Goal: Task Accomplishment & Management: Manage account settings

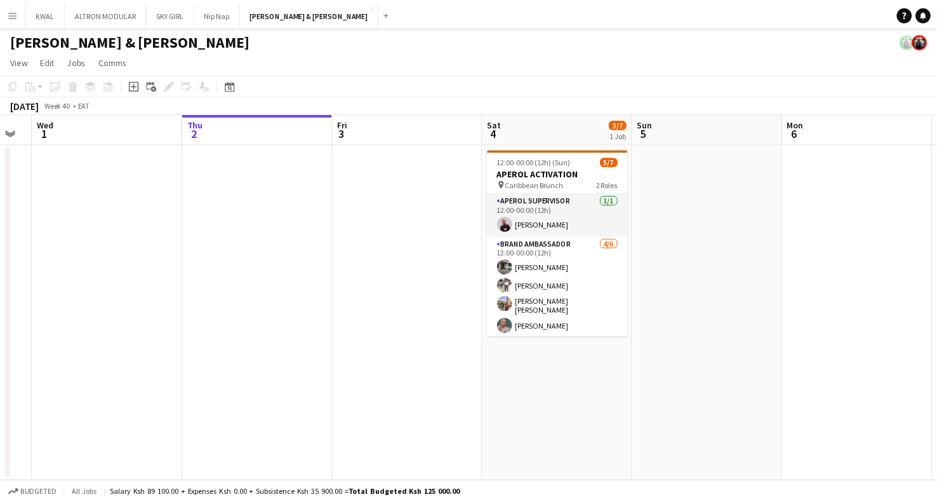
scroll to position [0, 389]
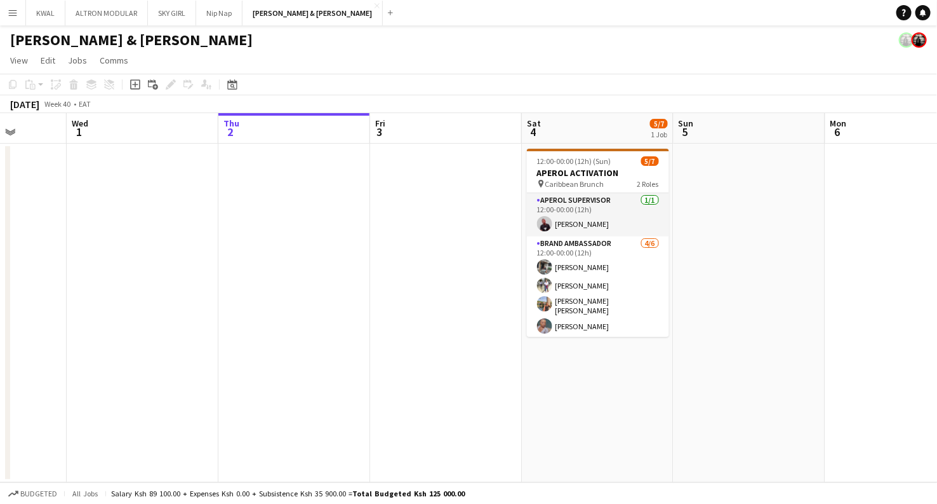
drag, startPoint x: 282, startPoint y: 276, endPoint x: 349, endPoint y: 276, distance: 66.7
click at [349, 276] on app-calendar-viewport "Sun 28 Mon 29 Tue 30 Wed 1 Thu 2 Fri 3 Sat 4 5/7 1 Job Sun 5 Mon 6 Tue 7 Wed 8 …" at bounding box center [468, 297] width 937 height 369
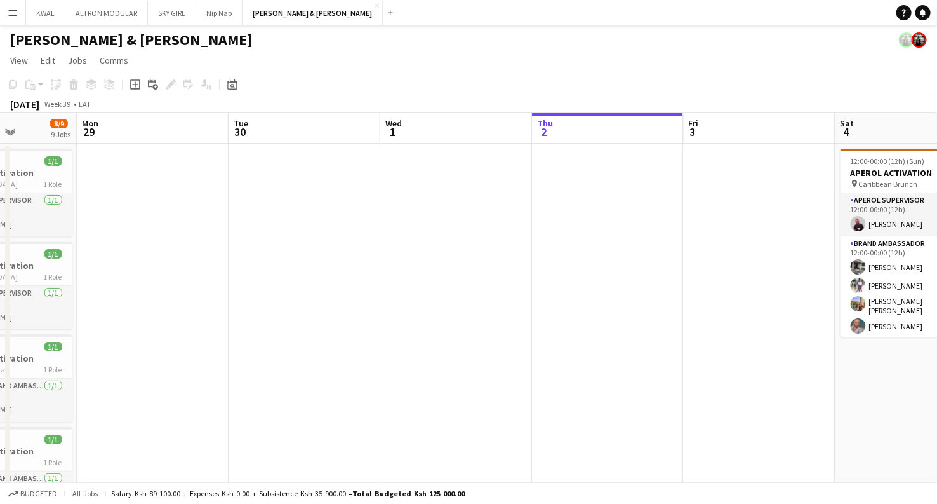
drag, startPoint x: 197, startPoint y: 289, endPoint x: 177, endPoint y: 98, distance: 191.6
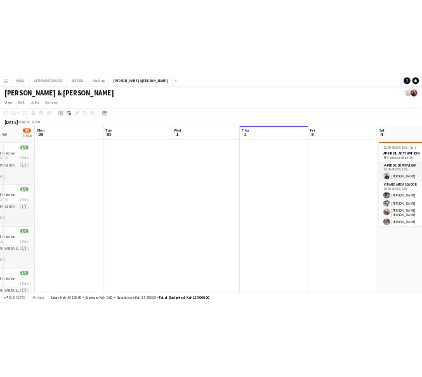
scroll to position [0, 386]
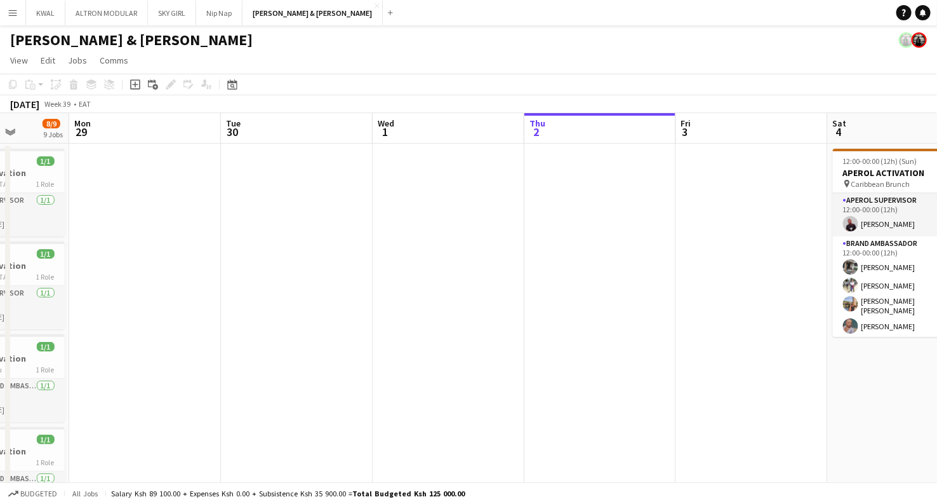
click at [10, 18] on button "Menu" at bounding box center [12, 12] width 25 height 25
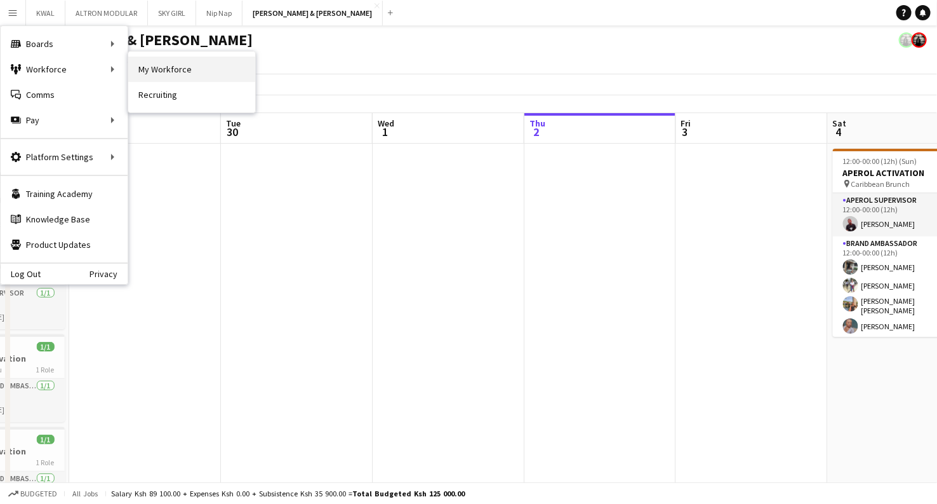
click at [173, 73] on link "My Workforce" at bounding box center [191, 69] width 127 height 25
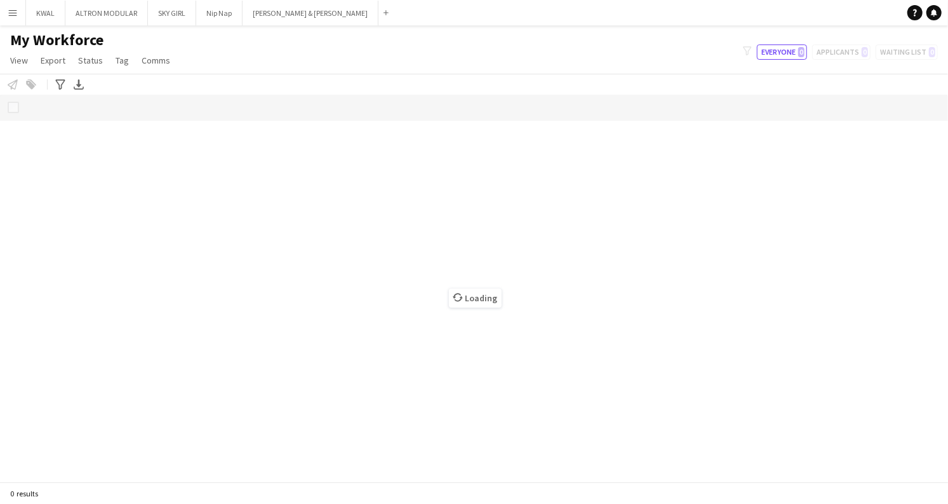
click at [12, 11] on app-icon "Menu" at bounding box center [13, 13] width 10 height 10
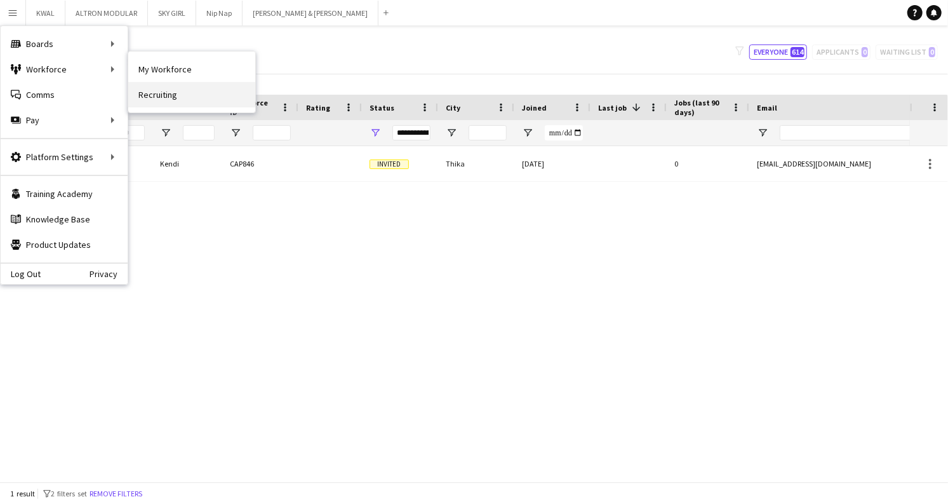
click at [163, 95] on link "Recruiting" at bounding box center [191, 94] width 127 height 25
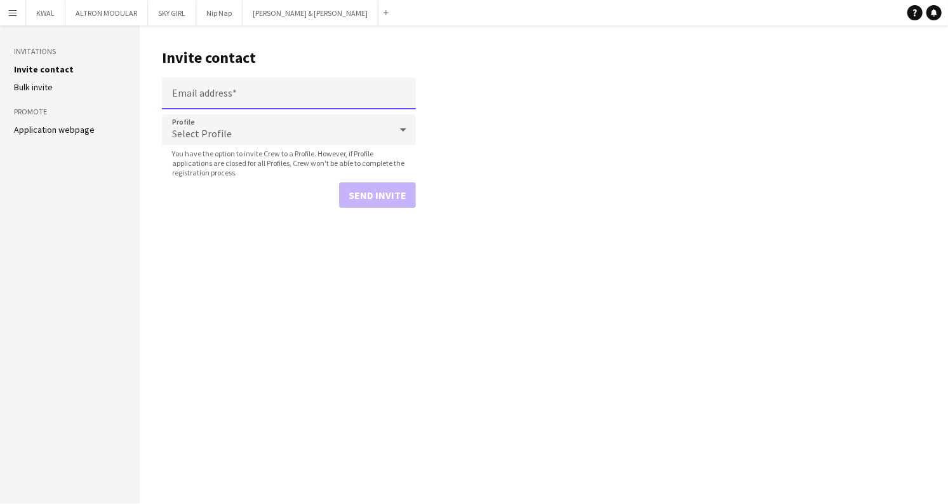
click at [229, 95] on input "Email address" at bounding box center [289, 93] width 254 height 32
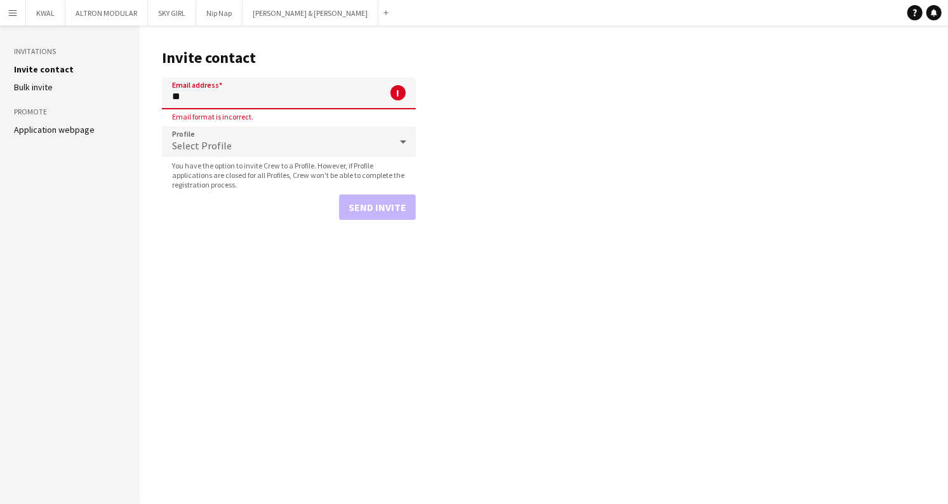
type input "*"
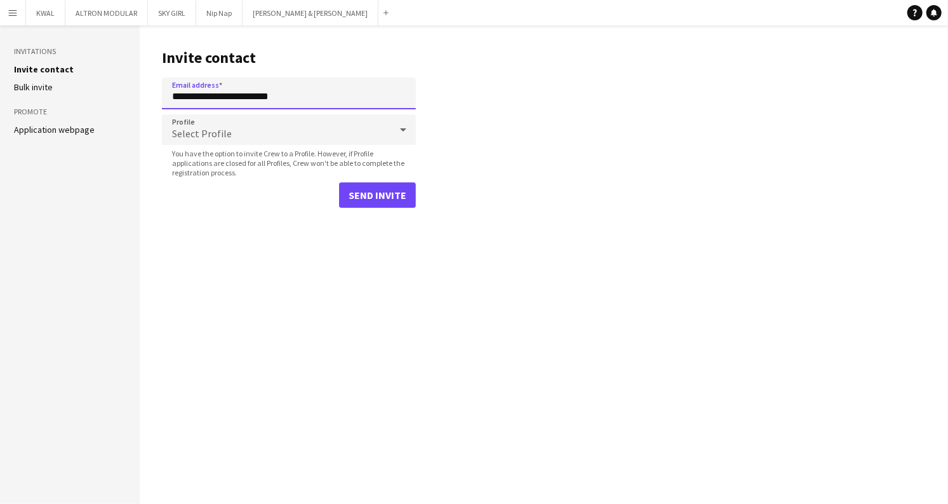
click at [312, 98] on input "**********" at bounding box center [289, 93] width 254 height 32
type input "**********"
click at [283, 138] on div "Select Profile" at bounding box center [276, 129] width 229 height 30
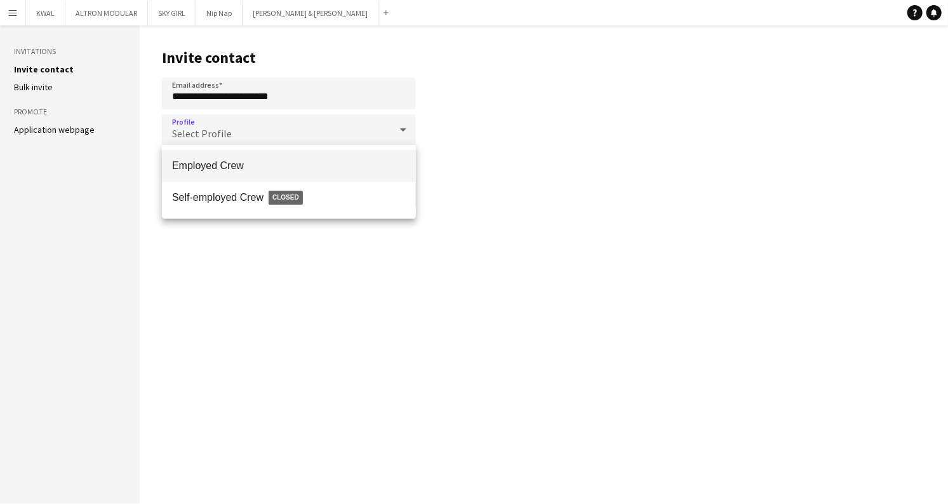
click at [238, 169] on span "Employed Crew" at bounding box center [289, 165] width 234 height 12
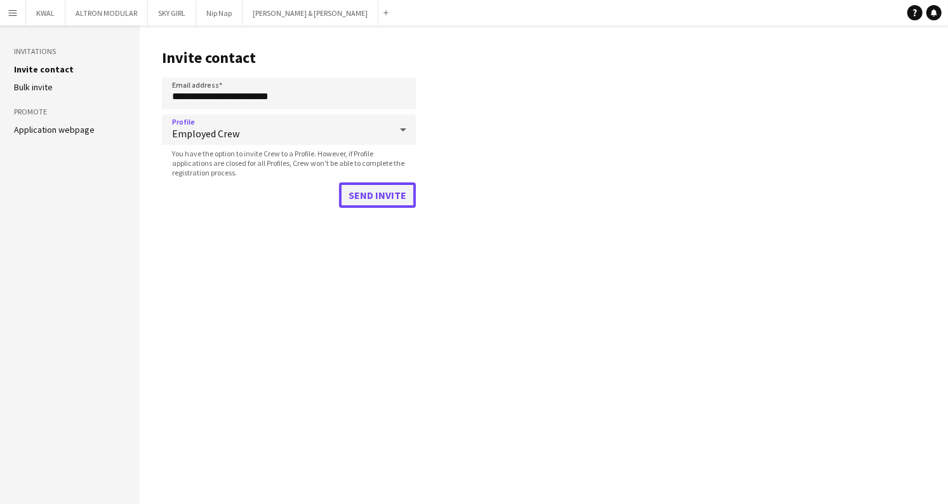
click at [364, 203] on button "Send invite" at bounding box center [377, 194] width 77 height 25
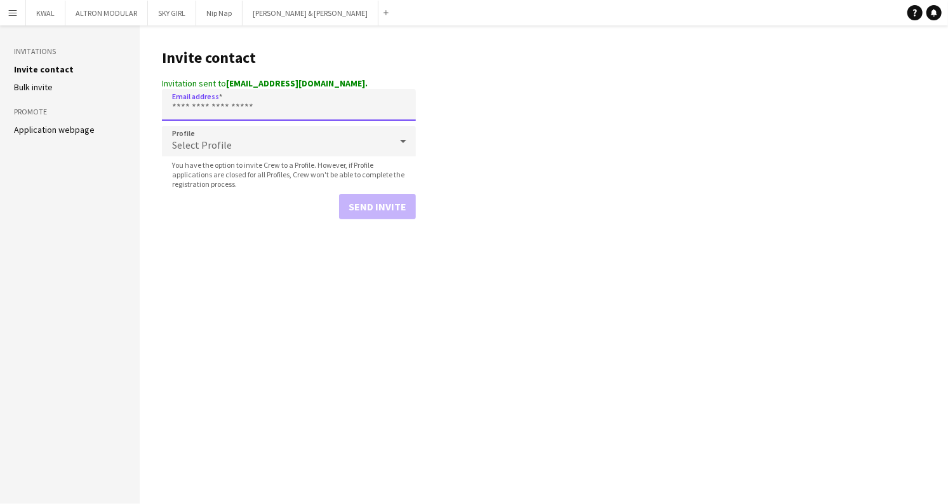
click at [358, 91] on input "Email address" at bounding box center [289, 105] width 254 height 32
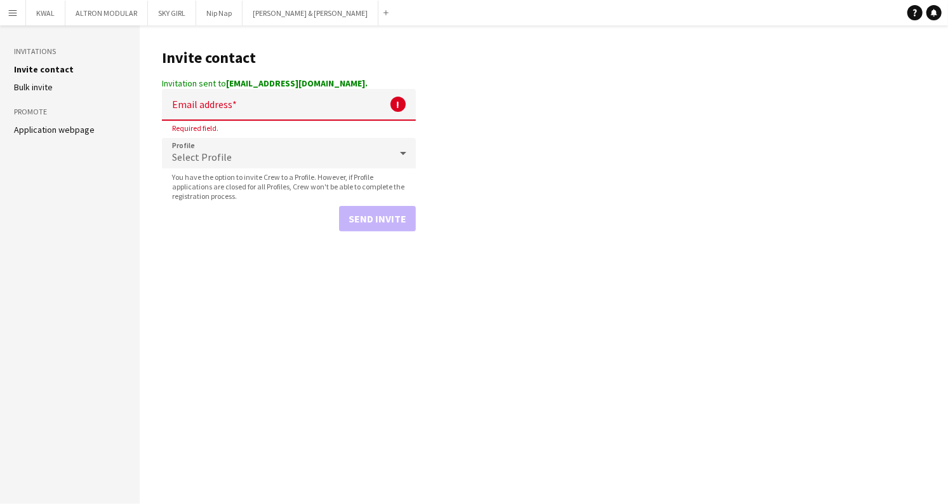
click at [241, 370] on main "Invite contact Invitation sent to kamuiruesther04@gmail.com. Email address ! Re…" at bounding box center [544, 264] width 809 height 478
click at [188, 100] on input "Email address" at bounding box center [289, 105] width 254 height 32
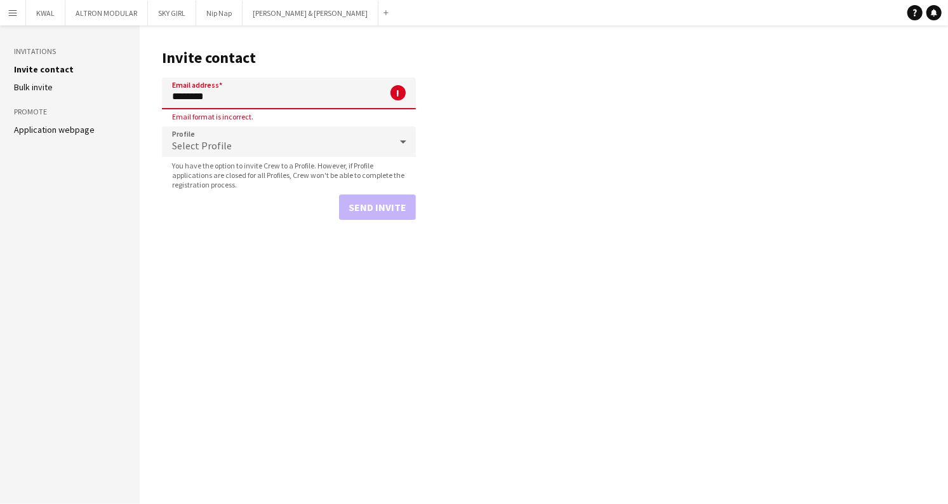
click at [279, 98] on input "********" at bounding box center [289, 93] width 254 height 32
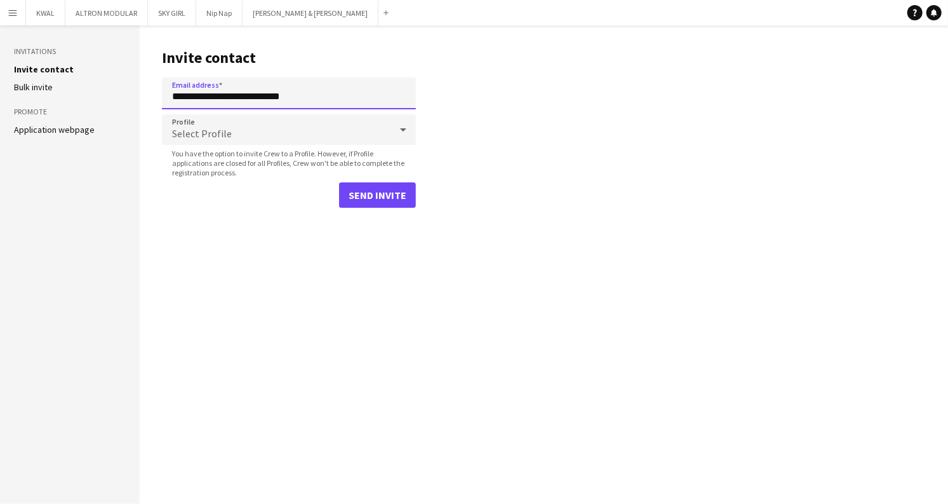
type input "**********"
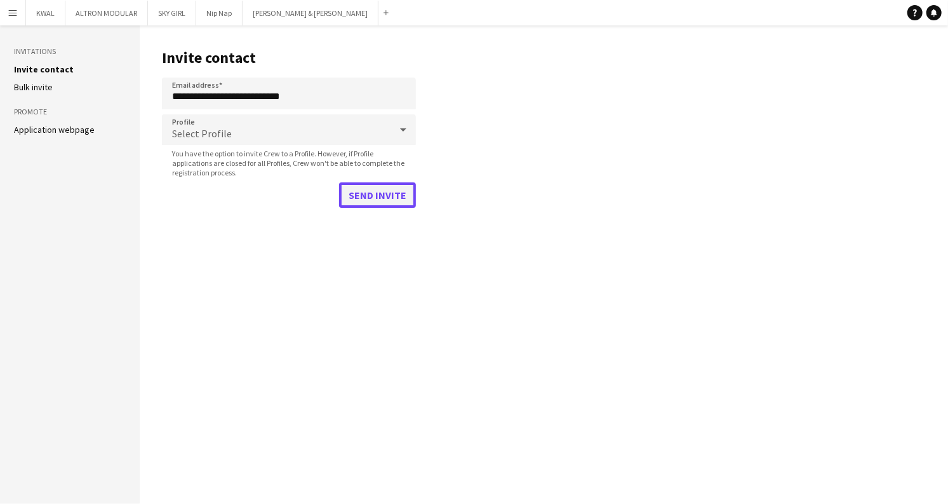
click at [384, 193] on button "Send invite" at bounding box center [377, 194] width 77 height 25
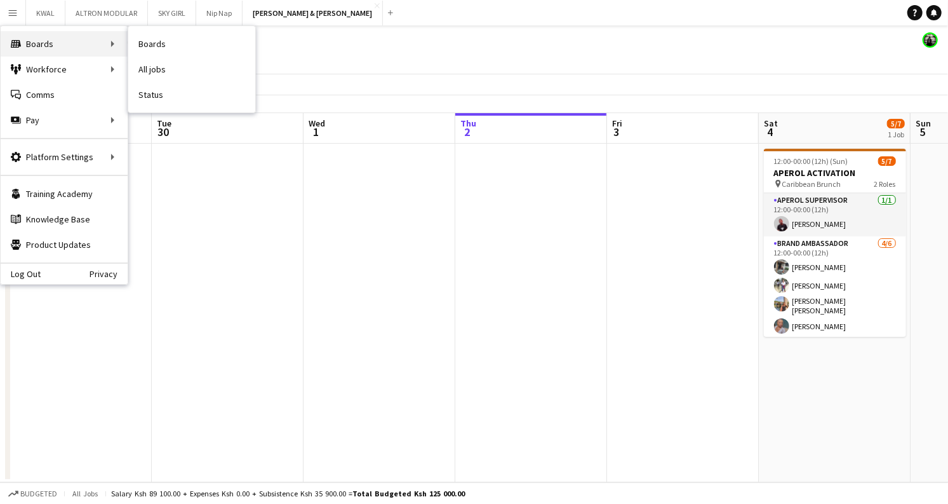
scroll to position [39, 0]
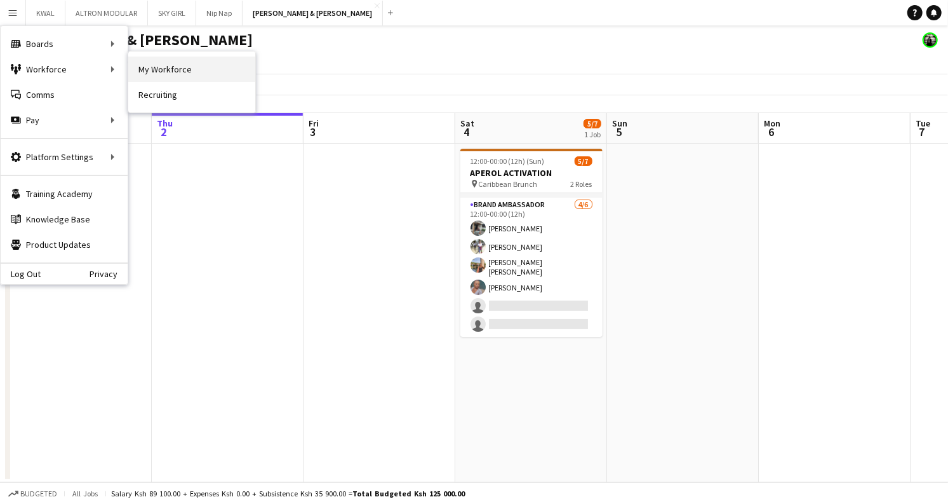
click at [143, 69] on link "My Workforce" at bounding box center [191, 69] width 127 height 25
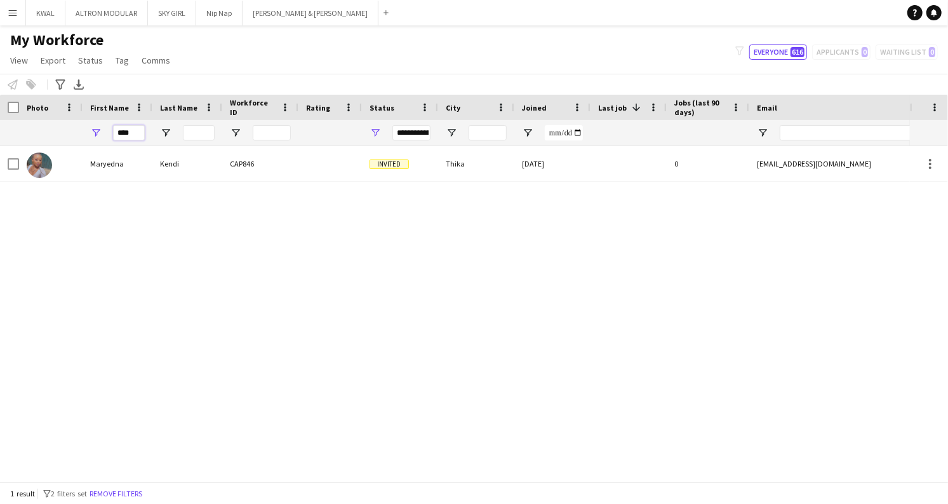
drag, startPoint x: 140, startPoint y: 131, endPoint x: 81, endPoint y: 130, distance: 59.1
click at [81, 130] on div "****" at bounding box center [688, 132] width 1377 height 25
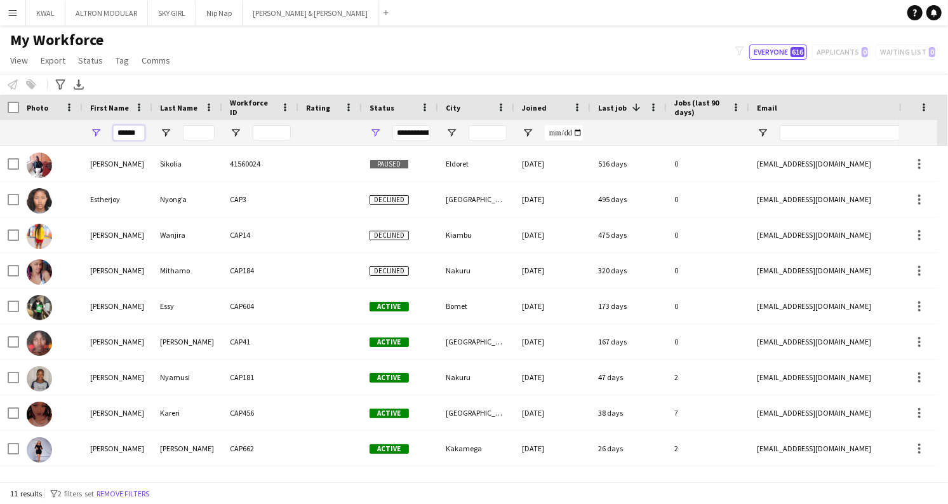
type input "******"
click at [189, 132] on input "Last Name Filter Input" at bounding box center [199, 132] width 32 height 15
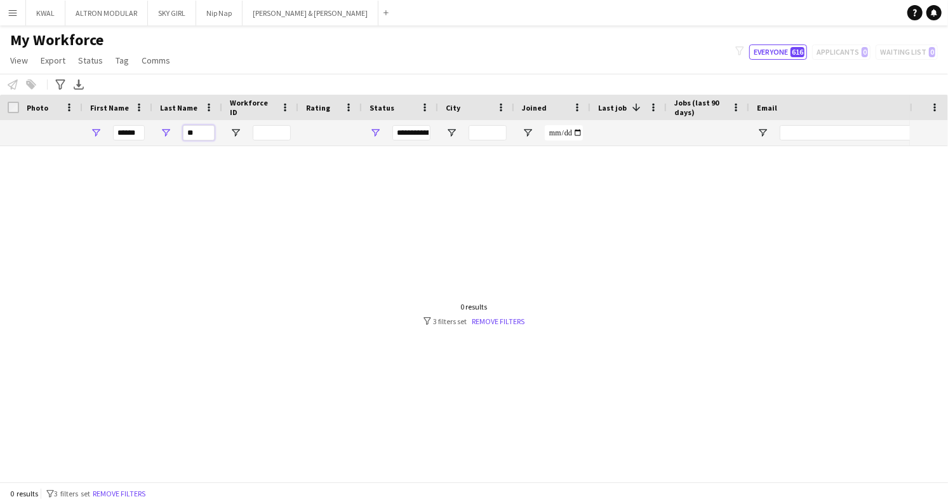
type input "*"
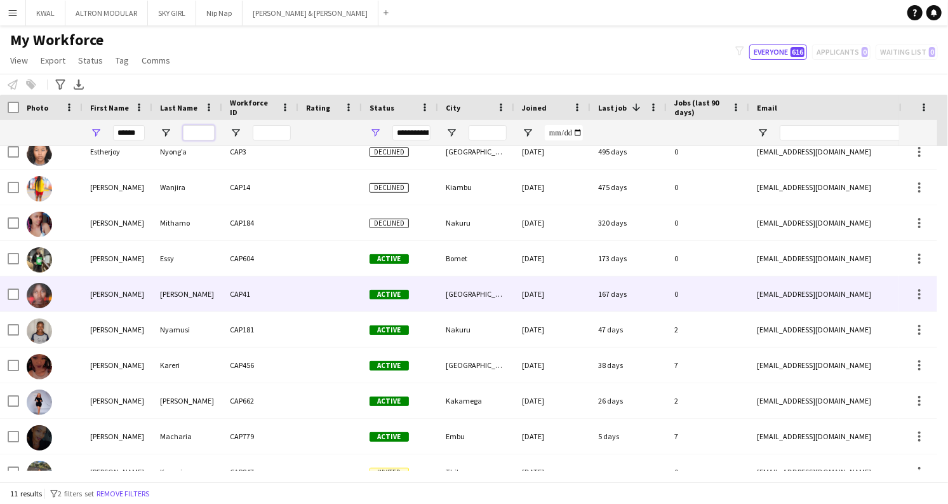
scroll to position [66, 0]
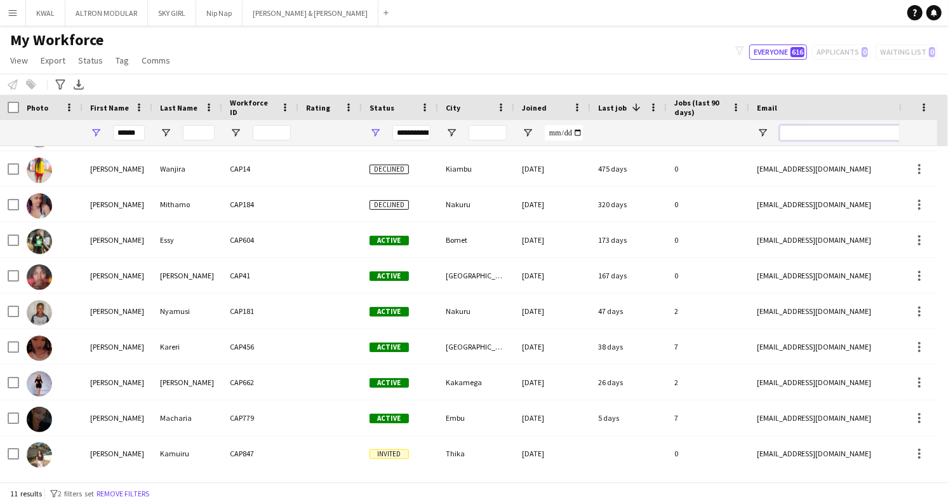
click at [822, 131] on input "Email Filter Input" at bounding box center [888, 132] width 216 height 15
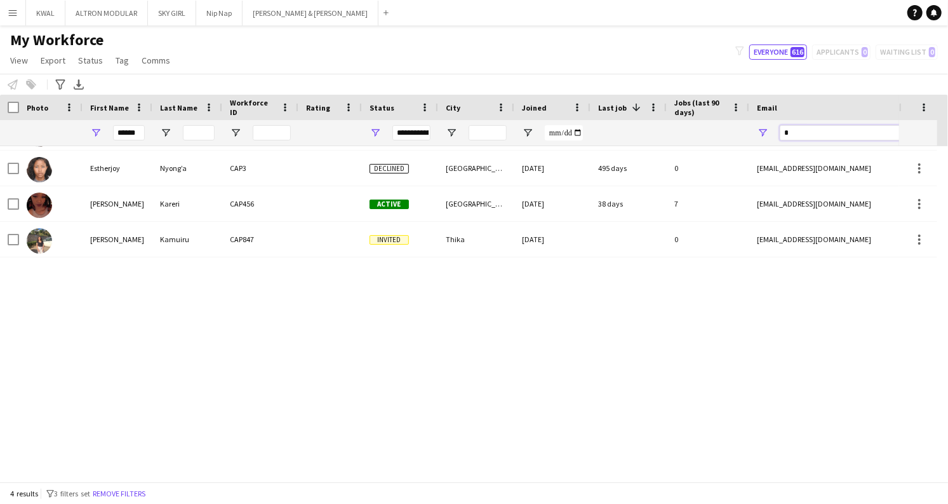
scroll to position [0, 0]
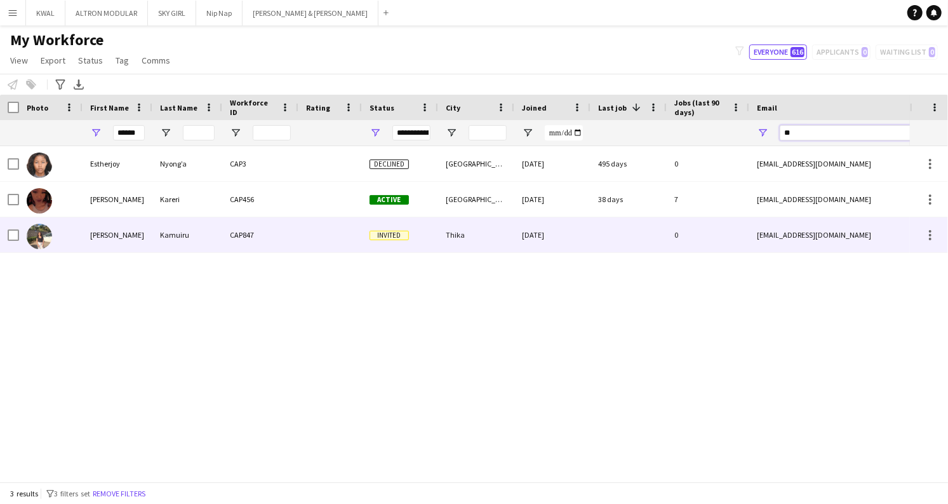
type input "**"
click at [788, 235] on div "kamuiruesther04@gmail.com" at bounding box center [876, 234] width 254 height 35
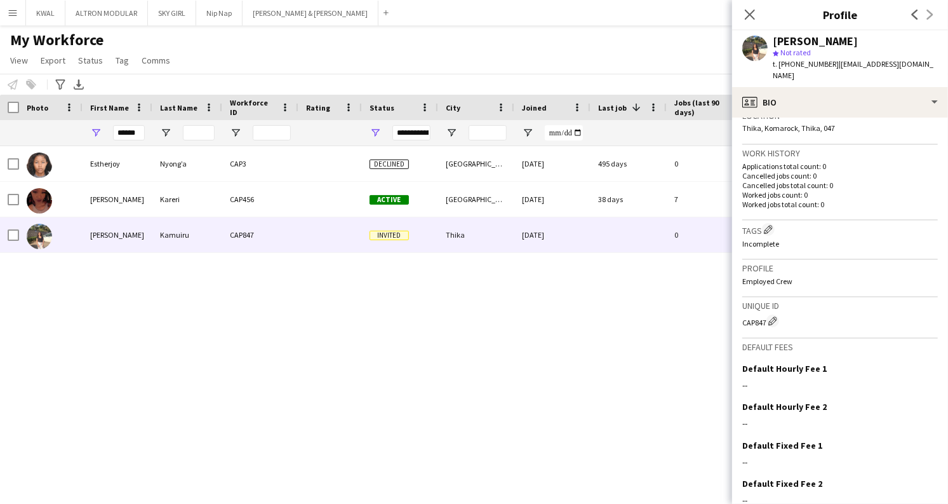
scroll to position [331, 0]
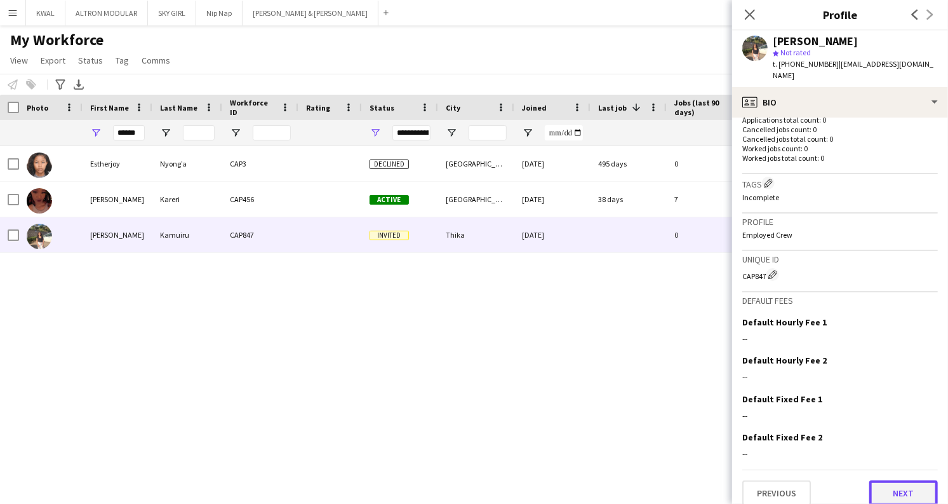
click at [895, 480] on button "Next" at bounding box center [904, 492] width 69 height 25
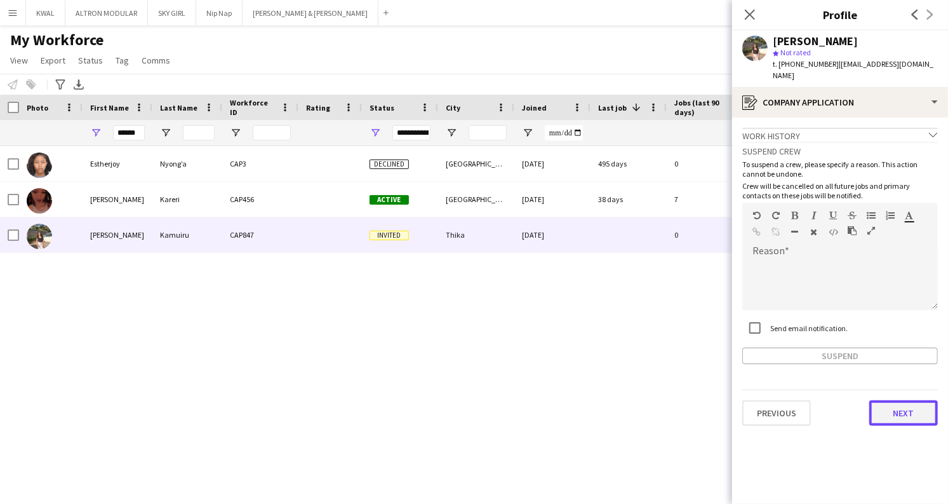
click at [925, 400] on button "Next" at bounding box center [904, 412] width 69 height 25
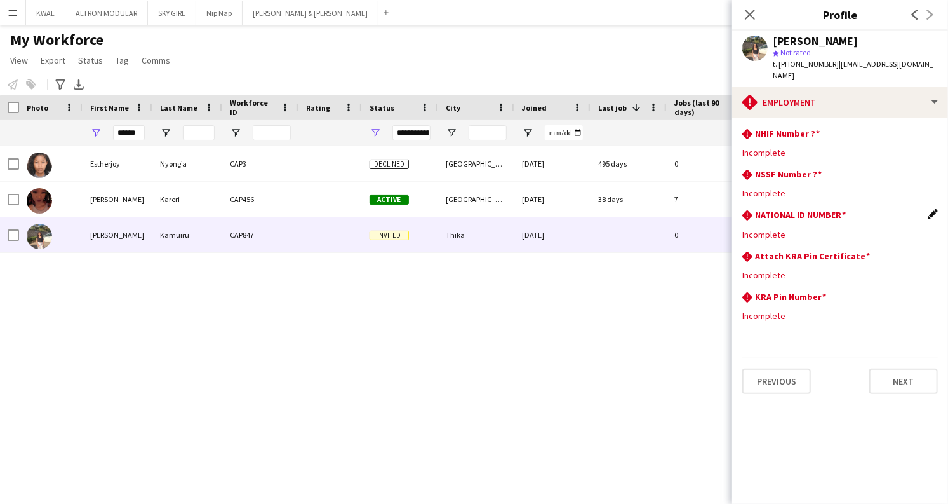
click at [934, 209] on app-icon "Edit this field" at bounding box center [933, 214] width 10 height 10
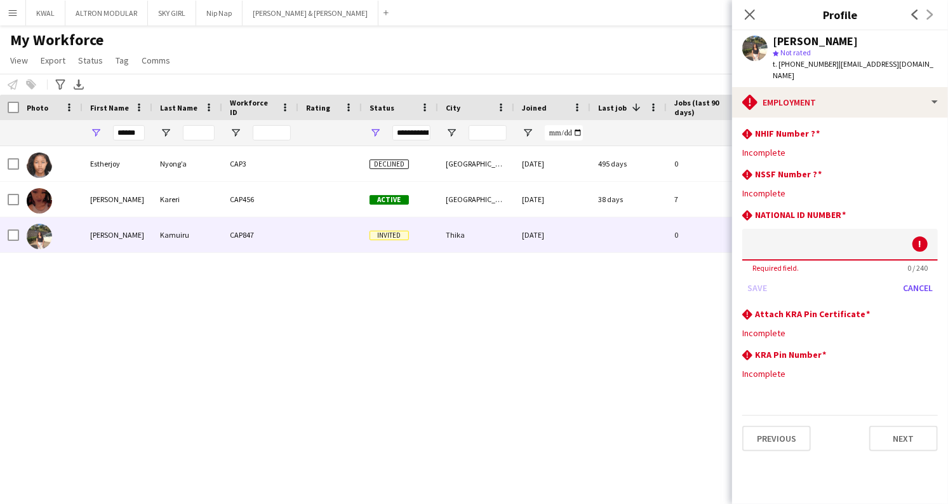
click at [790, 238] on input at bounding box center [840, 245] width 196 height 32
type input "*********"
click at [756, 278] on button "Save" at bounding box center [757, 288] width 30 height 20
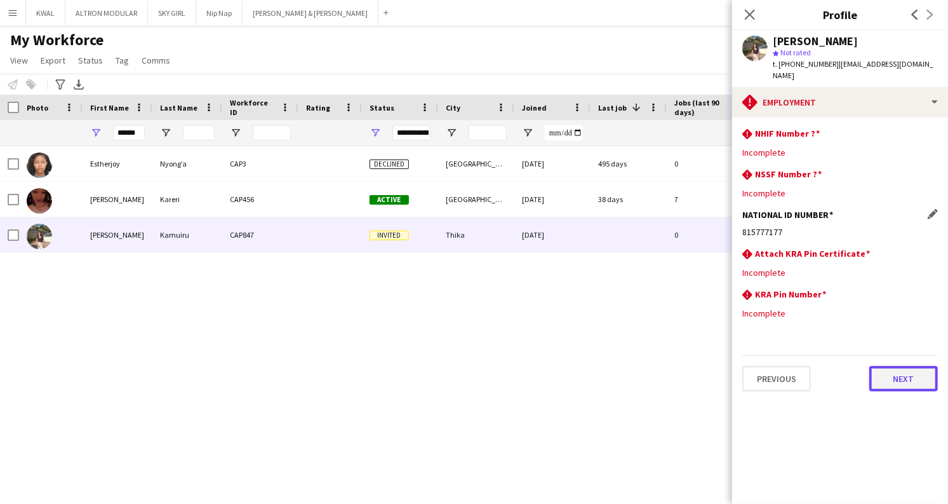
click at [906, 368] on button "Next" at bounding box center [904, 378] width 69 height 25
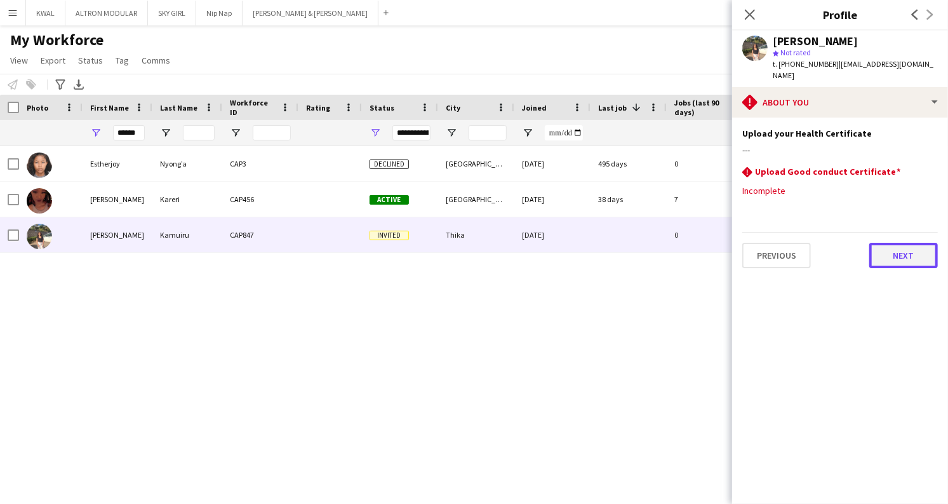
click at [900, 245] on button "Next" at bounding box center [904, 255] width 69 height 25
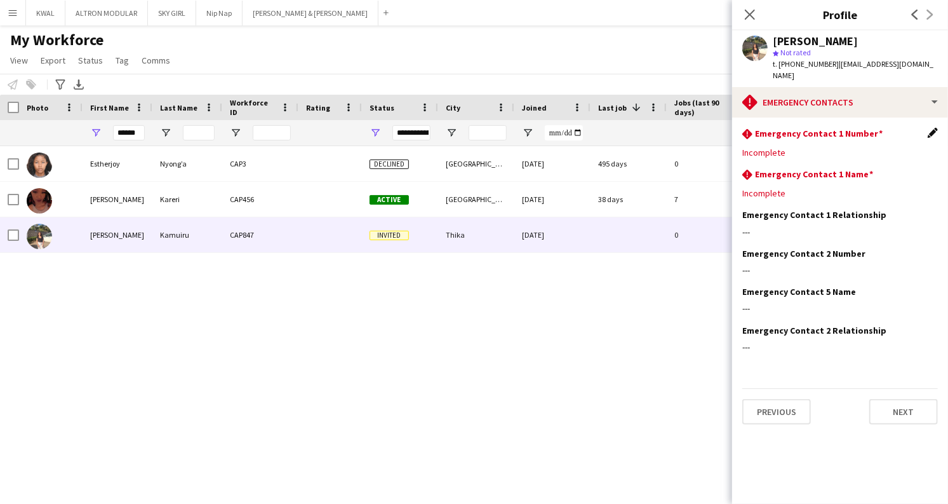
click at [933, 128] on app-icon "Edit this field" at bounding box center [933, 133] width 10 height 10
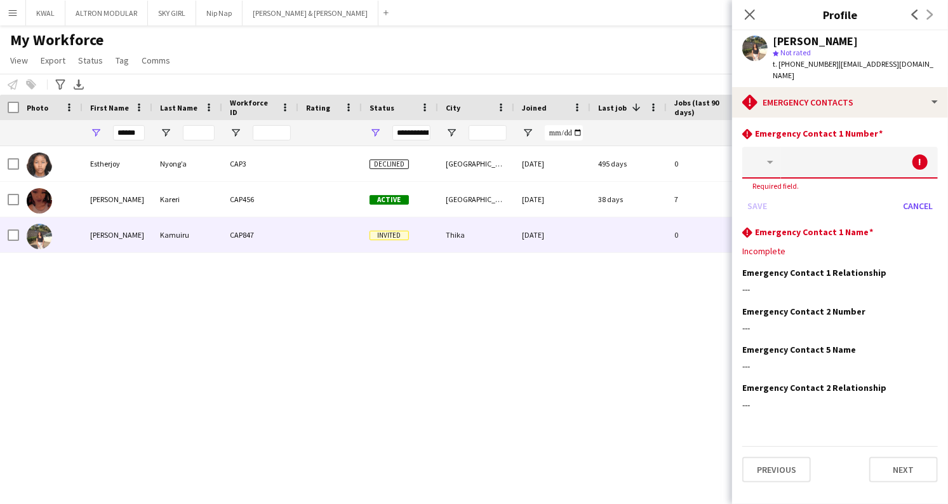
click at [768, 157] on button "button" at bounding box center [761, 163] width 39 height 32
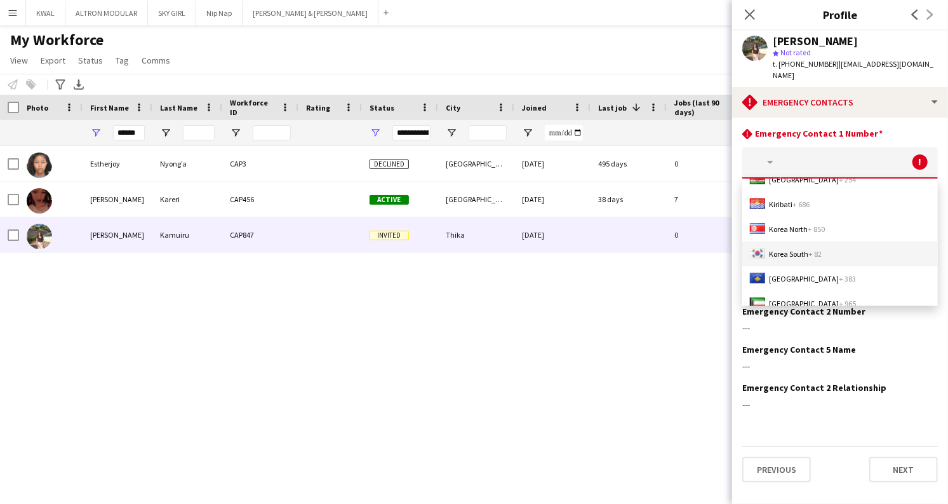
scroll to position [99, 0]
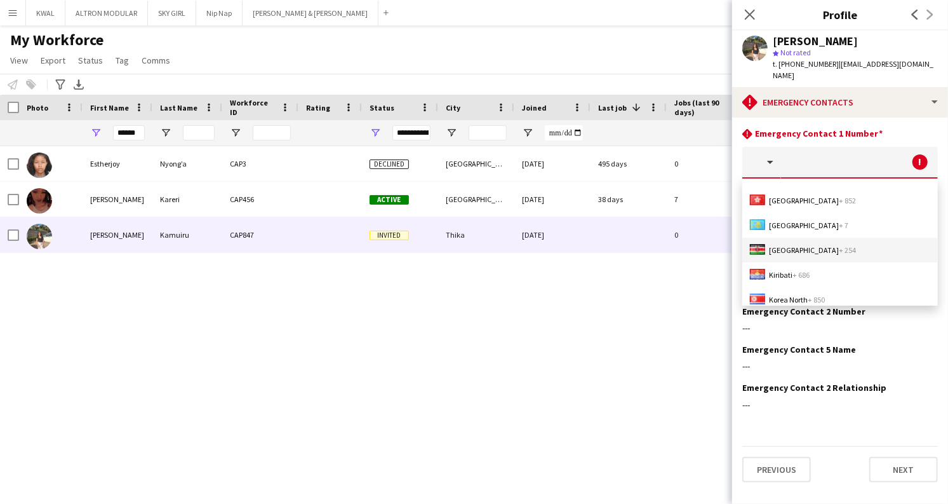
click at [771, 245] on span "Kenya + 254" at bounding box center [812, 250] width 87 height 10
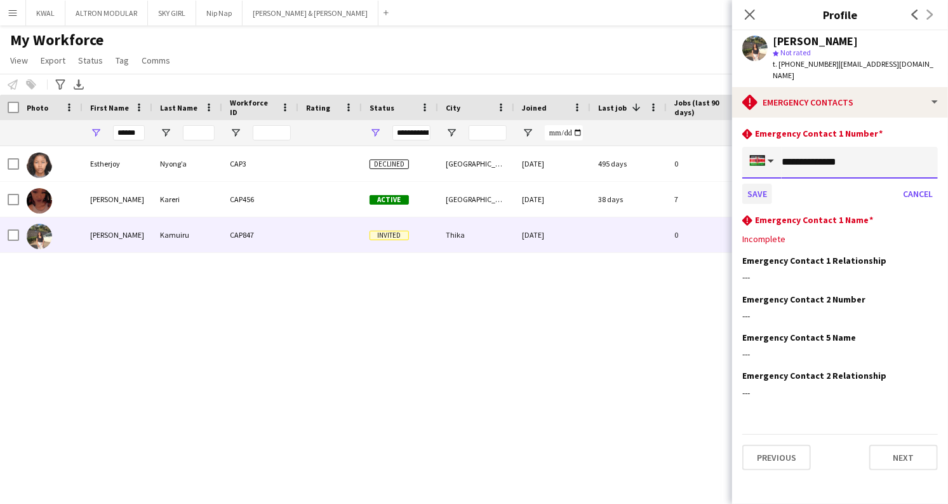
type input "**********"
click at [748, 185] on button "Save" at bounding box center [757, 194] width 30 height 20
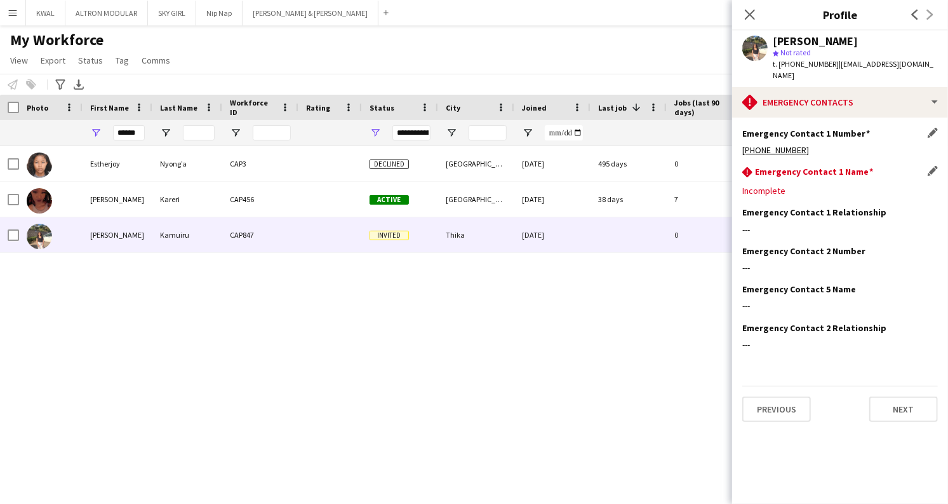
drag, startPoint x: 934, startPoint y: 160, endPoint x: 920, endPoint y: 165, distance: 15.5
click at [934, 166] on app-icon "Edit this field" at bounding box center [933, 171] width 10 height 10
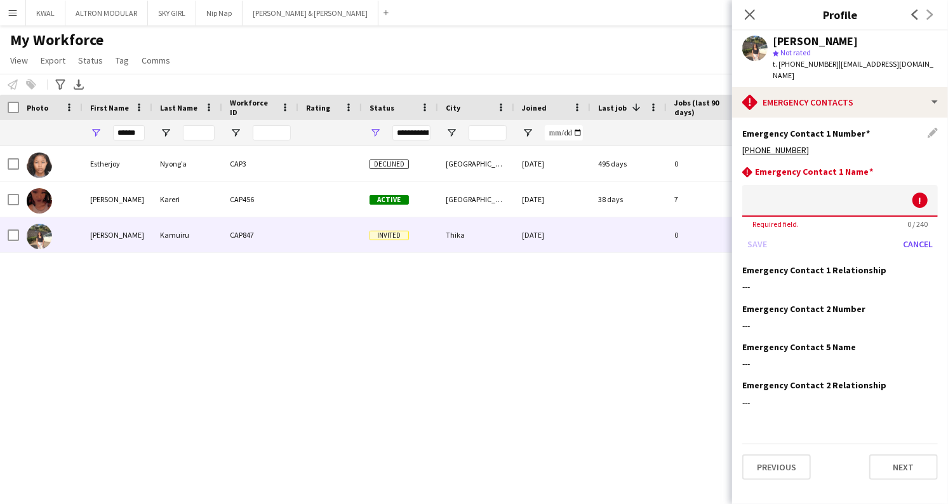
click at [781, 198] on input at bounding box center [840, 201] width 196 height 32
type input "**********"
click at [751, 234] on button "Save" at bounding box center [757, 244] width 30 height 20
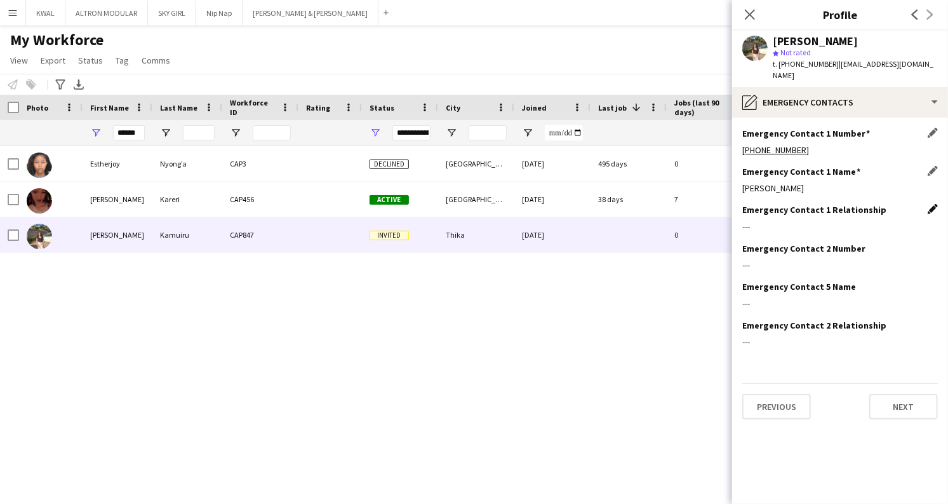
click at [937, 204] on app-icon "Edit this field" at bounding box center [933, 209] width 10 height 10
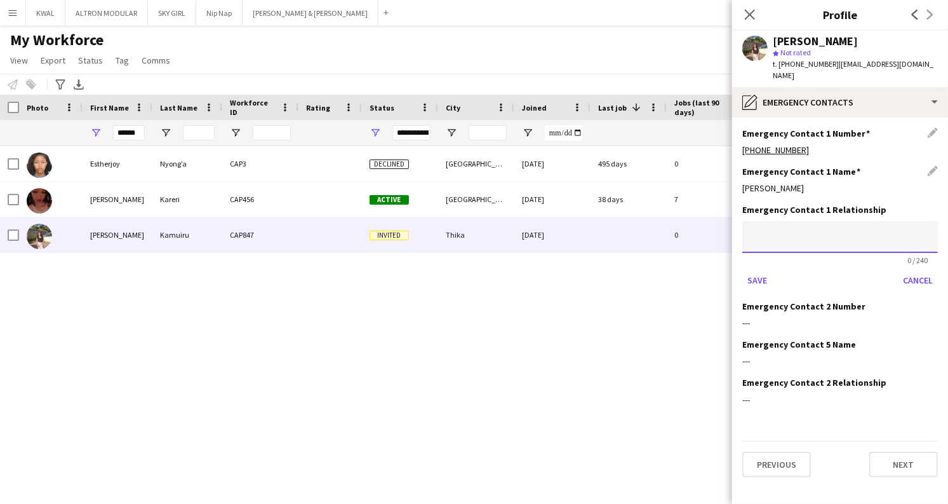
click at [820, 225] on input at bounding box center [840, 237] width 196 height 32
type input "******"
click at [768, 270] on button "Save" at bounding box center [757, 280] width 30 height 20
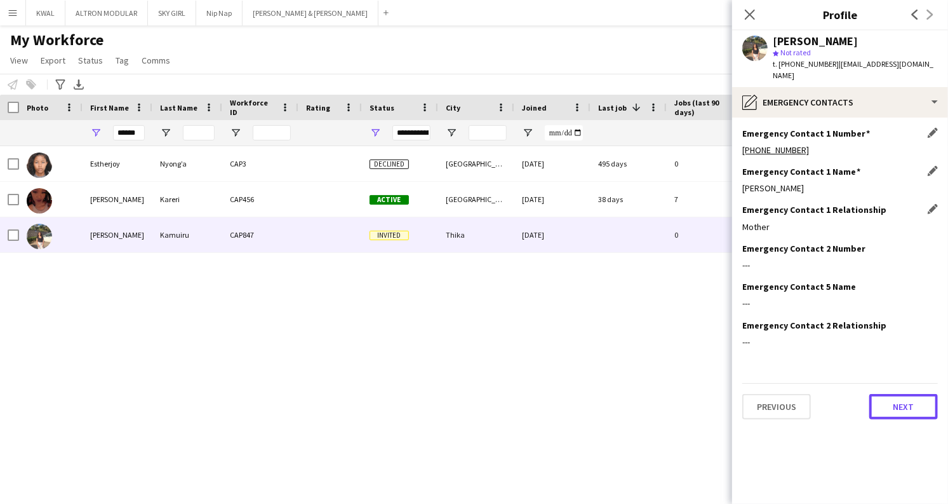
click at [901, 395] on button "Next" at bounding box center [904, 406] width 69 height 25
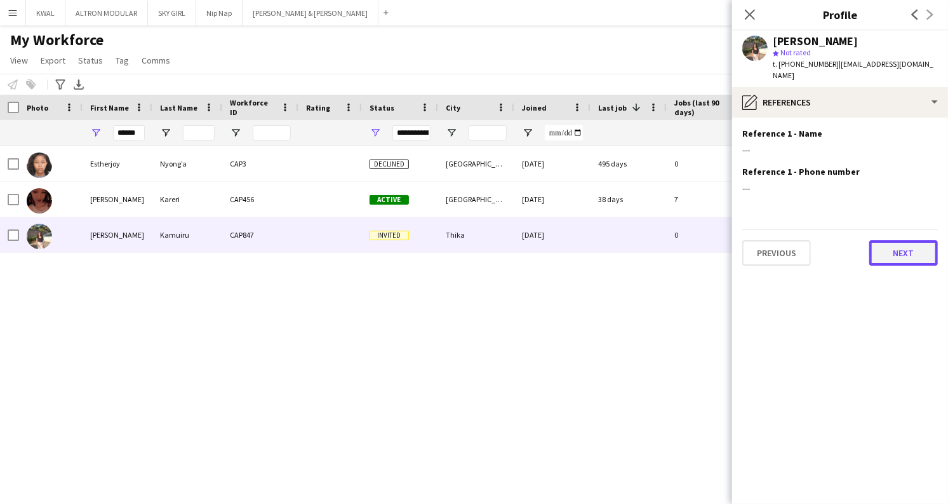
drag, startPoint x: 908, startPoint y: 237, endPoint x: 894, endPoint y: 236, distance: 13.4
click at [906, 240] on button "Next" at bounding box center [904, 252] width 69 height 25
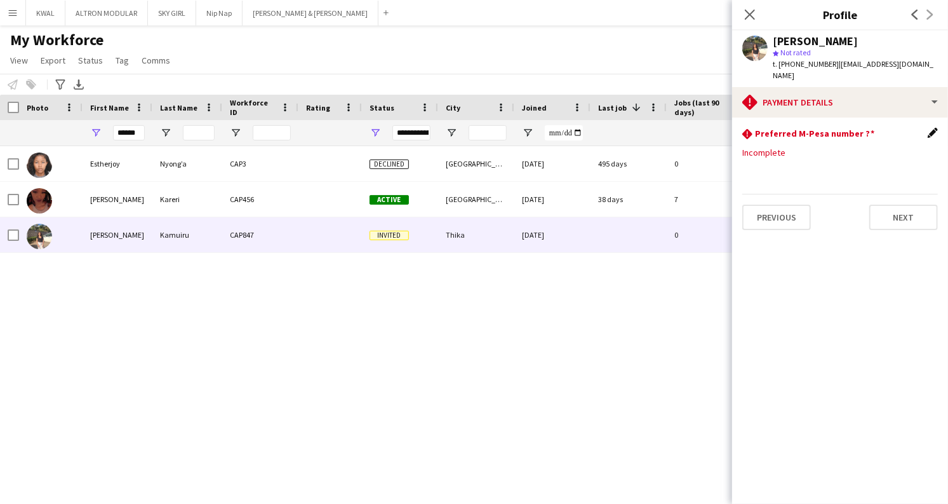
click at [932, 128] on app-icon "Edit this field" at bounding box center [933, 133] width 10 height 10
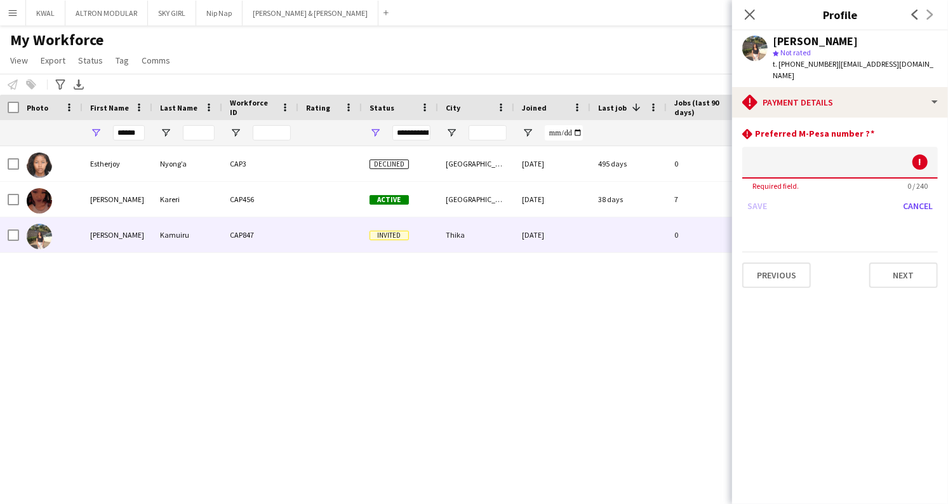
click at [774, 157] on input at bounding box center [840, 163] width 196 height 32
type input "**********"
click at [758, 196] on button "Save" at bounding box center [757, 206] width 30 height 20
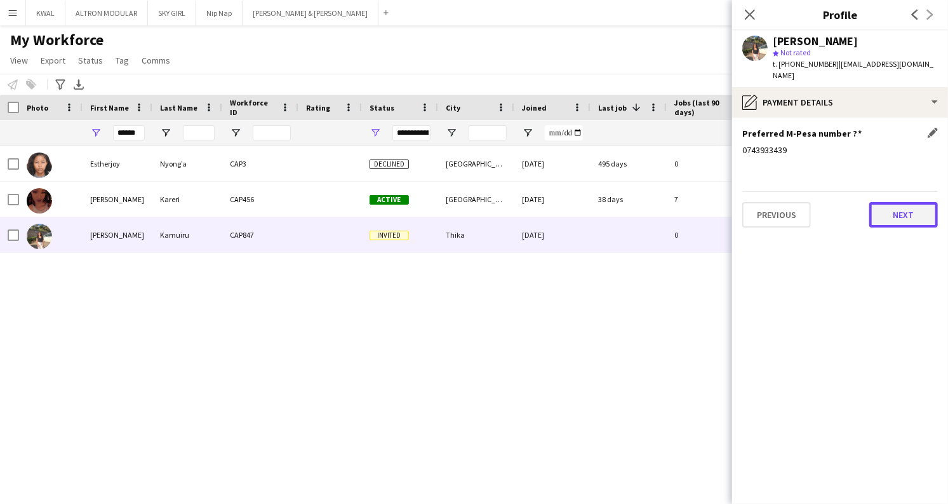
click at [896, 205] on button "Next" at bounding box center [904, 214] width 69 height 25
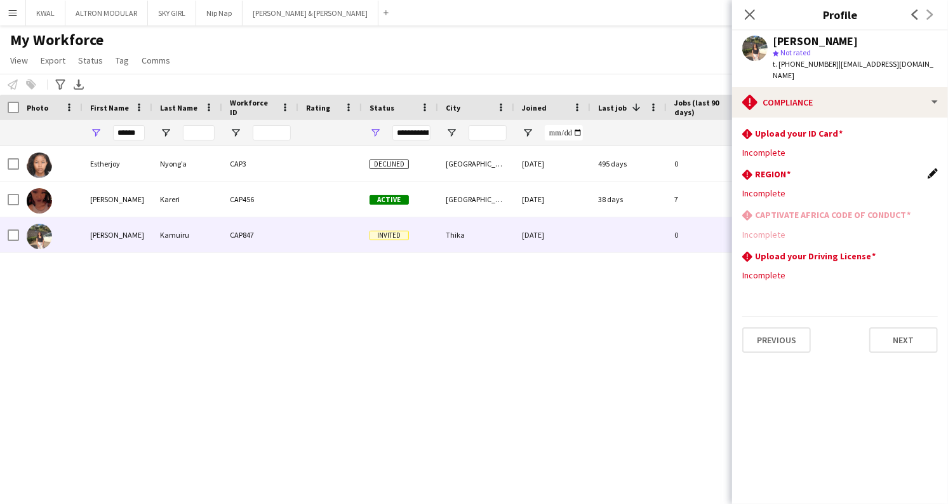
click at [930, 168] on app-icon "Edit this field" at bounding box center [933, 173] width 10 height 10
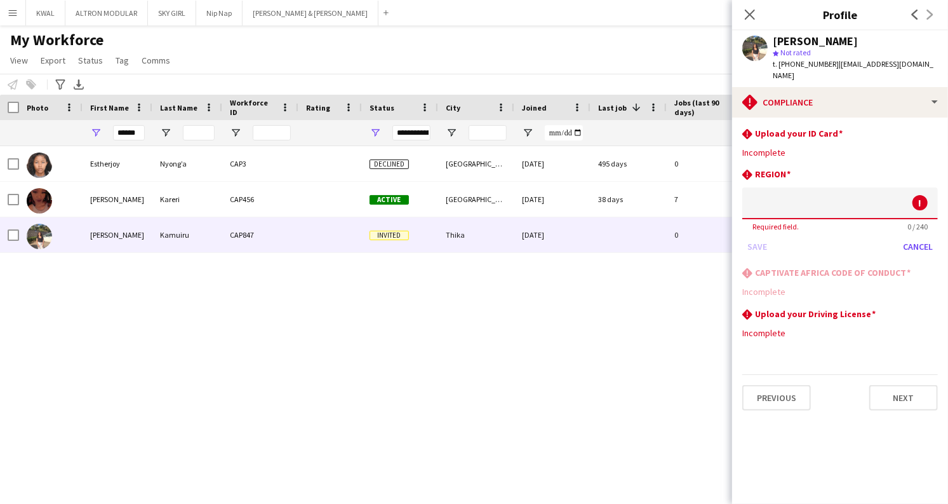
click at [817, 198] on input at bounding box center [840, 203] width 196 height 32
type input "*****"
click at [762, 239] on button "Save" at bounding box center [757, 246] width 30 height 20
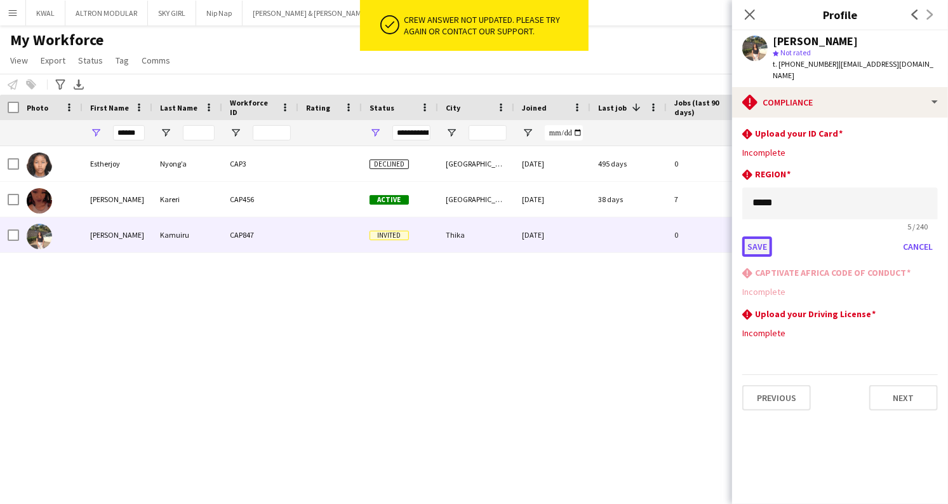
click at [748, 236] on button "Save" at bounding box center [757, 246] width 30 height 20
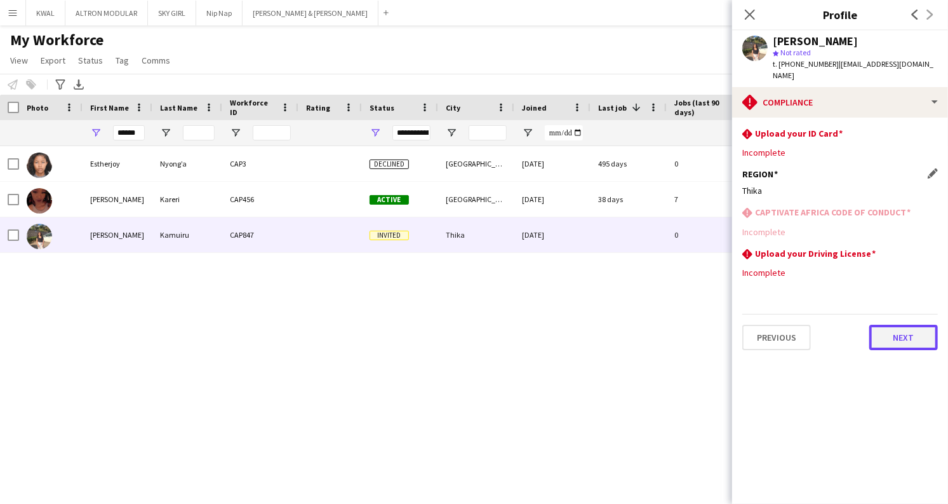
click at [911, 330] on button "Next" at bounding box center [904, 337] width 69 height 25
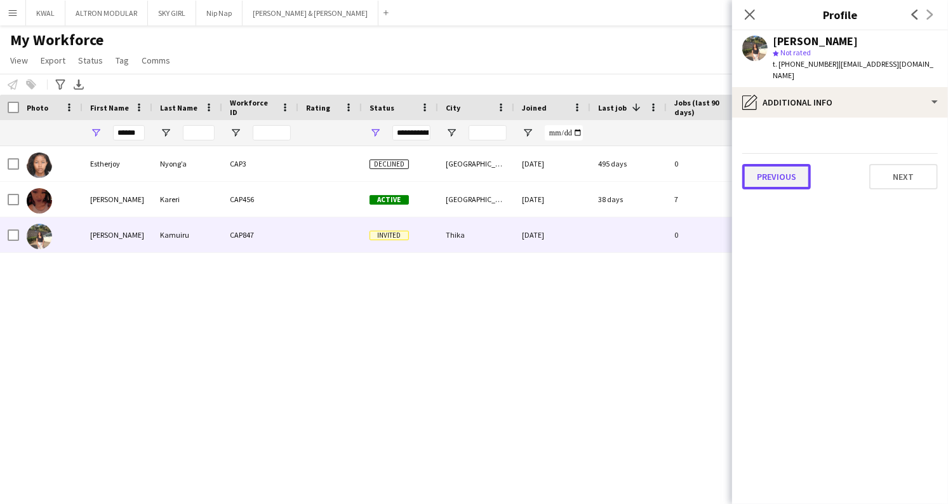
click at [789, 164] on button "Previous" at bounding box center [776, 176] width 69 height 25
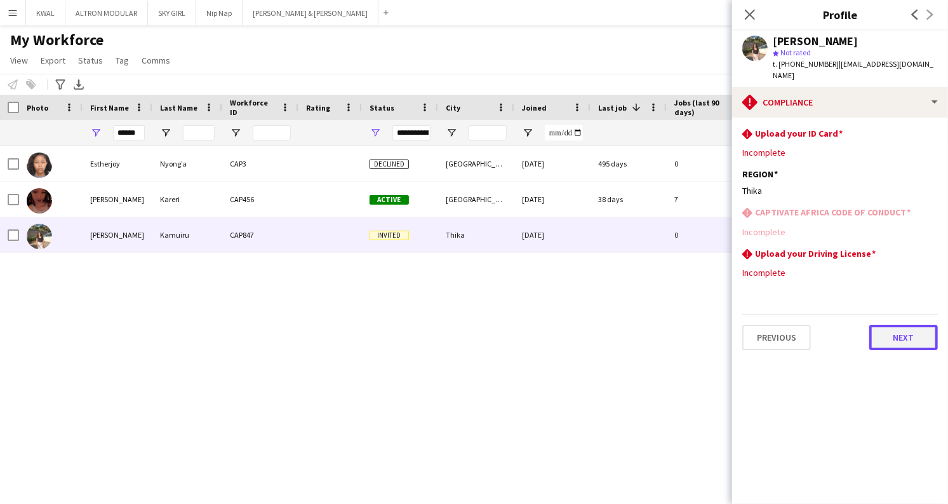
click at [903, 325] on button "Next" at bounding box center [904, 337] width 69 height 25
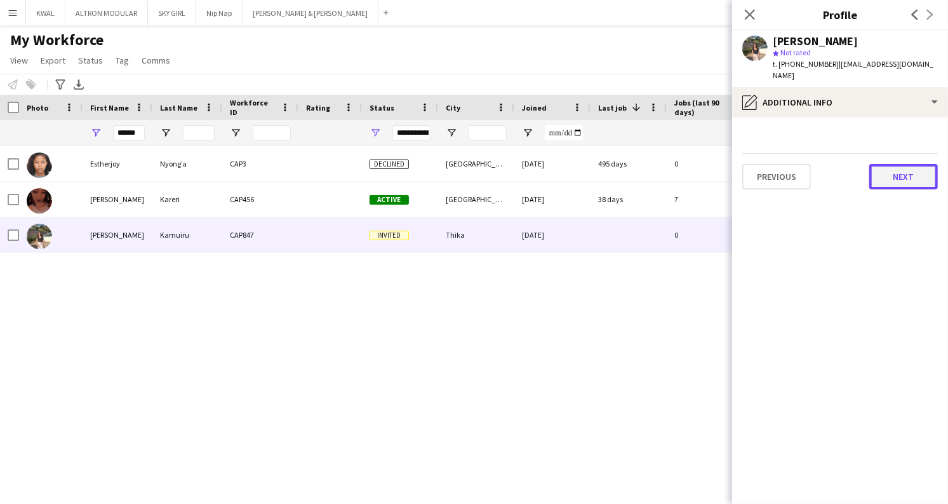
click at [915, 164] on button "Next" at bounding box center [904, 176] width 69 height 25
click at [899, 173] on button "Next" at bounding box center [904, 176] width 69 height 25
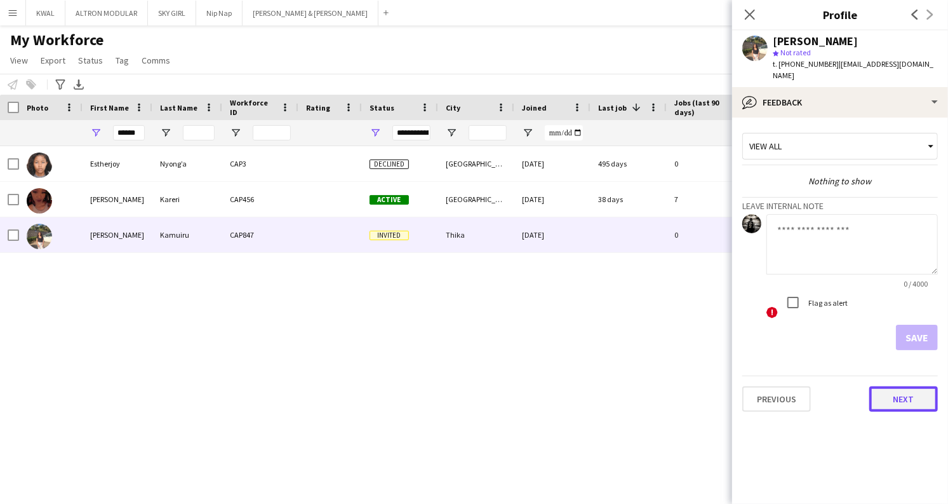
click at [917, 391] on button "Next" at bounding box center [904, 398] width 69 height 25
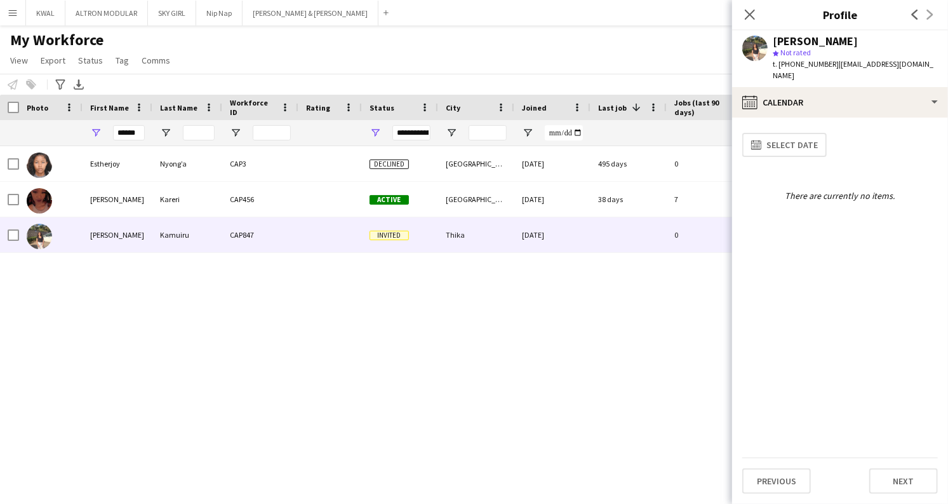
drag, startPoint x: 774, startPoint y: 39, endPoint x: 853, endPoint y: 41, distance: 79.4
click at [853, 41] on div "Esther Wangari Kamuiru" at bounding box center [815, 41] width 85 height 11
copy div "Esther Wangari"
click at [254, 14] on button "Slater & Whittaker Close" at bounding box center [311, 13] width 136 height 25
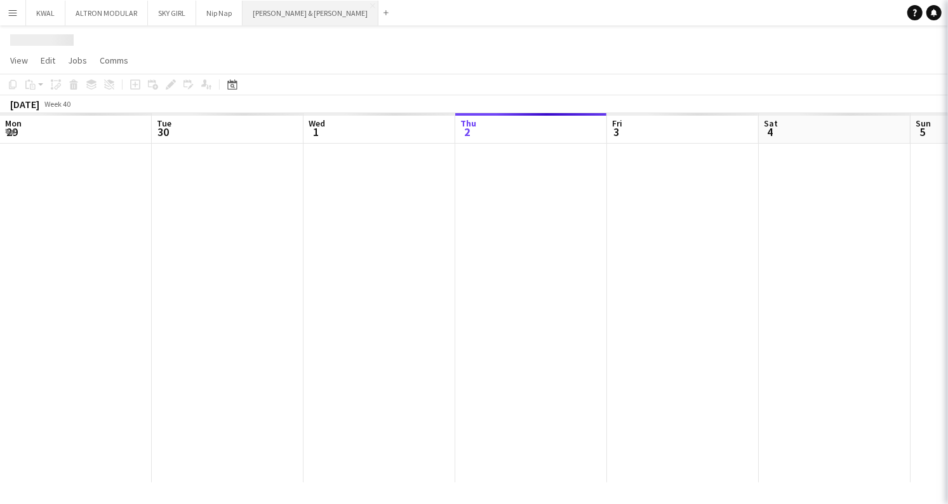
scroll to position [0, 304]
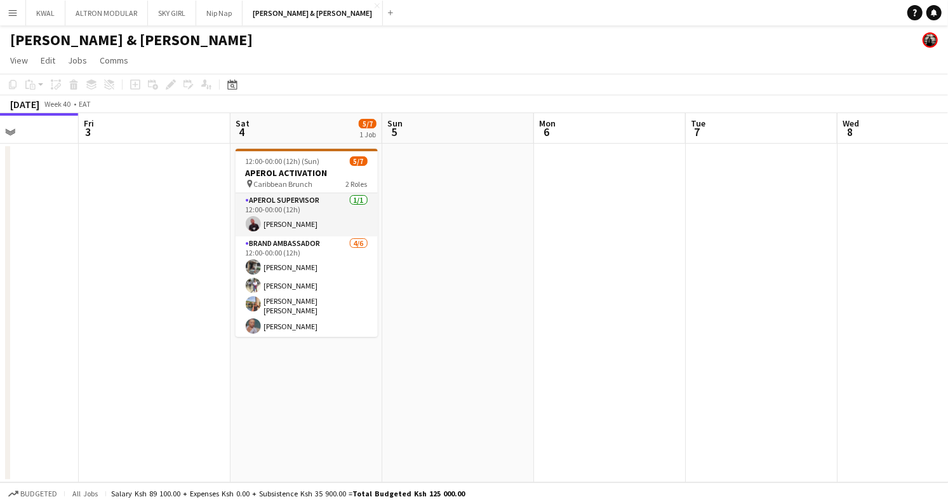
drag, startPoint x: 570, startPoint y: 362, endPoint x: 347, endPoint y: 382, distance: 223.9
click at [347, 382] on app-calendar-viewport "Mon 29 Tue 30 Wed 1 Thu 2 Fri 3 Sat 4 5/7 1 Job Sun 5 Mon 6 Tue 7 Wed 8 Thu 9 F…" at bounding box center [474, 297] width 948 height 369
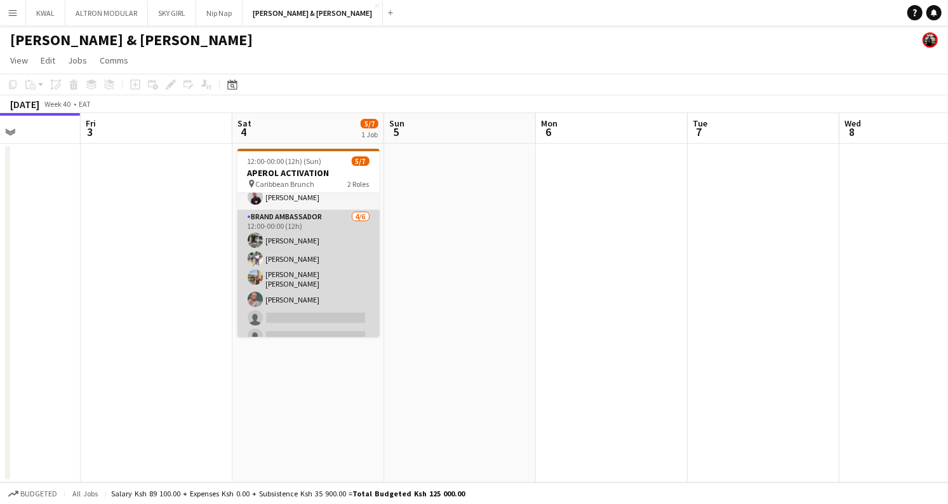
scroll to position [39, 0]
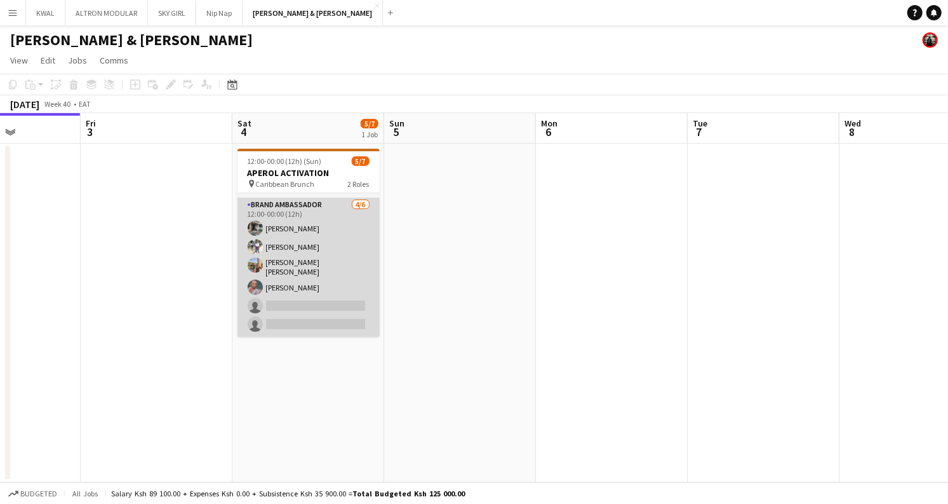
click at [306, 283] on app-card-role "Brand Ambassador 4/6 12:00-00:00 (12h) Sandra James Susan Mwangi Kimberly Hongo…" at bounding box center [309, 267] width 142 height 139
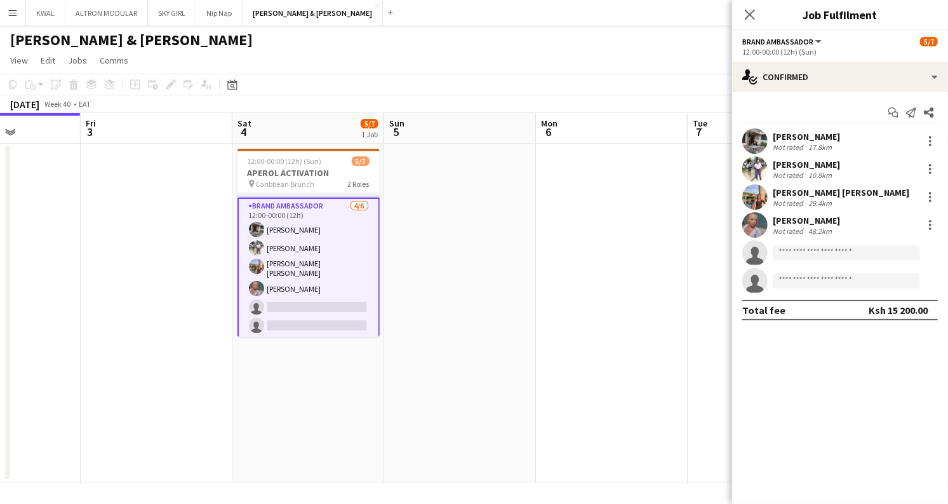
click at [758, 218] on app-user-avatar at bounding box center [754, 224] width 25 height 25
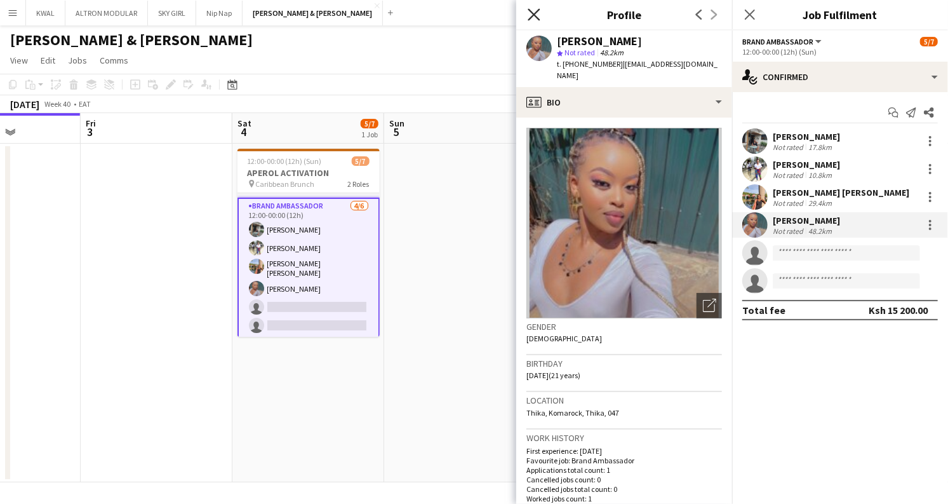
click at [537, 15] on icon "Close pop-in" at bounding box center [534, 14] width 12 height 12
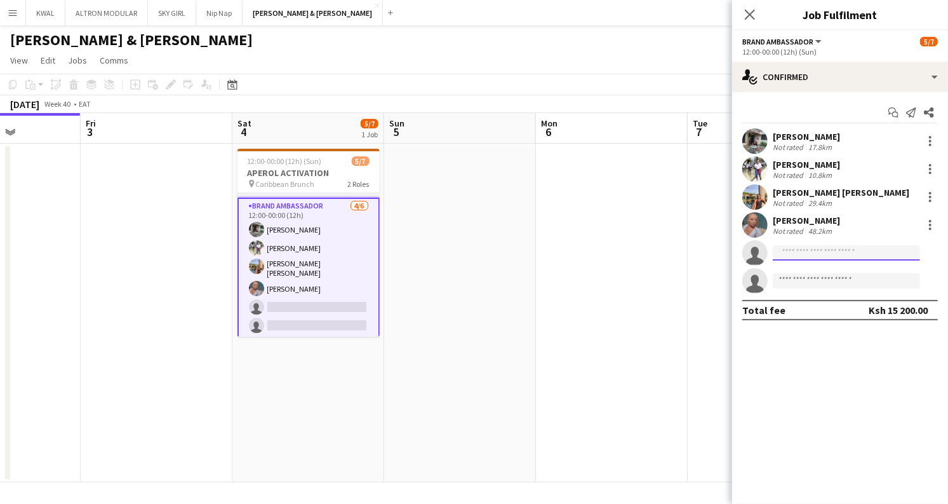
click at [806, 251] on input at bounding box center [846, 252] width 147 height 15
paste input "**********"
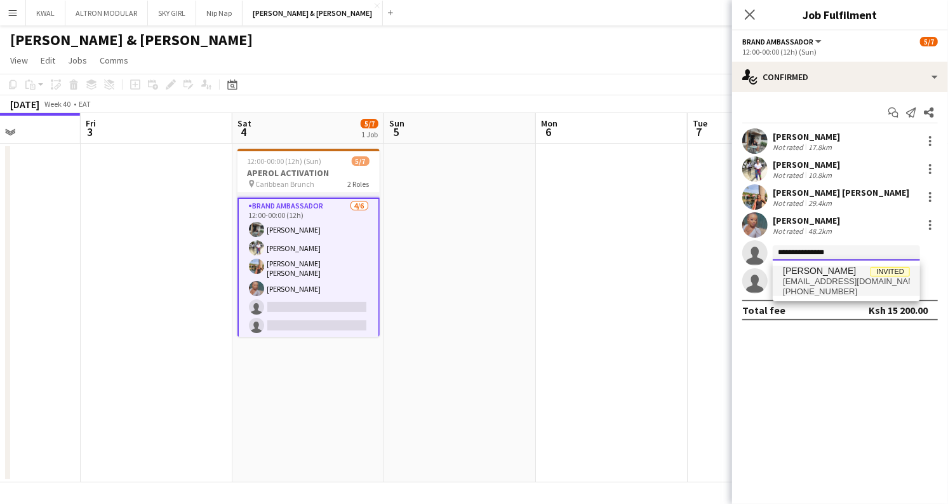
type input "**********"
click at [808, 277] on span "kamuiruesther04@gmail.com" at bounding box center [846, 281] width 127 height 10
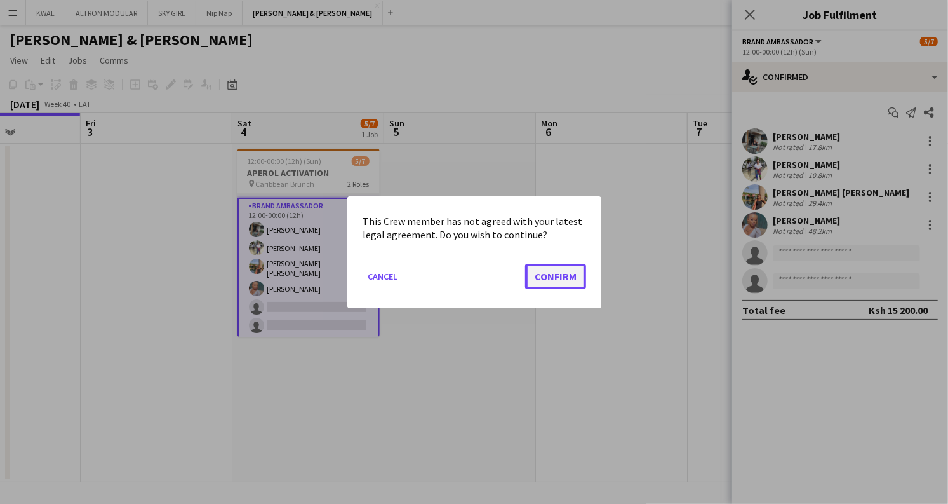
click at [563, 274] on button "Confirm" at bounding box center [555, 275] width 61 height 25
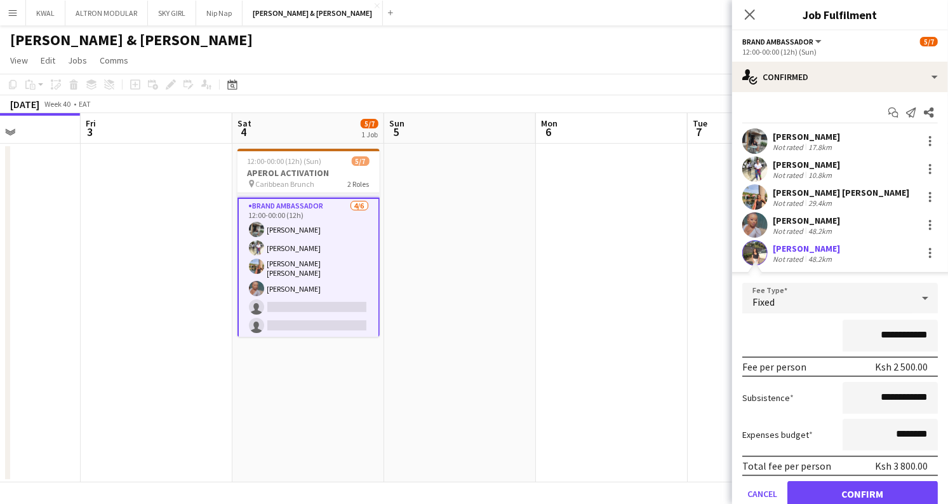
click at [760, 252] on app-user-avatar at bounding box center [754, 252] width 25 height 25
click at [827, 489] on button "Confirm" at bounding box center [863, 493] width 151 height 25
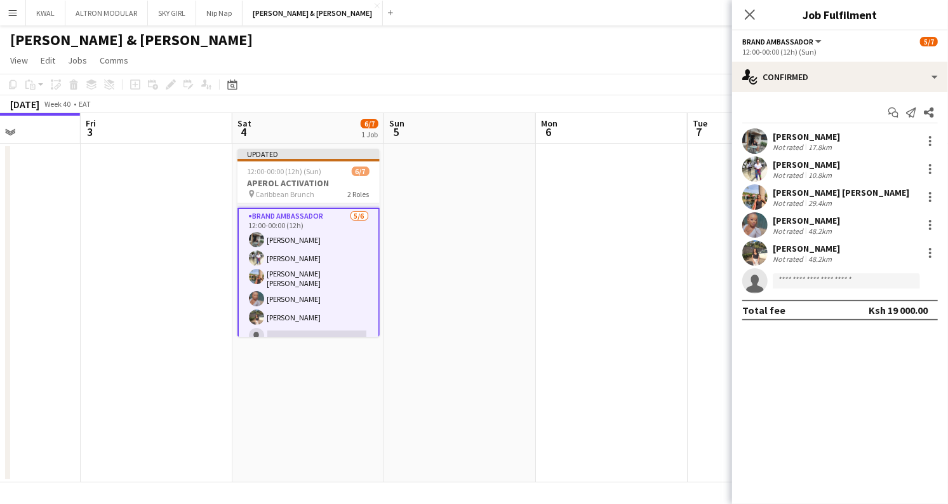
click at [757, 254] on app-user-avatar at bounding box center [754, 252] width 25 height 25
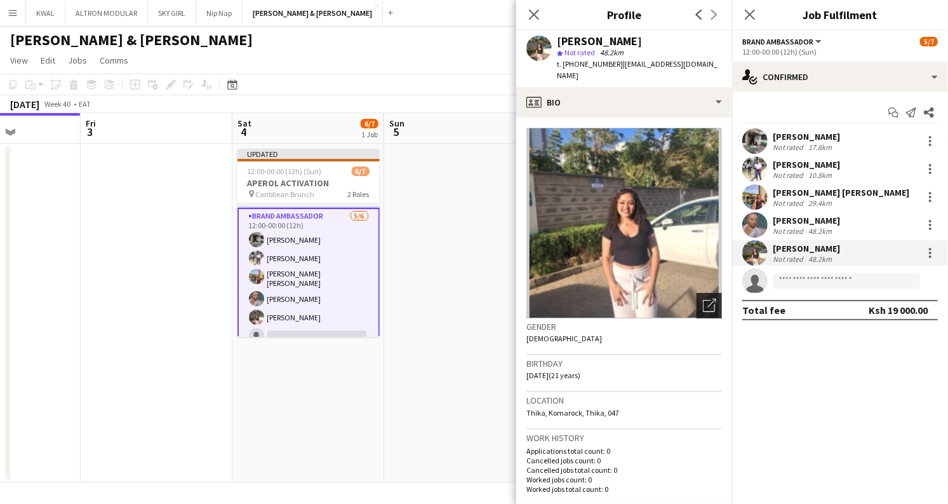
click at [703, 299] on icon "Open photos pop-in" at bounding box center [709, 305] width 13 height 13
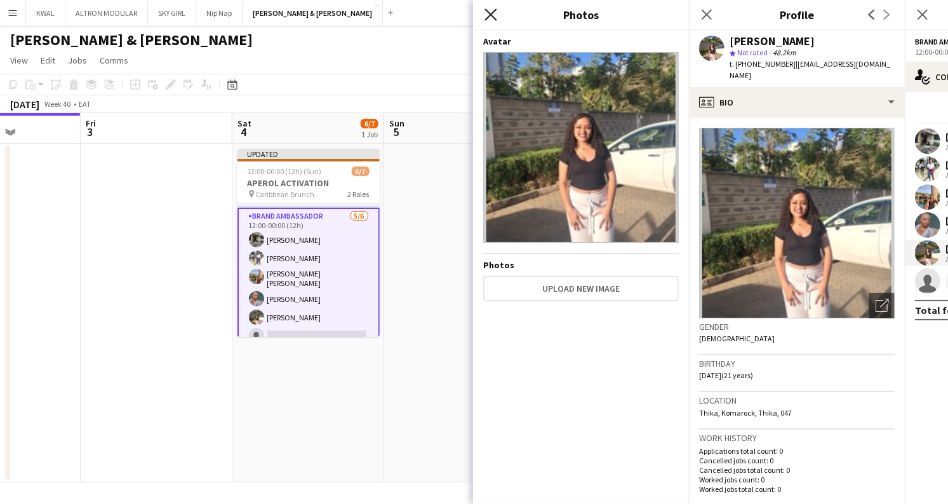
click at [485, 19] on icon "Close pop-in" at bounding box center [491, 14] width 12 height 12
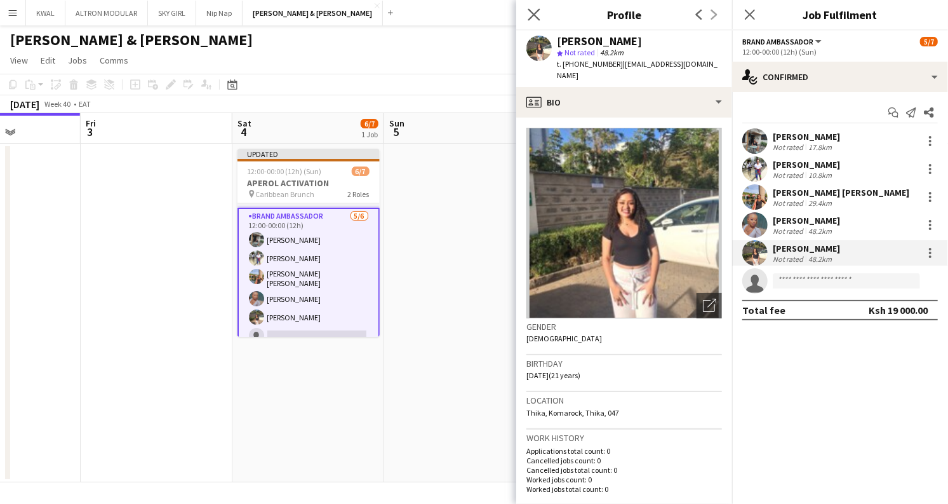
click at [535, 7] on app-icon "Close pop-in" at bounding box center [534, 15] width 18 height 18
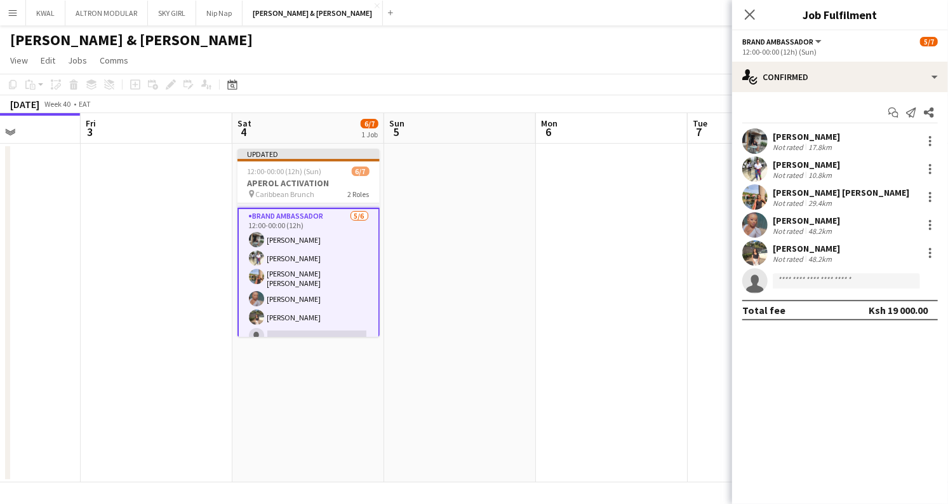
click at [818, 190] on div "Kimberly Hongo Kimberly Hongo" at bounding box center [841, 192] width 137 height 11
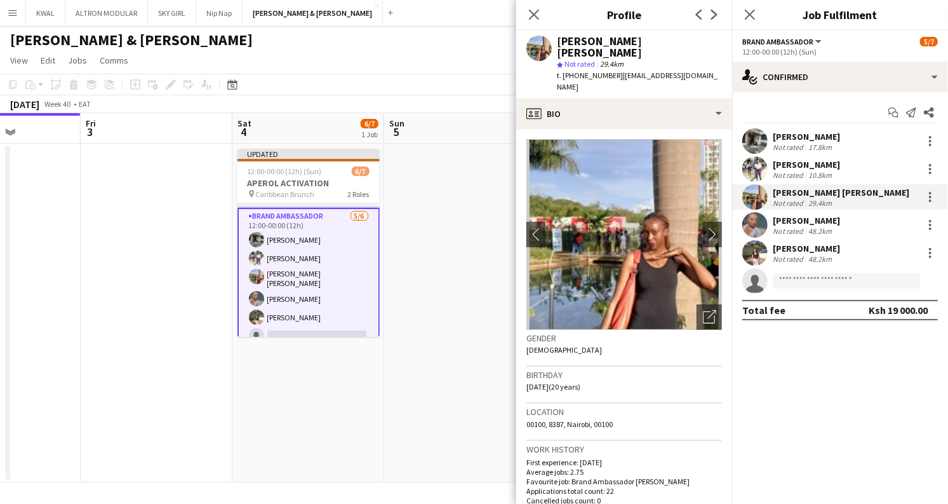
click at [833, 148] on div "17.8km" at bounding box center [820, 147] width 29 height 10
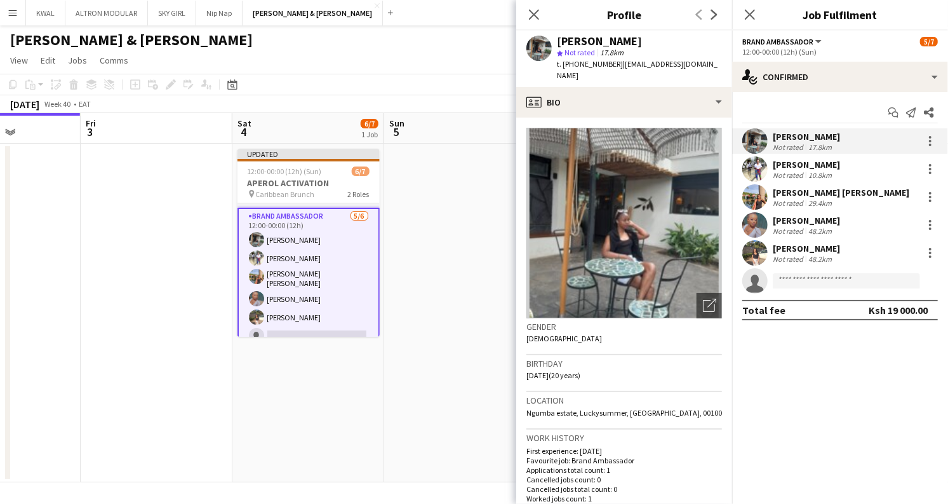
click at [824, 171] on div "10.8km" at bounding box center [820, 175] width 29 height 10
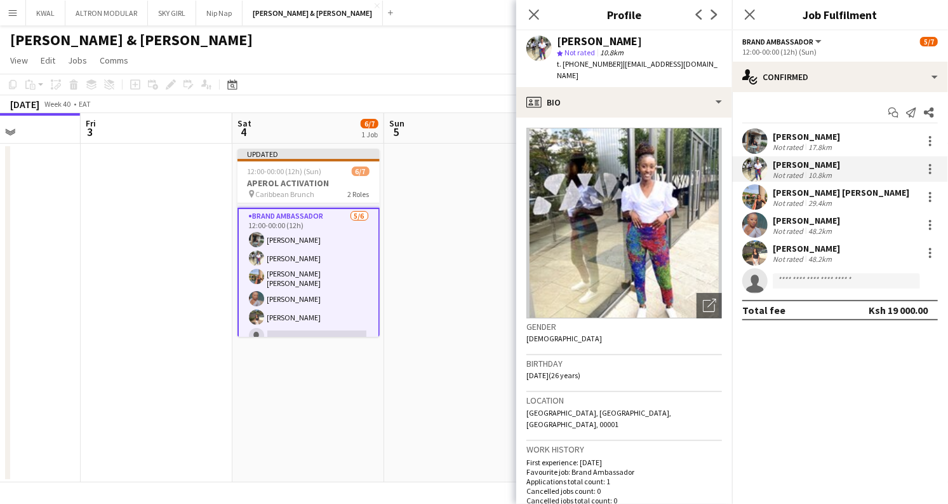
click at [807, 192] on div "Kimberly Hongo Kimberly Hongo" at bounding box center [841, 192] width 137 height 11
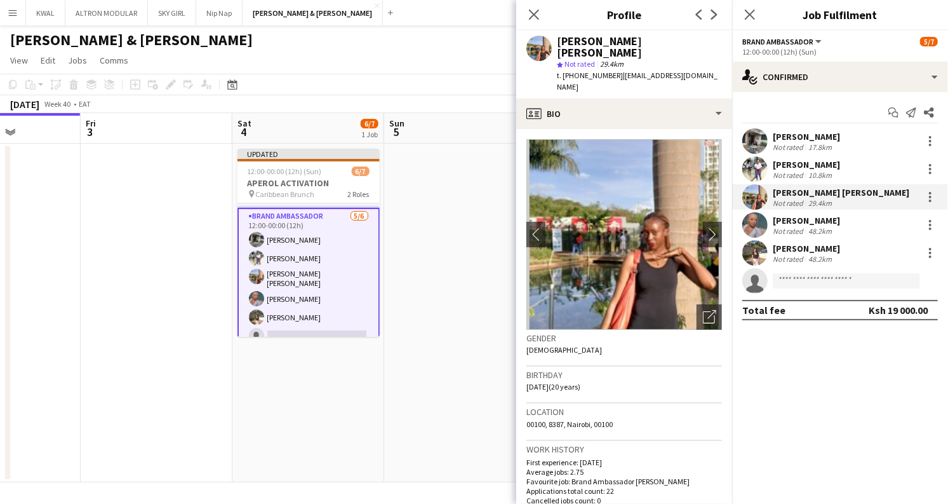
click at [807, 220] on div "Maryedna Kendi" at bounding box center [806, 220] width 67 height 11
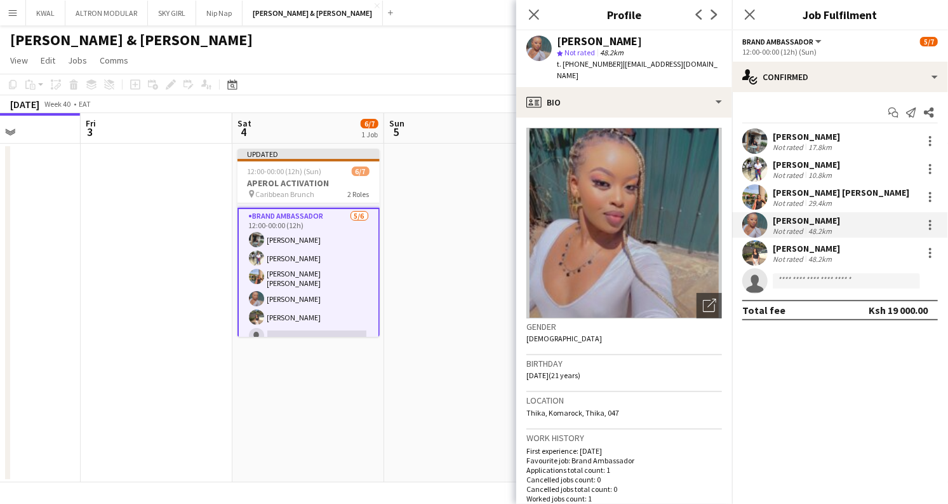
click at [802, 245] on div "Esther Wangari Kamuiru" at bounding box center [806, 248] width 67 height 11
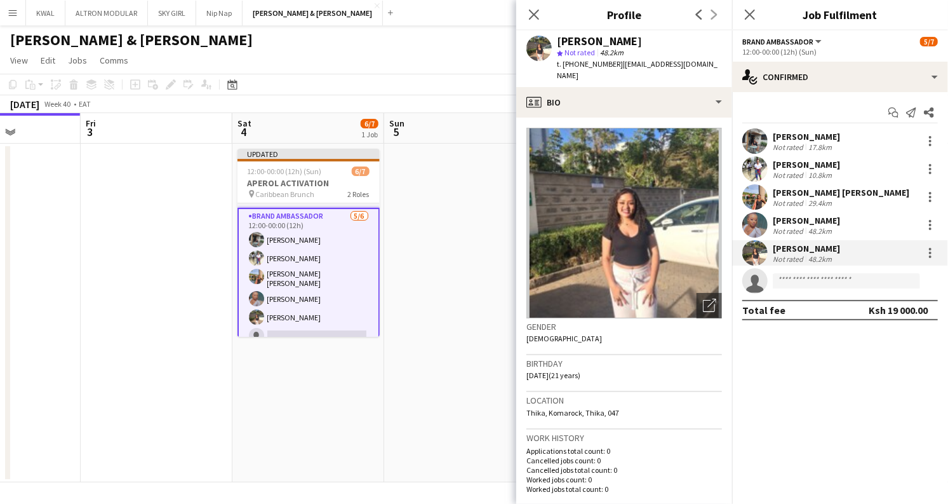
click at [440, 279] on app-date-cell at bounding box center [460, 313] width 152 height 339
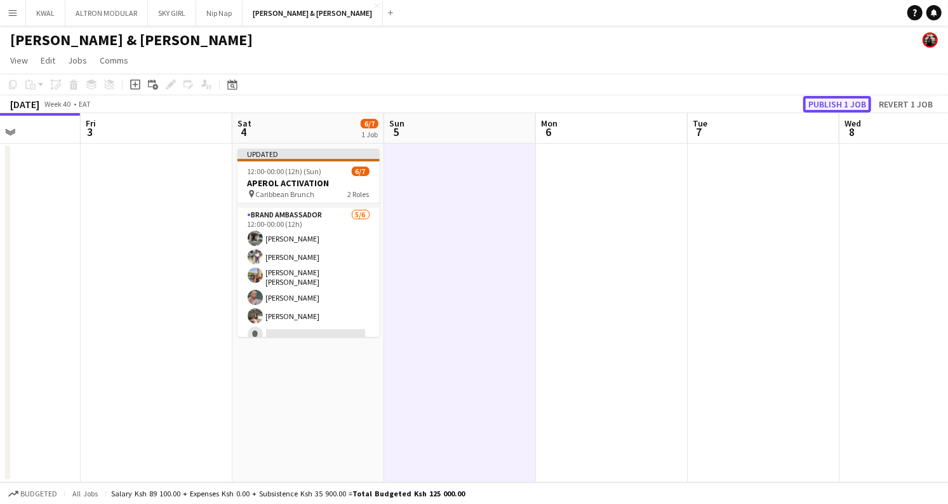
click at [833, 104] on button "Publish 1 job" at bounding box center [837, 104] width 68 height 17
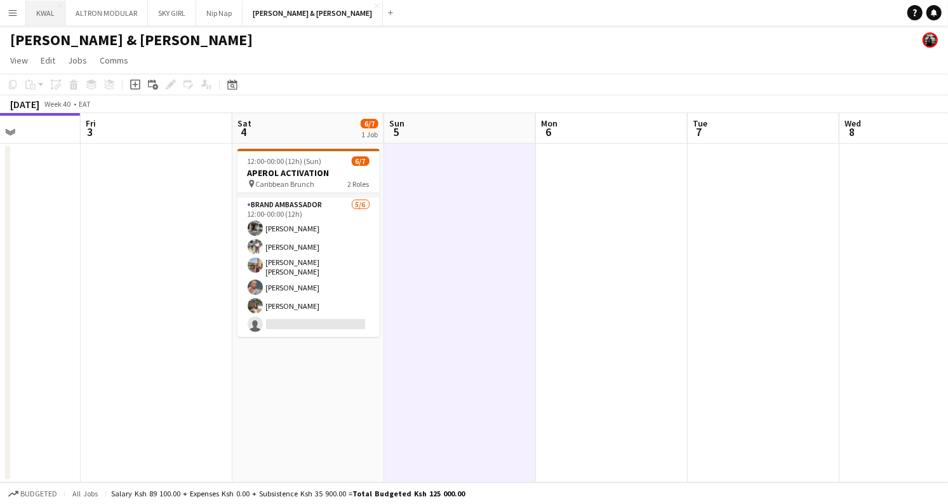
click at [41, 17] on button "KWAL Close" at bounding box center [45, 13] width 39 height 25
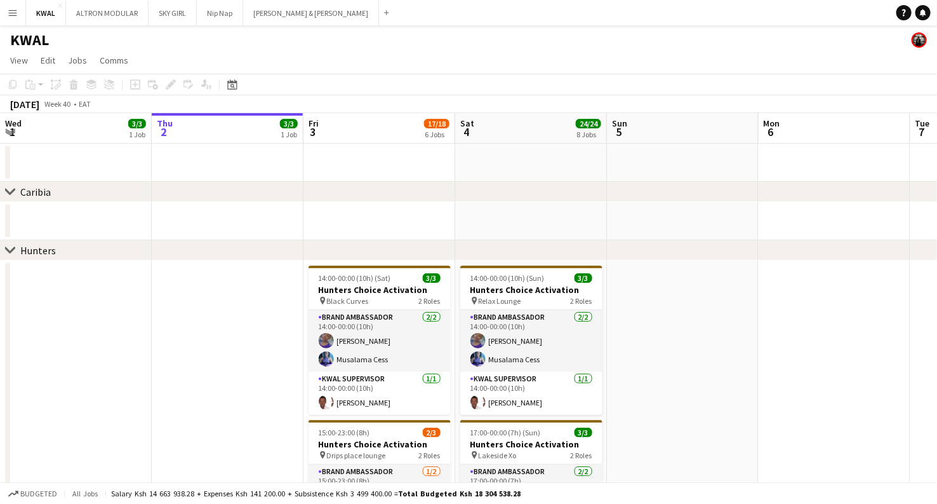
scroll to position [0, 394]
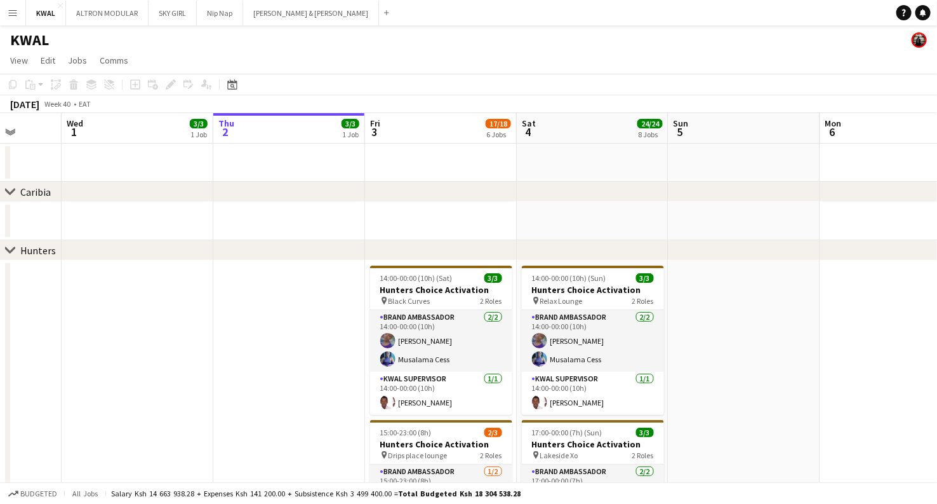
drag, startPoint x: 141, startPoint y: 332, endPoint x: 203, endPoint y: 332, distance: 61.6
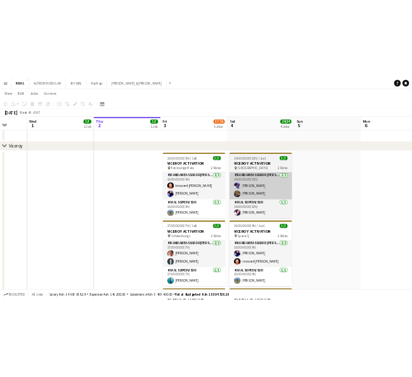
scroll to position [1007, 0]
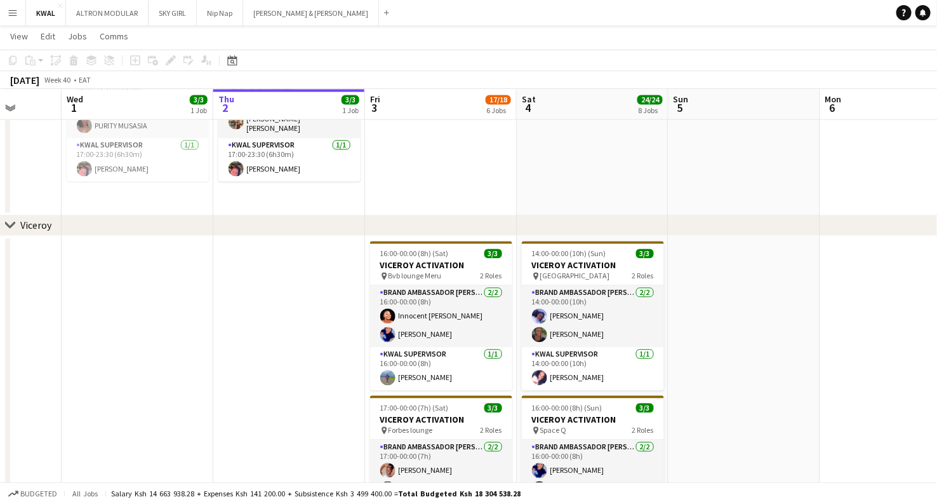
click at [817, 208] on app-date-cell at bounding box center [745, 120] width 152 height 192
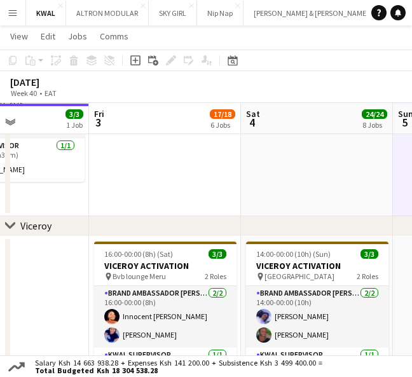
scroll to position [0, 401]
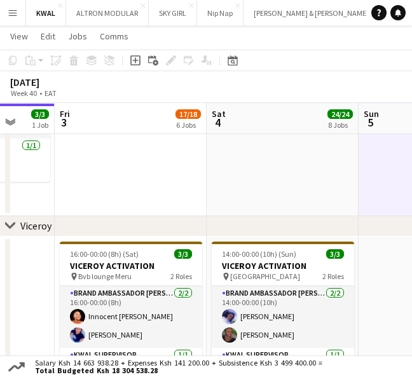
drag, startPoint x: 314, startPoint y: 281, endPoint x: 41, endPoint y: 251, distance: 274.7
click at [0, 257] on html "Menu Boards Boards Boards All jobs Status Workforce Workforce My Workforce Recr…" at bounding box center [206, 136] width 412 height 2287
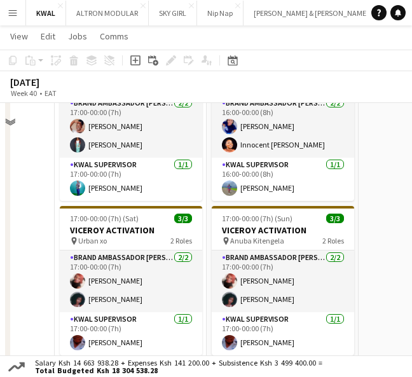
scroll to position [1289, 0]
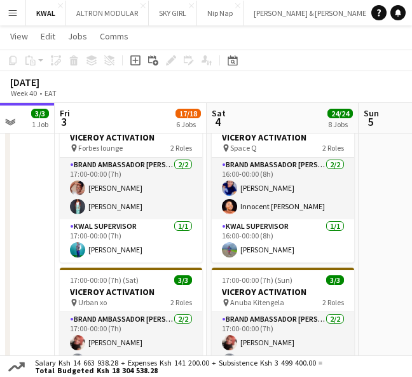
click at [327, 47] on app-page-menu "View Day view expanded Day view collapsed Month view Date picker Jump to today …" at bounding box center [206, 37] width 412 height 24
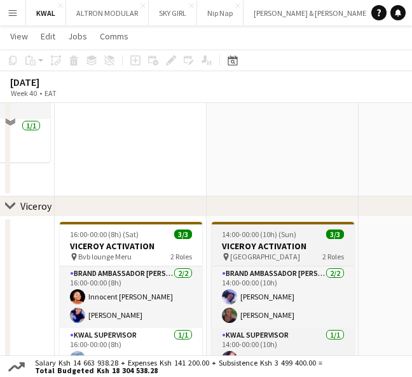
scroll to position [1077, 0]
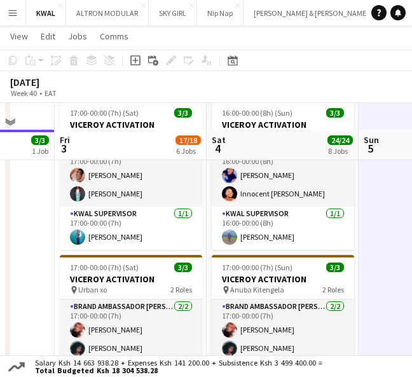
scroll to position [1289, 0]
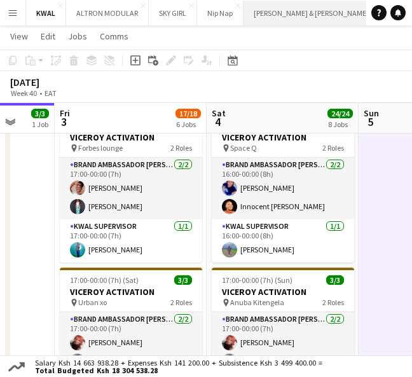
click at [295, 8] on button "Slater & Whittaker Close" at bounding box center [311, 13] width 136 height 25
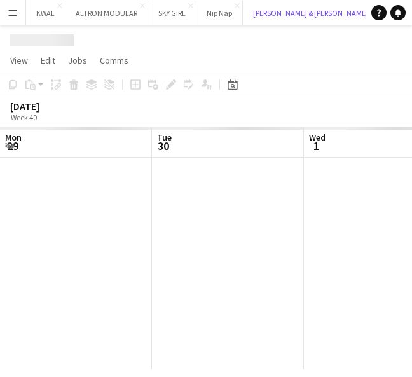
scroll to position [0, 304]
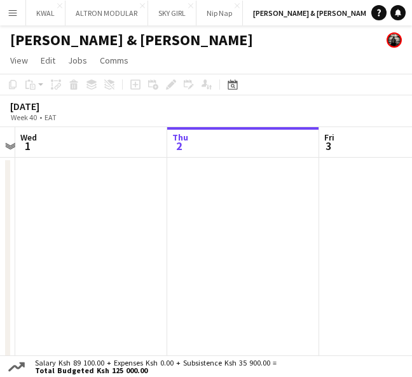
drag, startPoint x: 254, startPoint y: 210, endPoint x: 269, endPoint y: 271, distance: 63.5
click at [269, 271] on app-calendar-viewport "Mon 29 Tue 30 Wed 1 Thu 2 Fri 3 Sat 4 6/7 1 Job Sun 5 Mon 6 12:00-00:00 (12h) (…" at bounding box center [206, 251] width 412 height 249
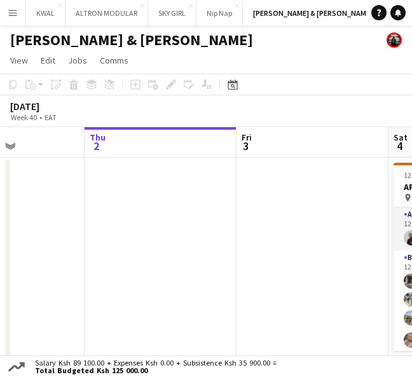
drag, startPoint x: 145, startPoint y: 250, endPoint x: 365, endPoint y: 239, distance: 220.7
click at [365, 239] on app-calendar-viewport "Mon 29 Tue 30 Wed 1 Thu 2 Fri 3 Sat 4 6/7 1 Job Sun 5 Mon 6 12:00-00:00 (12h) (…" at bounding box center [206, 251] width 412 height 249
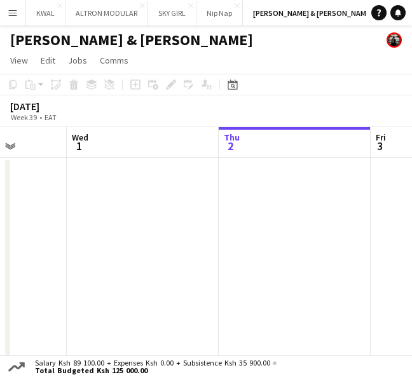
drag, startPoint x: 301, startPoint y: 255, endPoint x: 75, endPoint y: 271, distance: 226.7
drag, startPoint x: 269, startPoint y: 252, endPoint x: 450, endPoint y: 247, distance: 181.1
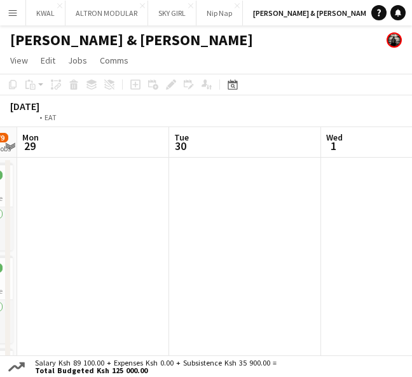
drag, startPoint x: 152, startPoint y: 267, endPoint x: 356, endPoint y: 252, distance: 204.5
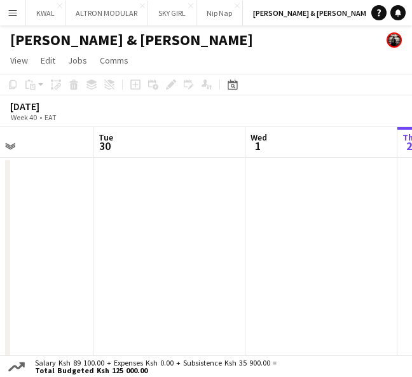
drag, startPoint x: 166, startPoint y: 268, endPoint x: 394, endPoint y: 252, distance: 228.6
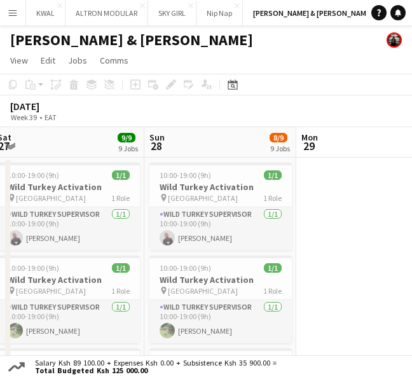
drag, startPoint x: 208, startPoint y: 272, endPoint x: 239, endPoint y: 269, distance: 31.2
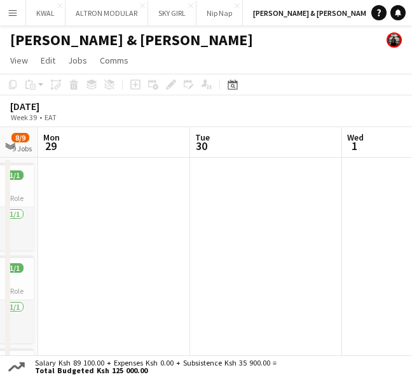
drag, startPoint x: 332, startPoint y: 255, endPoint x: 65, endPoint y: 269, distance: 267.7
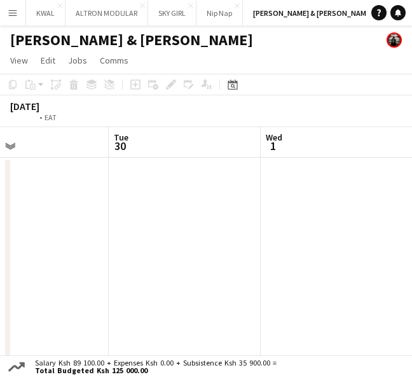
drag, startPoint x: 340, startPoint y: 248, endPoint x: 140, endPoint y: 260, distance: 199.8
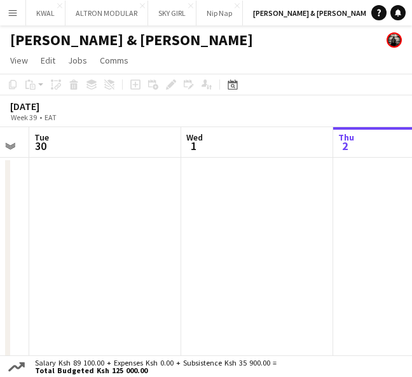
drag, startPoint x: 311, startPoint y: 248, endPoint x: 84, endPoint y: 265, distance: 226.8
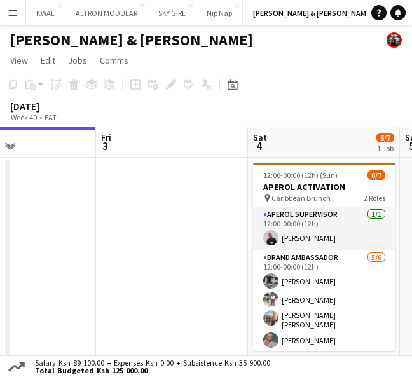
scroll to position [0, 544]
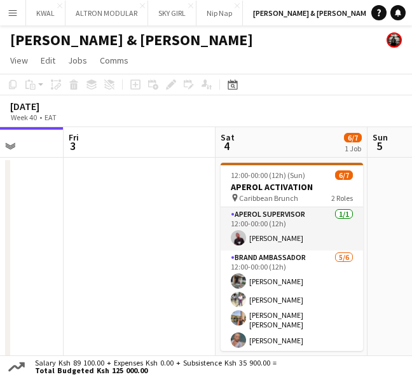
drag, startPoint x: 281, startPoint y: 249, endPoint x: 171, endPoint y: 260, distance: 111.1
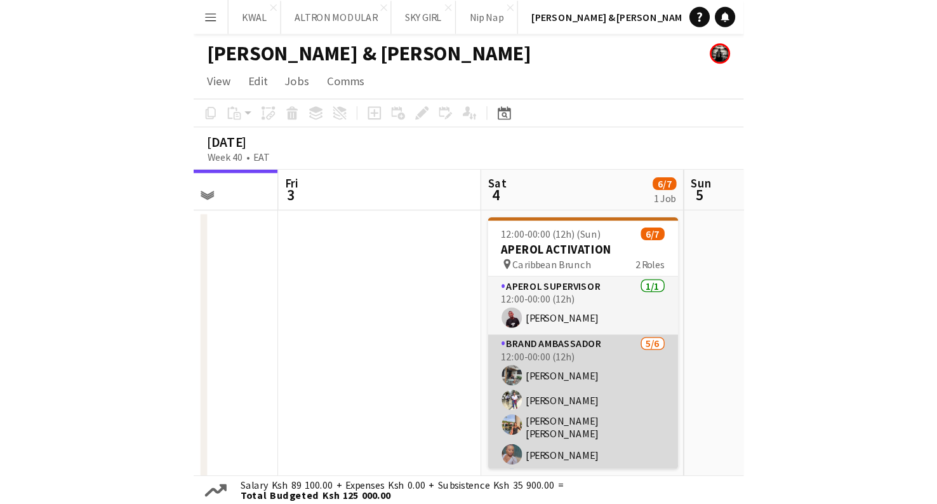
scroll to position [39, 0]
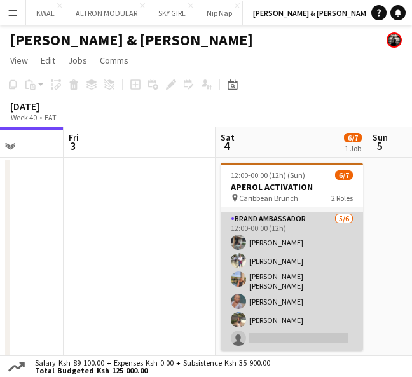
click at [279, 337] on app-card-role "Brand Ambassador 5/6 12:00-00:00 (12h) Sandra James Susan Mwangi Kimberly Hongo…" at bounding box center [291, 281] width 142 height 139
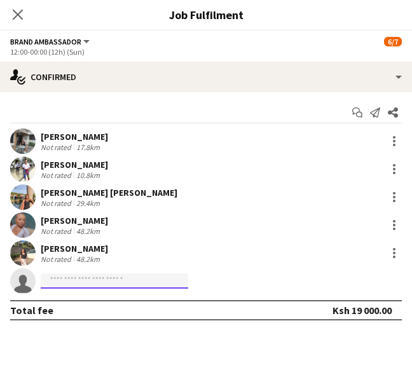
click at [137, 283] on input at bounding box center [114, 280] width 147 height 15
click at [72, 284] on input at bounding box center [114, 280] width 147 height 15
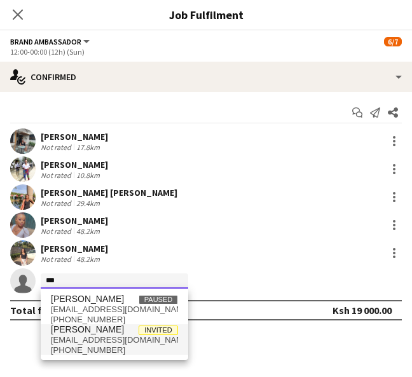
type input "***"
click at [62, 342] on span "lilianogarrah@gmail.com" at bounding box center [114, 340] width 127 height 10
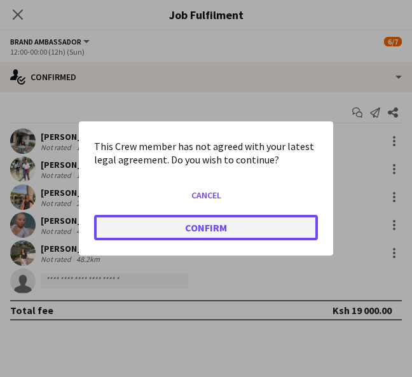
click at [188, 233] on button "Confirm" at bounding box center [206, 227] width 224 height 25
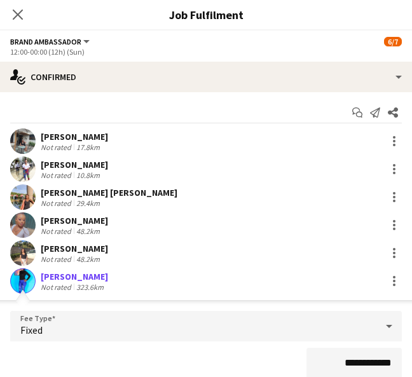
click at [27, 282] on app-user-avatar at bounding box center [22, 280] width 25 height 25
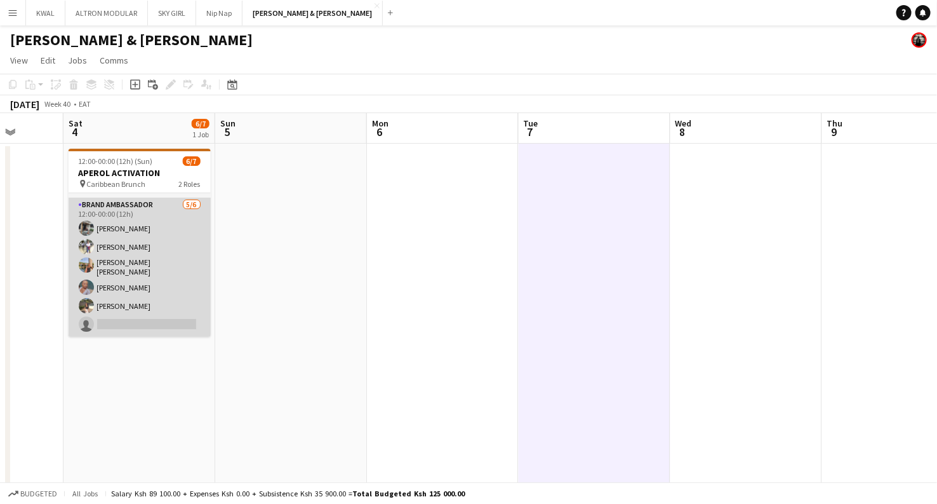
click at [138, 325] on app-card-role "Brand Ambassador 5/6 12:00-00:00 (12h) Sandra James Susan Mwangi Kimberly Hongo…" at bounding box center [140, 267] width 142 height 139
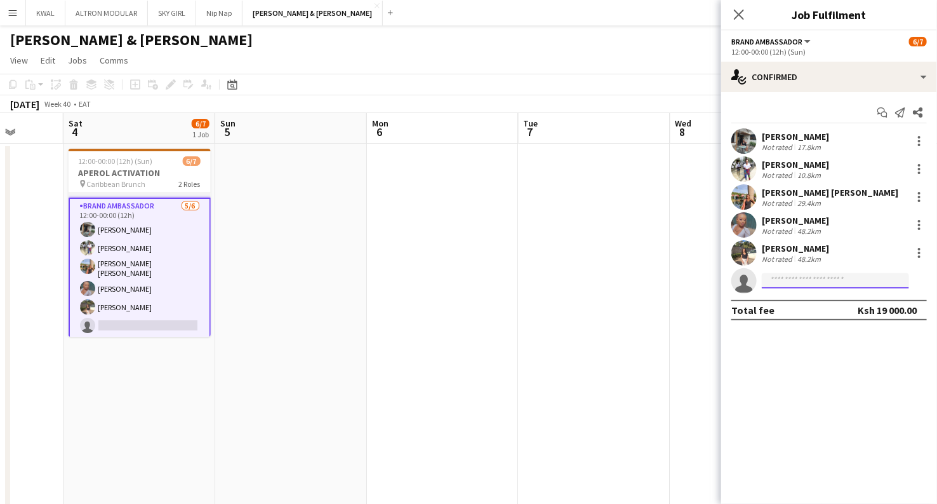
click at [813, 279] on input at bounding box center [835, 280] width 147 height 15
type input "****"
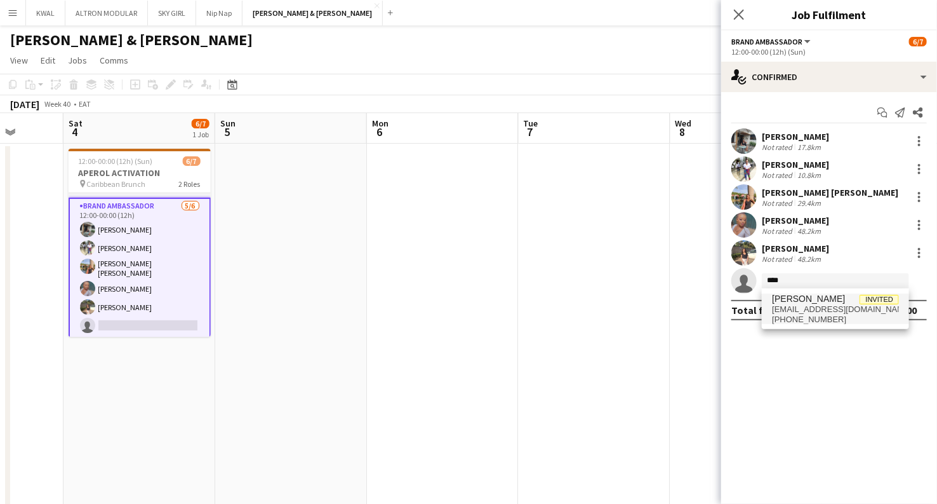
click at [801, 311] on span "livvywanjira@gmail.com" at bounding box center [835, 309] width 127 height 10
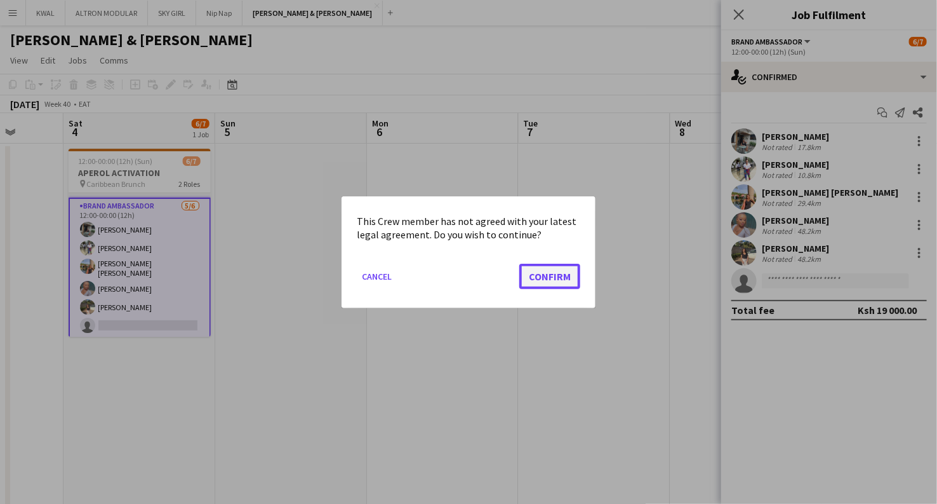
click at [562, 282] on button "Confirm" at bounding box center [550, 275] width 61 height 25
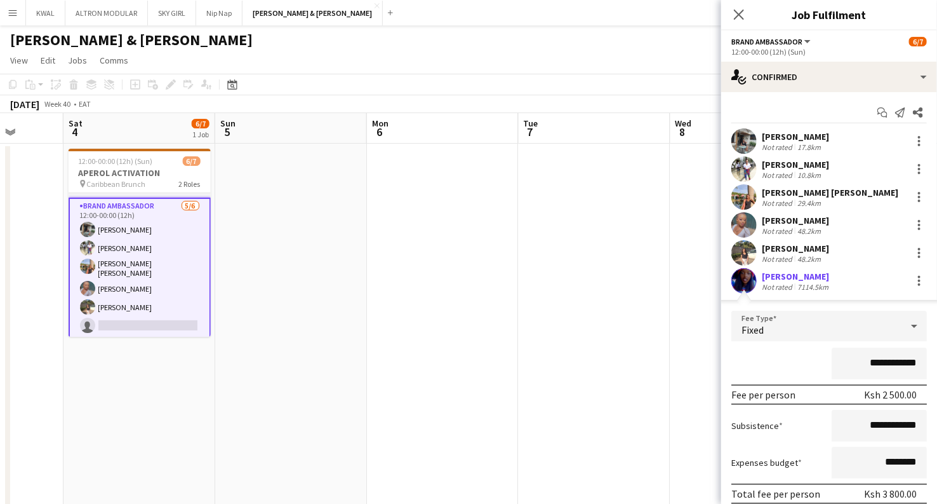
scroll to position [76, 0]
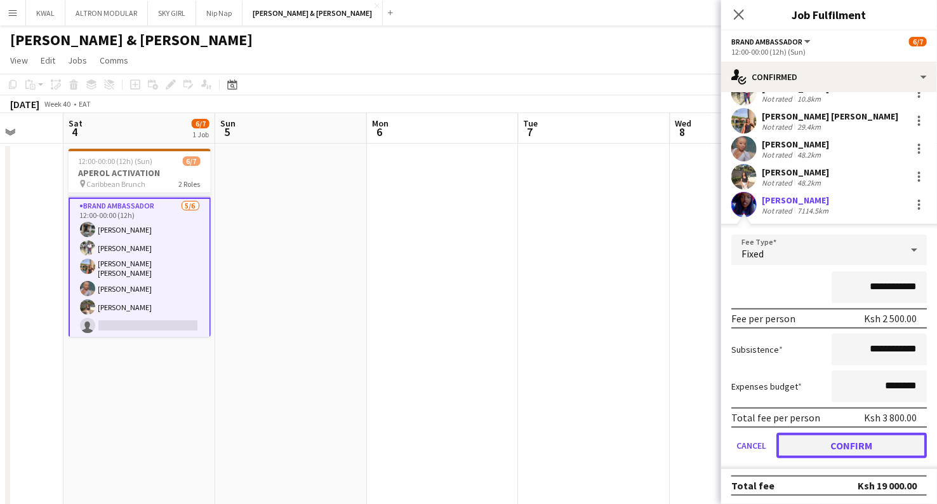
click at [853, 442] on button "Confirm" at bounding box center [852, 445] width 151 height 25
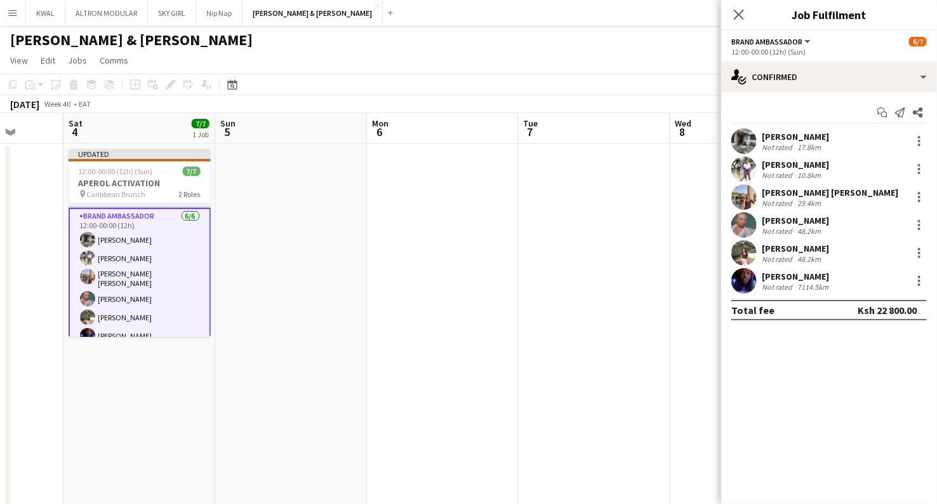
click at [749, 283] on app-user-avatar at bounding box center [744, 280] width 25 height 25
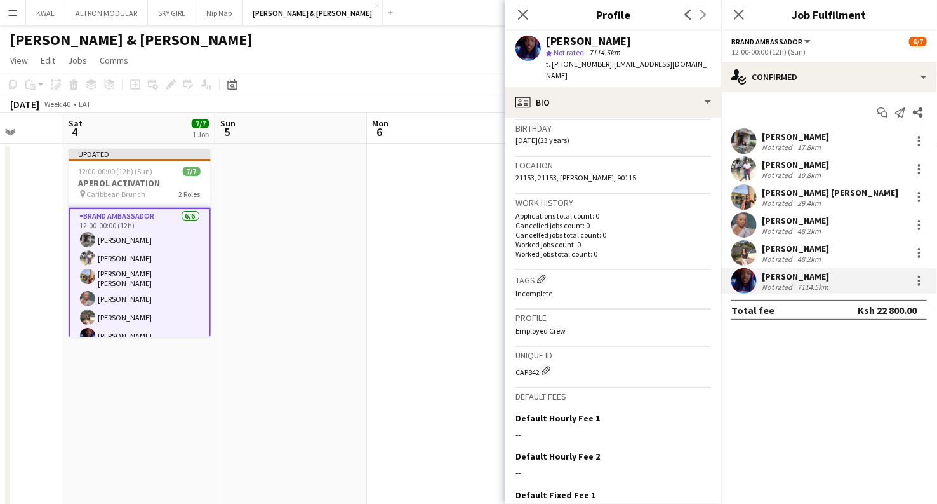
scroll to position [331, 0]
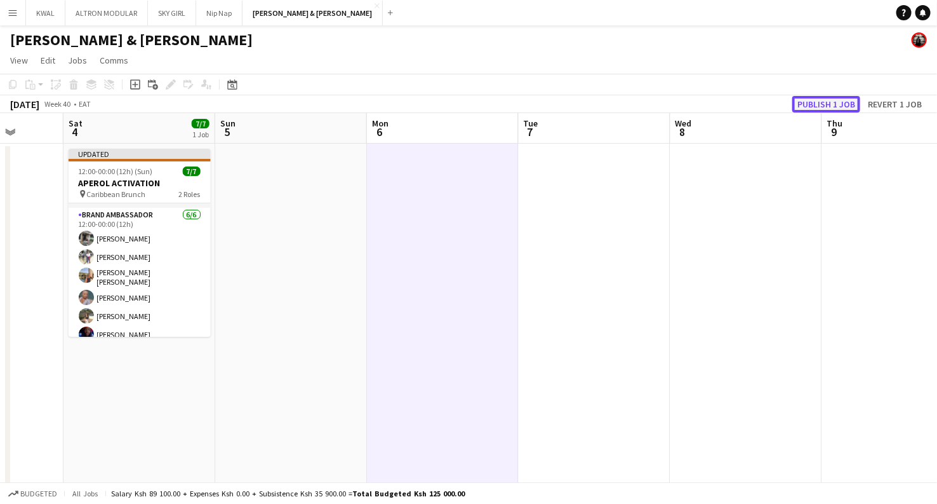
click at [830, 102] on button "Publish 1 job" at bounding box center [827, 104] width 68 height 17
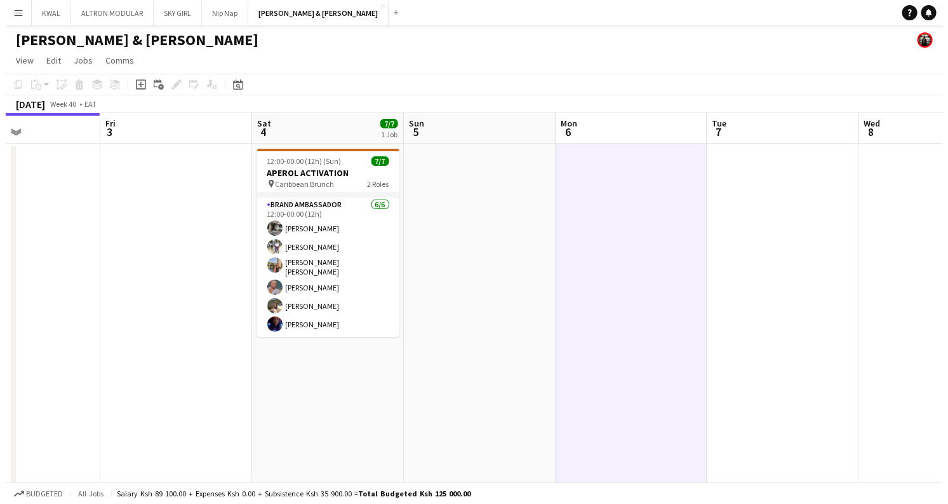
scroll to position [0, 360]
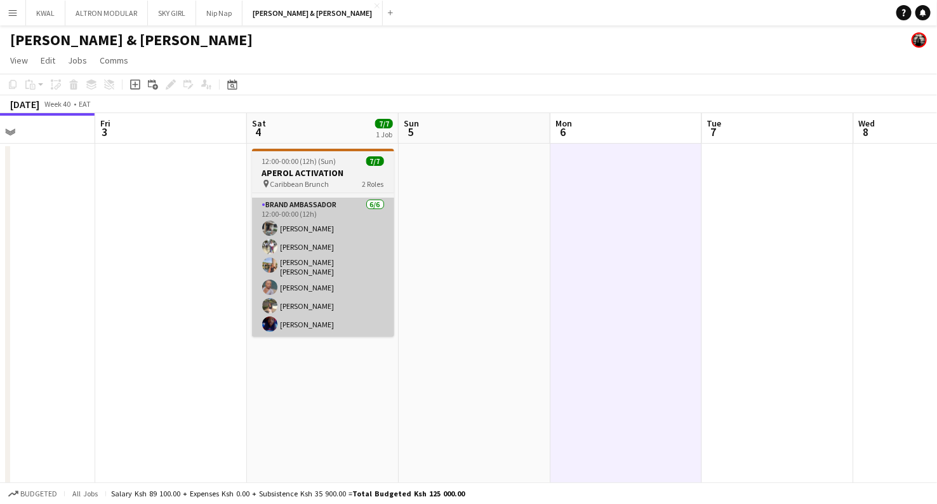
drag, startPoint x: 163, startPoint y: 403, endPoint x: 289, endPoint y: 291, distance: 168.7
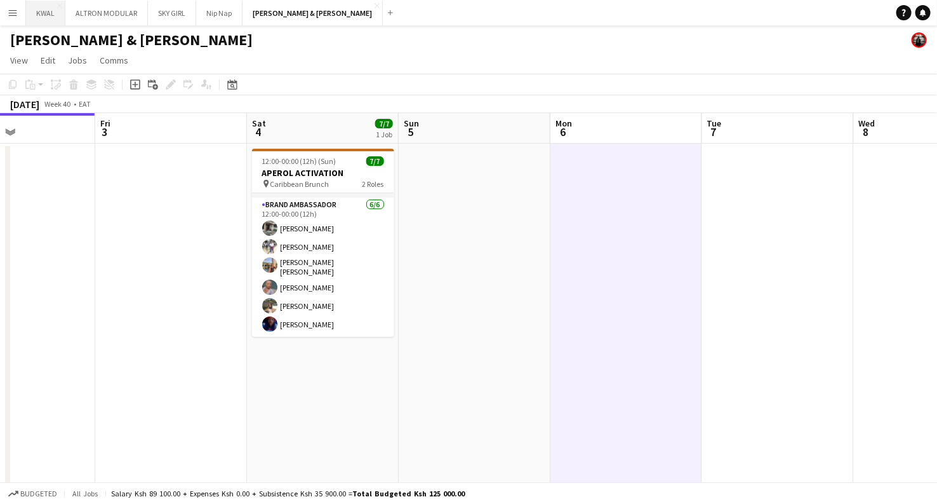
click at [33, 11] on button "KWAL Close" at bounding box center [45, 13] width 39 height 25
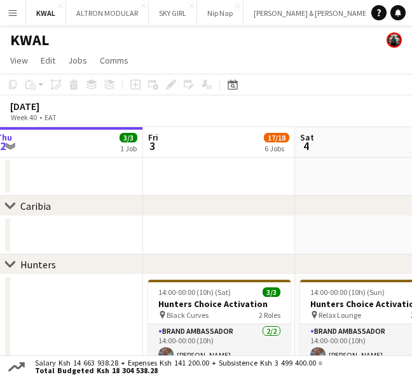
scroll to position [0, 516]
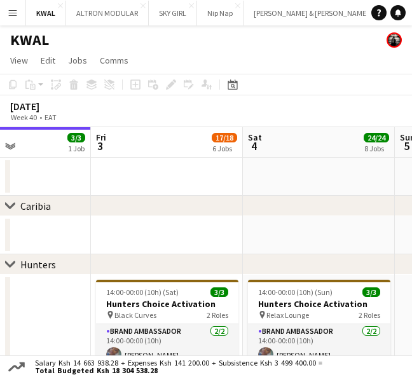
drag, startPoint x: 213, startPoint y: 300, endPoint x: 0, endPoint y: 279, distance: 213.9
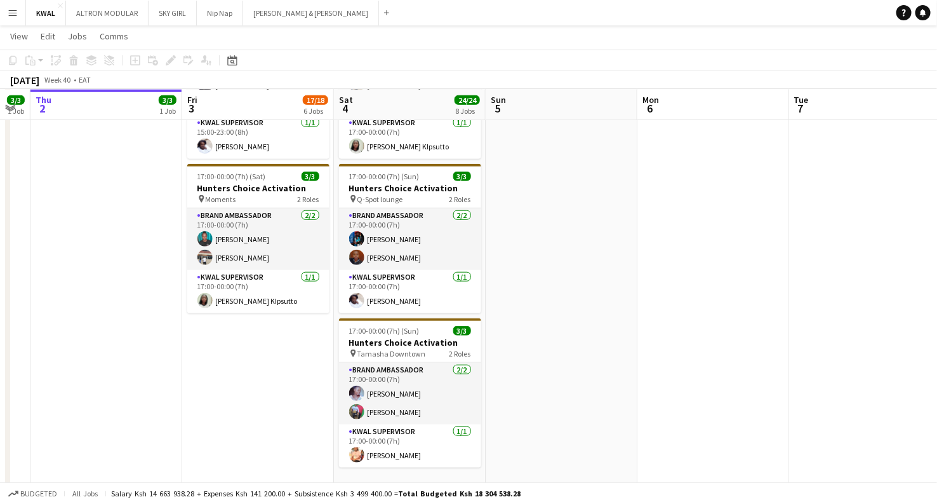
scroll to position [0, 263]
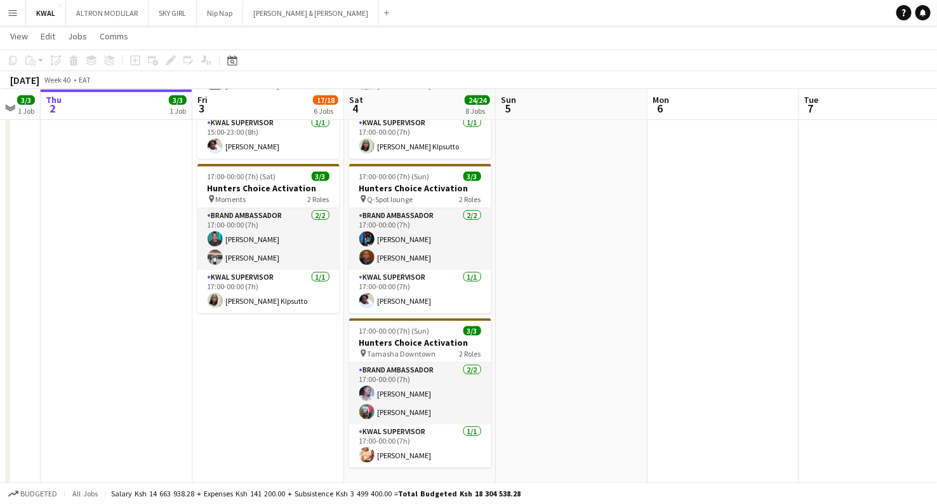
drag, startPoint x: 307, startPoint y: 284, endPoint x: 544, endPoint y: 279, distance: 237.0
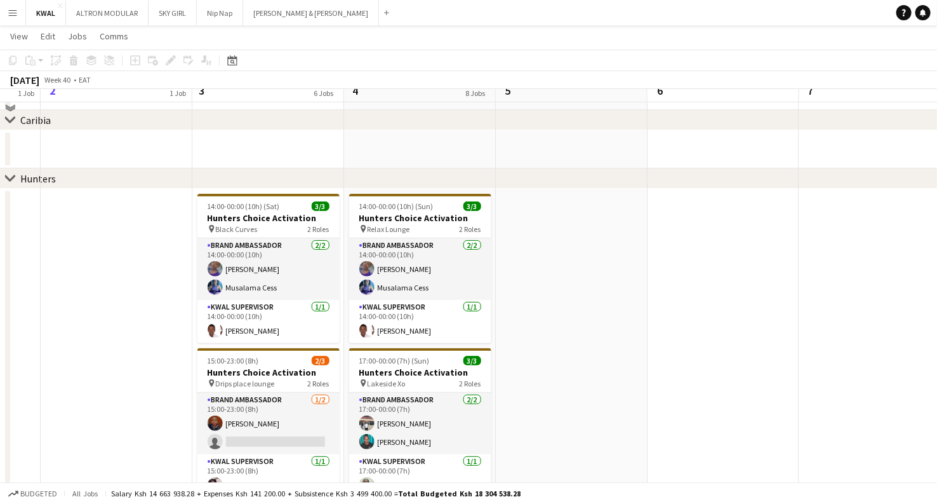
scroll to position [0, 0]
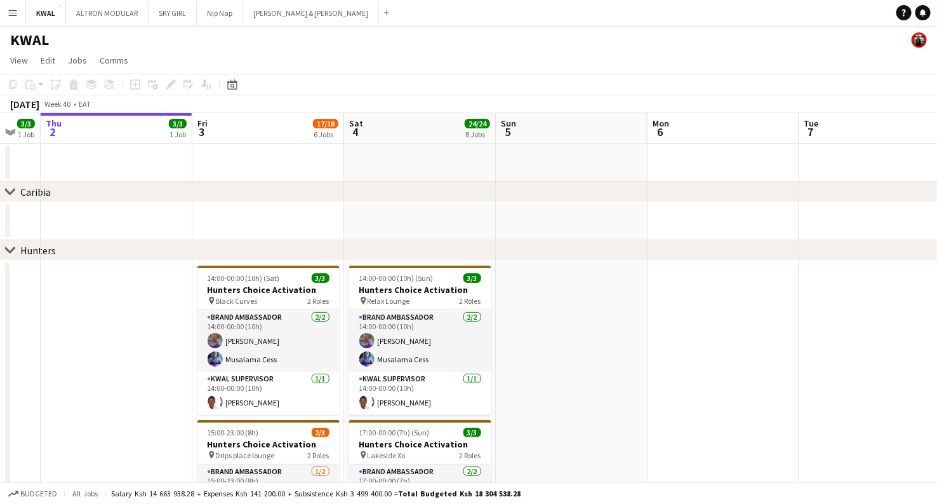
drag, startPoint x: 593, startPoint y: 310, endPoint x: 462, endPoint y: 77, distance: 267.0
click at [462, 77] on app-toolbar "Copy Paste Paste Ctrl+V Paste with crew Ctrl+Shift+V Paste linked Job Delete Gr…" at bounding box center [468, 85] width 937 height 22
click at [487, 253] on div "chevron-right Hunters" at bounding box center [468, 250] width 937 height 20
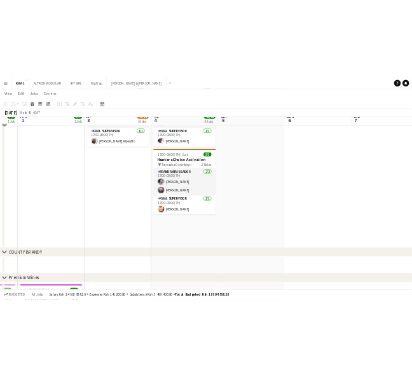
scroll to position [494, 0]
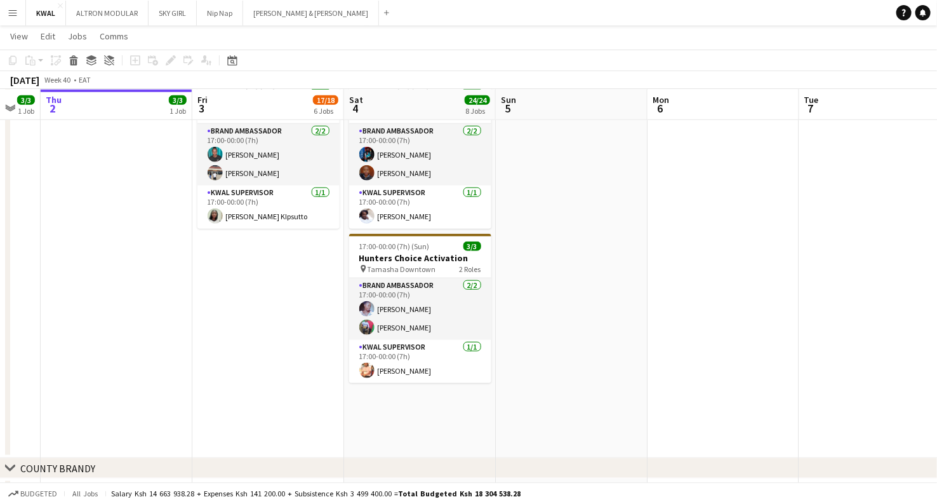
click at [698, 263] on app-date-cell at bounding box center [724, 112] width 152 height 692
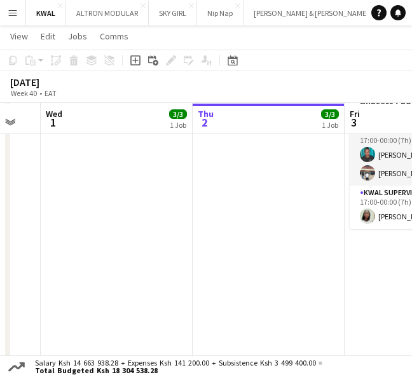
click at [316, 283] on app-date-cell at bounding box center [268, 112] width 152 height 692
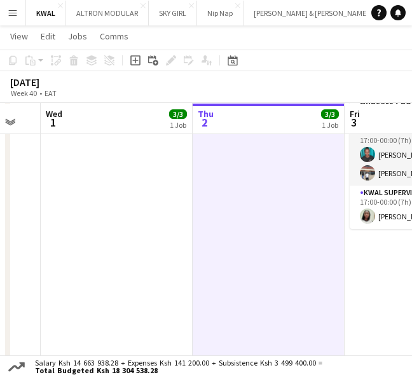
click at [312, 250] on app-date-cell at bounding box center [268, 112] width 152 height 692
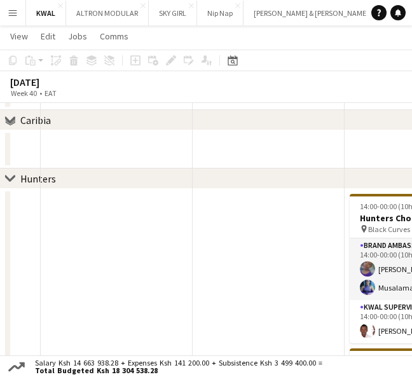
scroll to position [0, 0]
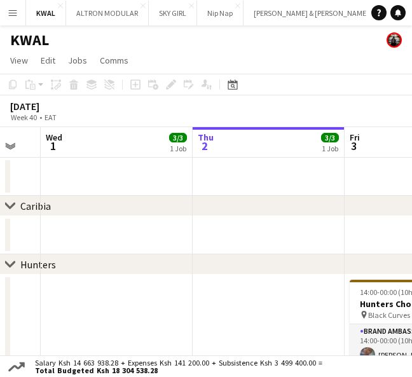
drag, startPoint x: 305, startPoint y: 255, endPoint x: 111, endPoint y: 262, distance: 193.8
click at [113, 262] on div "chevron-right Hunters" at bounding box center [206, 264] width 412 height 20
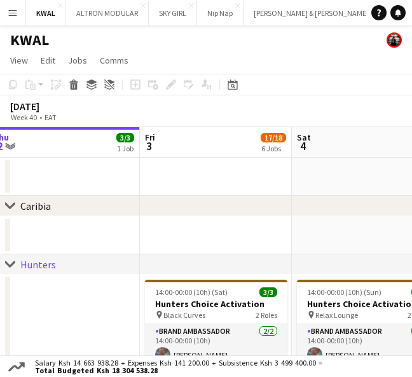
scroll to position [0, 495]
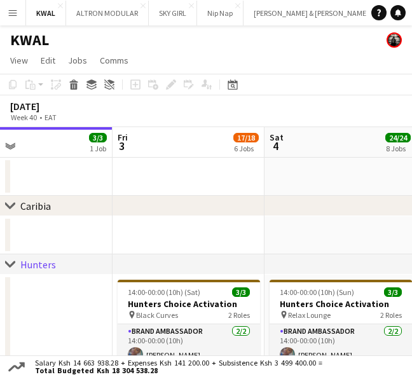
drag, startPoint x: 350, startPoint y: 323, endPoint x: 143, endPoint y: 324, distance: 207.1
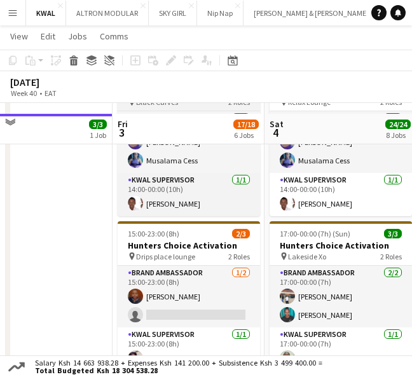
scroll to position [282, 0]
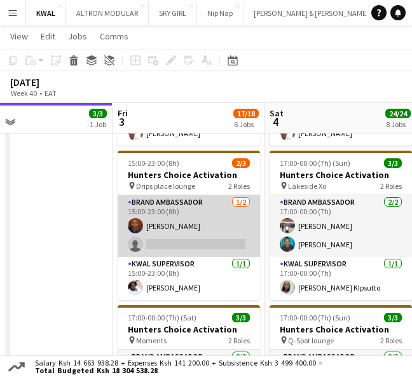
click at [219, 244] on app-card-role "Brand Ambassador 1/2 15:00-23:00 (8h) Rosemary Mwangi single-neutral-actions" at bounding box center [189, 226] width 142 height 62
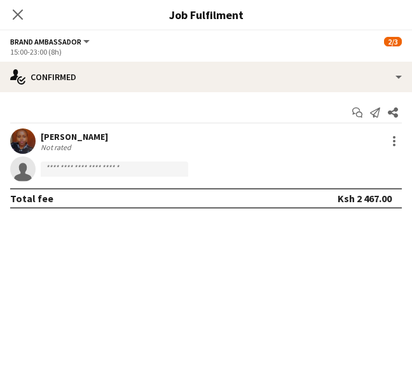
scroll to position [0, 494]
click at [93, 166] on input at bounding box center [114, 168] width 147 height 15
paste input "**********"
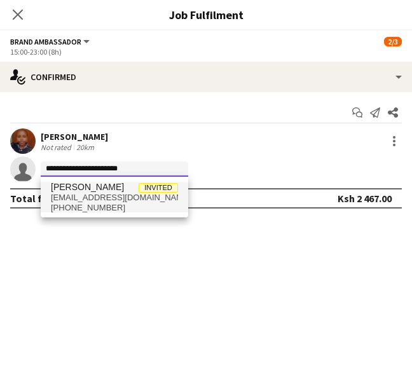
type input "**********"
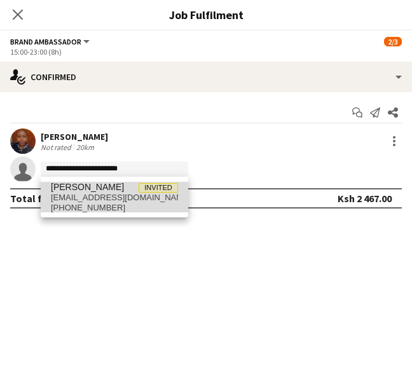
click at [104, 205] on span "+254769620896" at bounding box center [114, 208] width 127 height 10
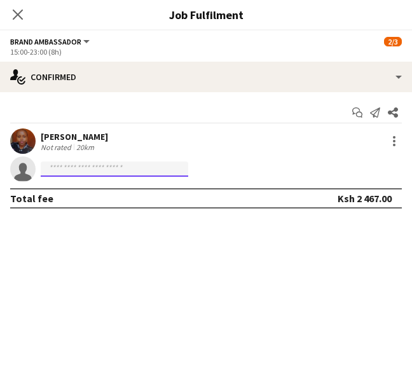
scroll to position [0, 0]
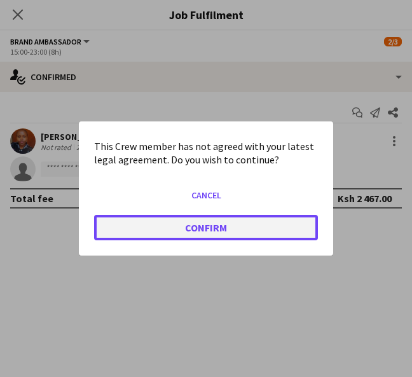
click at [252, 227] on button "Confirm" at bounding box center [206, 227] width 224 height 25
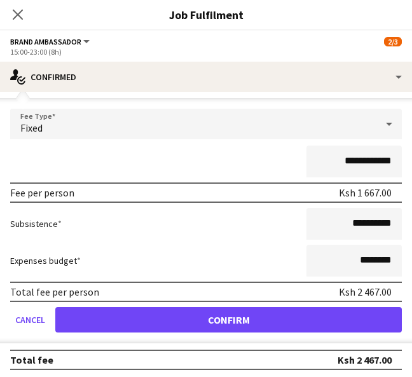
scroll to position [91, 0]
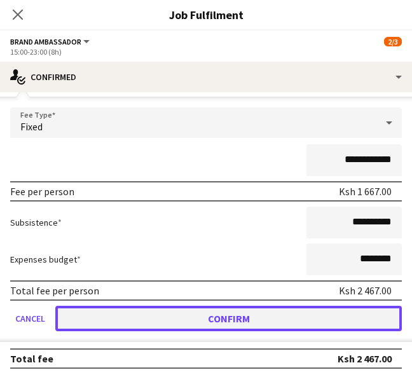
drag, startPoint x: 227, startPoint y: 319, endPoint x: 116, endPoint y: 220, distance: 149.4
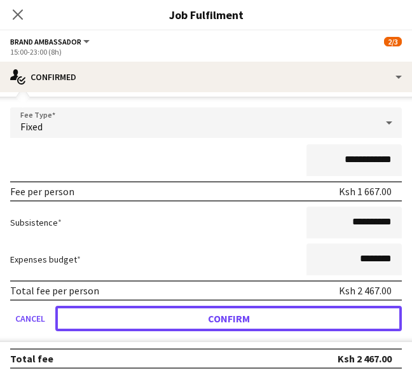
click at [227, 319] on button "Confirm" at bounding box center [228, 318] width 346 height 25
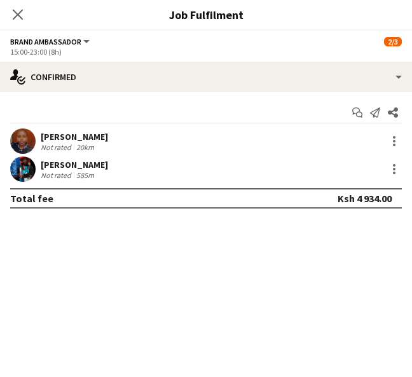
scroll to position [0, 0]
click at [10, 19] on app-icon "Close pop-in" at bounding box center [18, 15] width 18 height 18
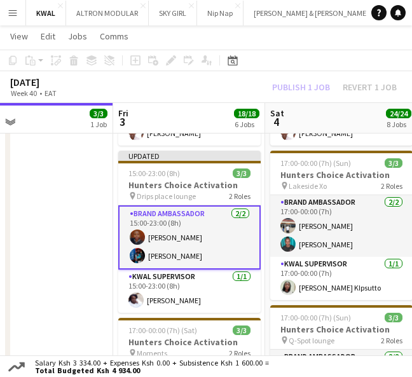
click at [312, 88] on div "Publish 1 job Revert 1 job" at bounding box center [334, 87] width 155 height 14
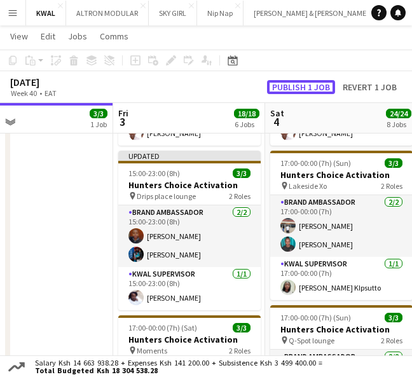
click at [312, 88] on button "Publish 1 job" at bounding box center [301, 87] width 68 height 14
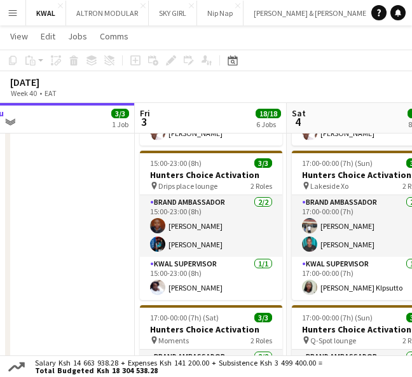
scroll to position [0, 459]
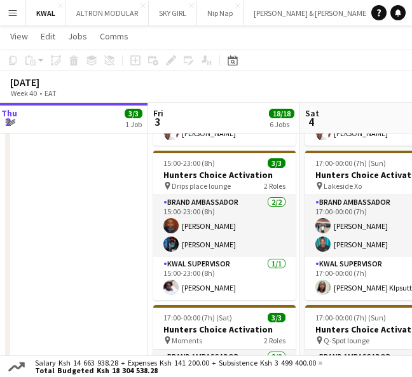
drag, startPoint x: 213, startPoint y: 298, endPoint x: 248, endPoint y: 291, distance: 35.0
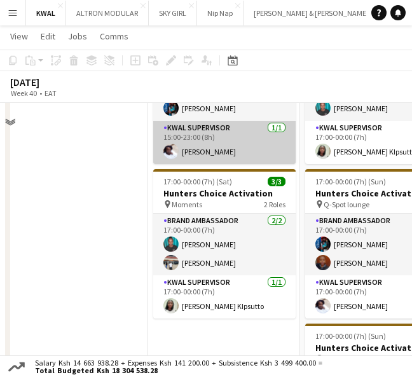
scroll to position [423, 0]
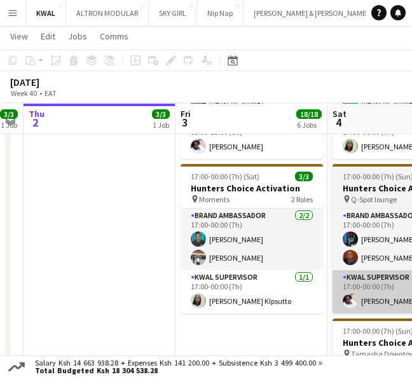
drag, startPoint x: 356, startPoint y: 262, endPoint x: 204, endPoint y: 271, distance: 152.7
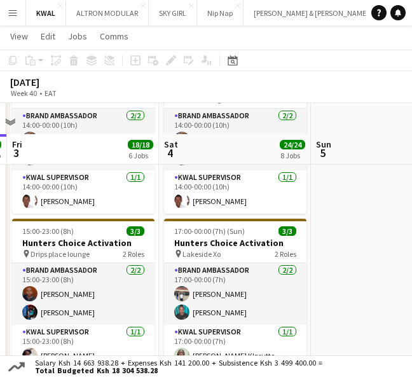
scroll to position [212, 0]
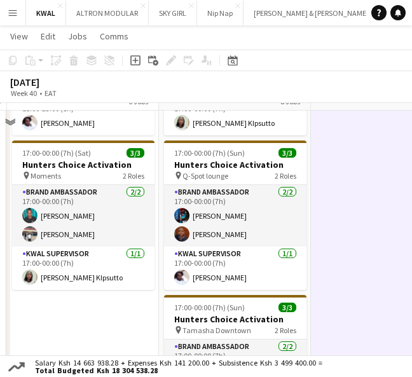
scroll to position [423, 0]
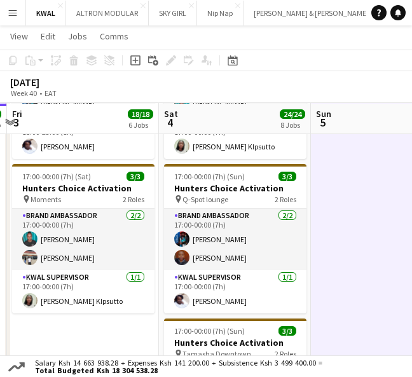
click at [344, 238] on app-date-cell at bounding box center [387, 196] width 152 height 692
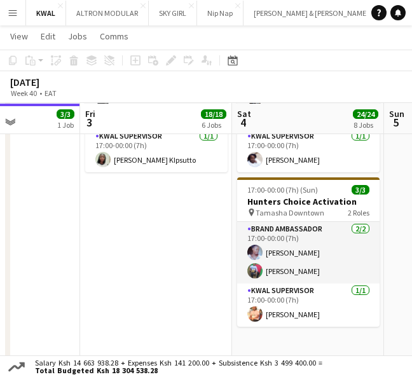
scroll to position [0, 372]
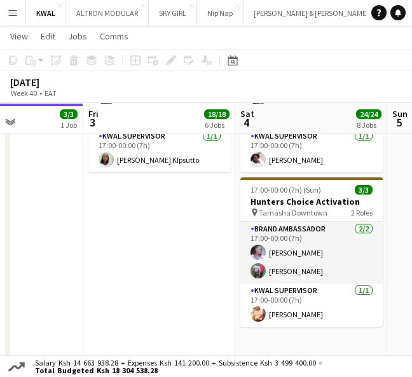
drag, startPoint x: 234, startPoint y: 265, endPoint x: 310, endPoint y: 278, distance: 77.3
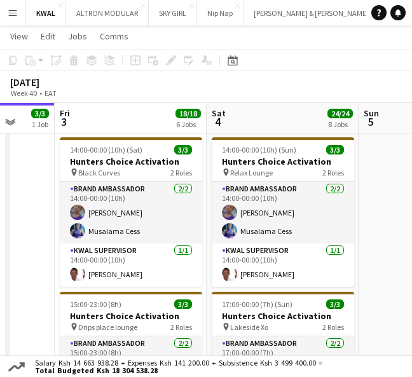
scroll to position [0, 407]
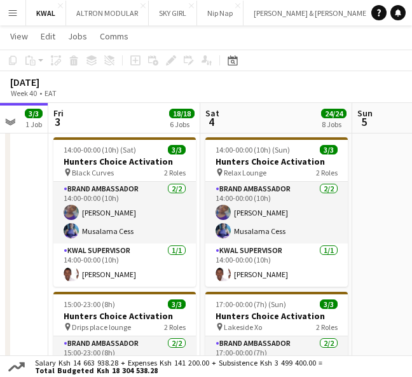
drag, startPoint x: 327, startPoint y: 271, endPoint x: 292, endPoint y: 264, distance: 35.6
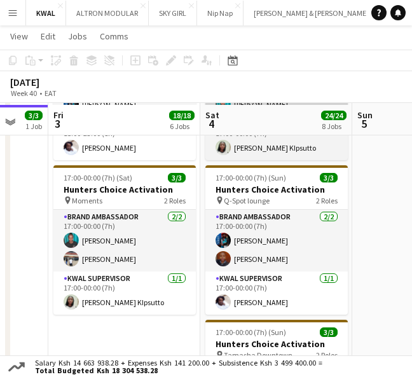
scroll to position [423, 0]
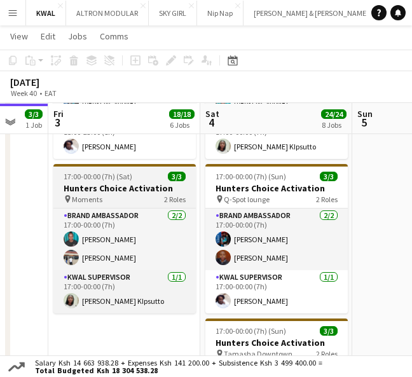
click at [129, 185] on h3 "Hunters Choice Activation" at bounding box center [124, 187] width 142 height 11
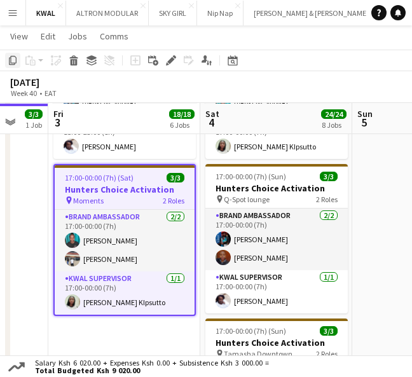
click at [17, 62] on icon "Copy" at bounding box center [13, 60] width 10 height 10
click at [102, 328] on app-date-cell "14:00-00:00 (10h) (Sat) 3/3 Hunters Choice Activation pin Black Curves 2 Roles …" at bounding box center [124, 196] width 152 height 692
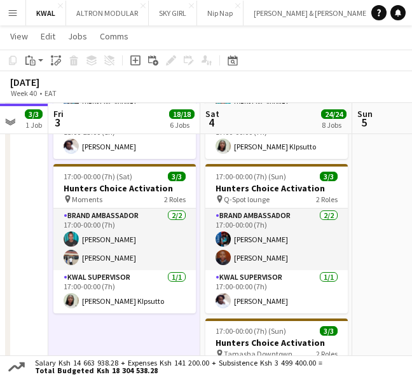
click at [46, 62] on div "Copy Paste Paste Ctrl+V Paste with crew Ctrl+Shift+V Paste linked Job Delete Gr…" at bounding box center [61, 60] width 112 height 15
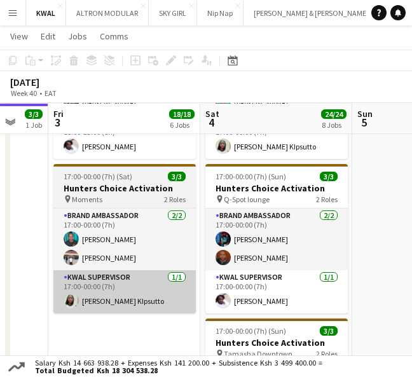
drag, startPoint x: 107, startPoint y: 339, endPoint x: 88, endPoint y: 312, distance: 33.7
click at [106, 337] on app-date-cell "14:00-00:00 (10h) (Sat) 3/3 Hunters Choice Activation pin Black Curves 2 Roles …" at bounding box center [124, 196] width 152 height 692
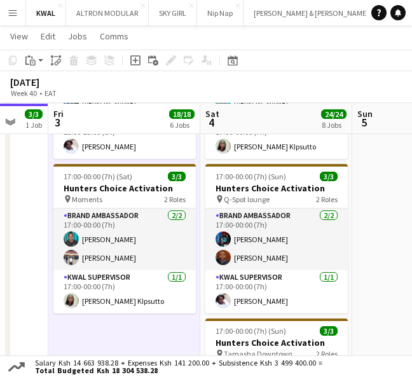
scroll to position [0, 408]
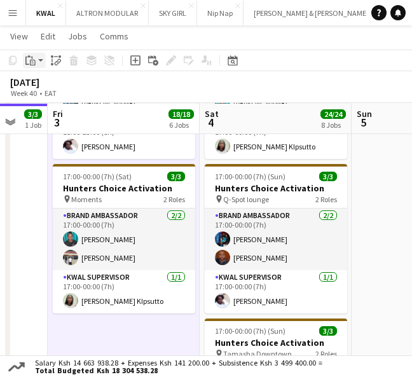
click at [36, 61] on div "Paste" at bounding box center [30, 60] width 15 height 15
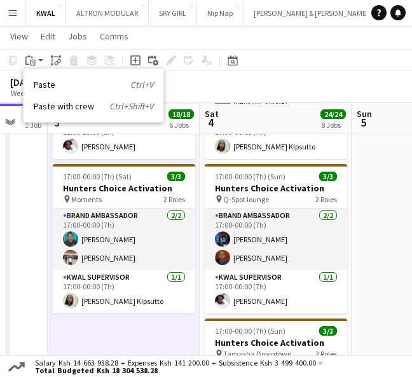
click at [44, 77] on div "Paste Ctrl+V Paste with crew Ctrl+Shift+V" at bounding box center [93, 95] width 141 height 55
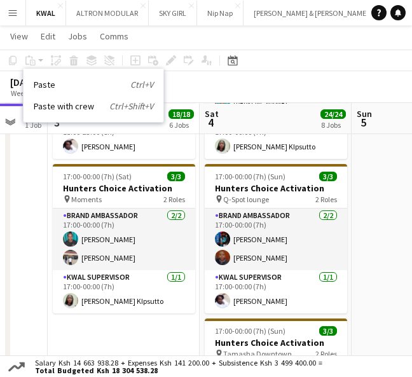
click at [107, 338] on app-date-cell "14:00-00:00 (10h) (Sat) 3/3 Hunters Choice Activation pin Black Curves 2 Roles …" at bounding box center [124, 196] width 152 height 692
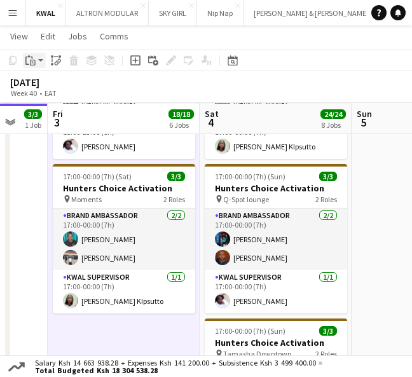
click at [36, 60] on div "Paste" at bounding box center [30, 60] width 15 height 15
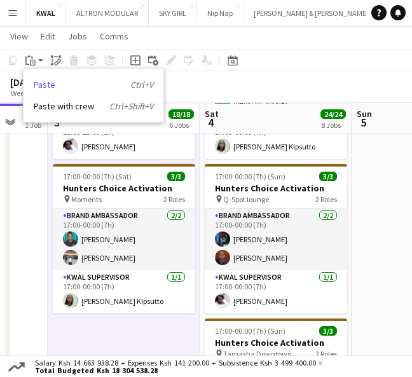
click at [37, 88] on link "Paste Ctrl+V" at bounding box center [93, 84] width 119 height 11
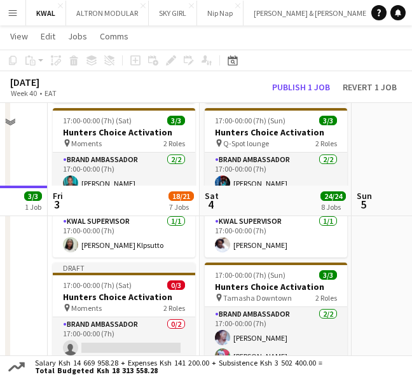
scroll to position [564, 0]
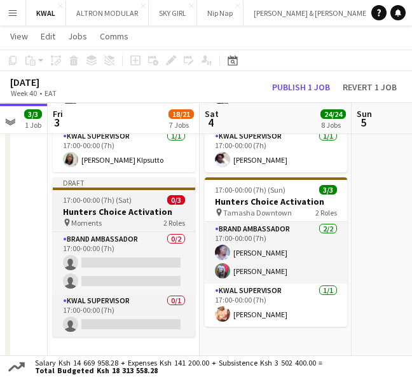
click at [119, 204] on app-job-card "Draft 17:00-00:00 (7h) (Sat) 0/3 Hunters Choice Activation pin Moments 2 Roles …" at bounding box center [124, 256] width 142 height 159
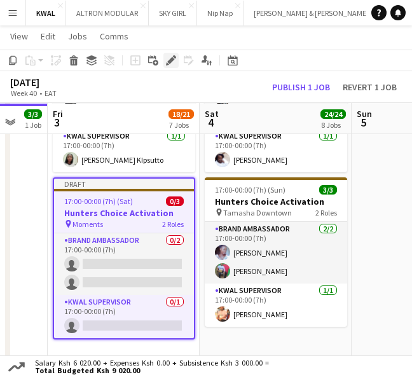
click at [173, 62] on icon "Edit" at bounding box center [171, 60] width 10 height 10
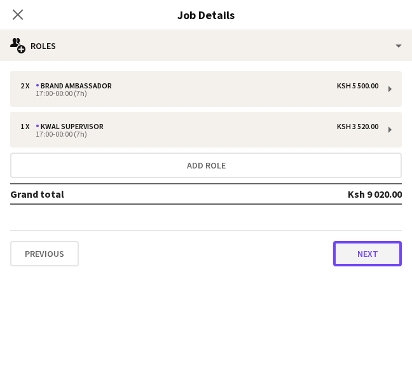
click at [366, 262] on button "Next" at bounding box center [367, 253] width 69 height 25
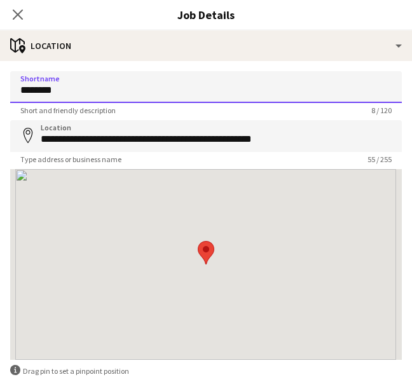
drag, startPoint x: 108, startPoint y: 92, endPoint x: -100, endPoint y: 81, distance: 208.6
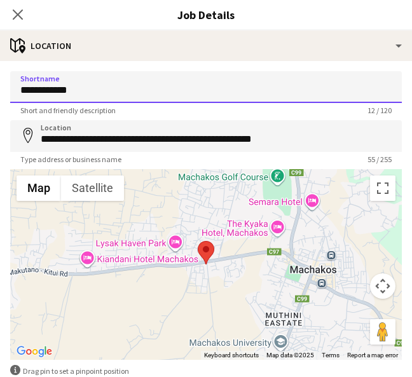
drag, startPoint x: 106, startPoint y: 97, endPoint x: -9, endPoint y: 96, distance: 115.0
type input "**********"
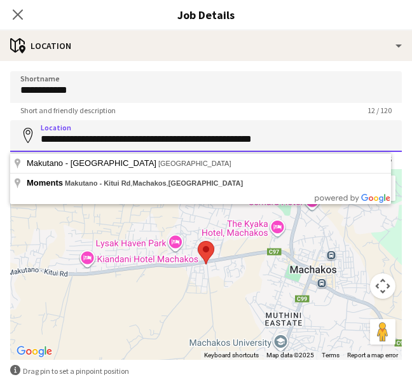
drag, startPoint x: 41, startPoint y: 138, endPoint x: 345, endPoint y: 136, distance: 304.2
paste input
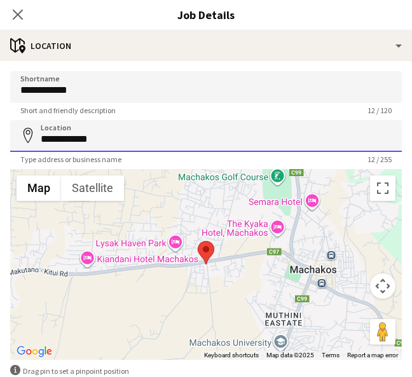
click at [234, 141] on input "**********" at bounding box center [205, 136] width 391 height 32
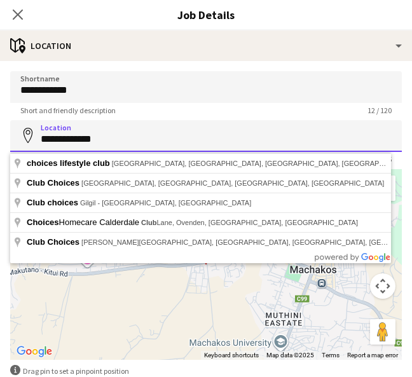
paste input "**********"
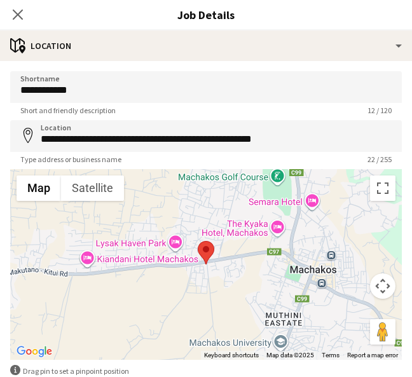
type input "**********"
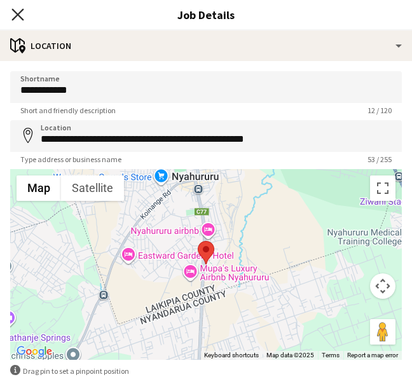
click at [21, 17] on icon at bounding box center [17, 14] width 12 height 12
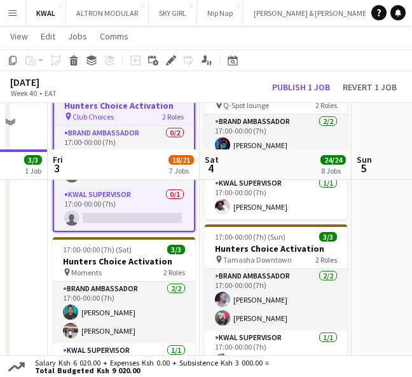
scroll to position [494, 0]
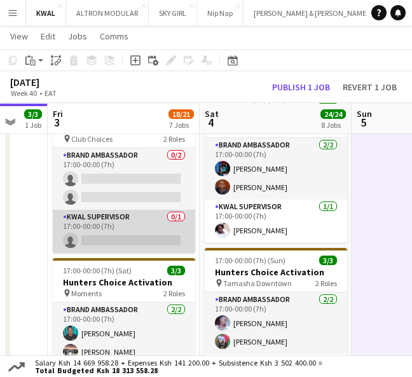
click at [117, 238] on app-card-role "KWAL SUPERVISOR 0/1 17:00-00:00 (7h) single-neutral-actions" at bounding box center [124, 231] width 142 height 43
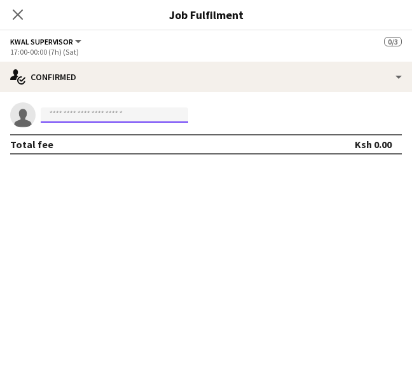
click at [87, 113] on input at bounding box center [114, 114] width 147 height 15
paste input "**********"
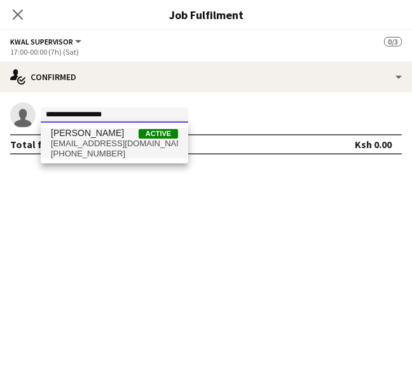
type input "**********"
click at [90, 154] on span "+254716918735" at bounding box center [114, 154] width 127 height 10
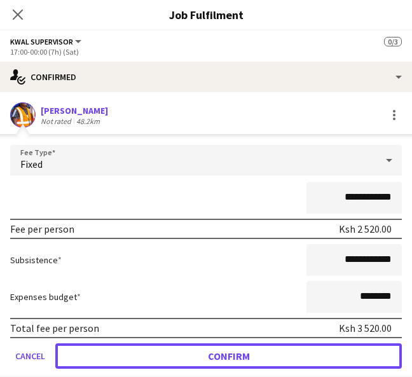
drag, startPoint x: 276, startPoint y: 351, endPoint x: 188, endPoint y: 302, distance: 100.4
click at [274, 351] on button "Confirm" at bounding box center [228, 355] width 346 height 25
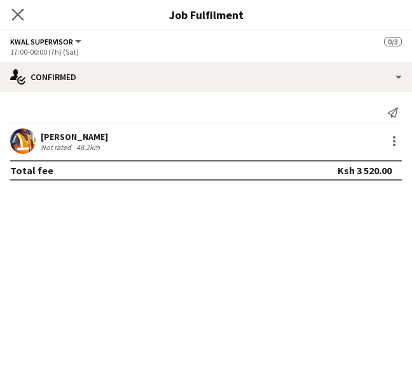
click at [24, 16] on app-icon "Close pop-in" at bounding box center [18, 15] width 18 height 18
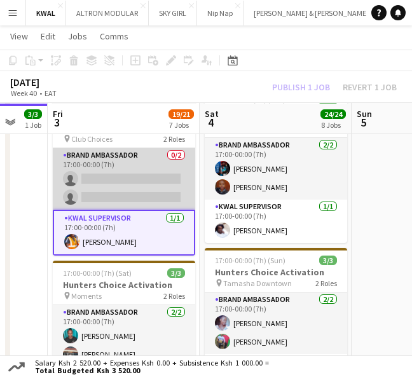
click at [188, 185] on app-card-role "Brand Ambassador 0/2 17:00-00:00 (7h) single-neutral-actions single-neutral-act…" at bounding box center [124, 179] width 142 height 62
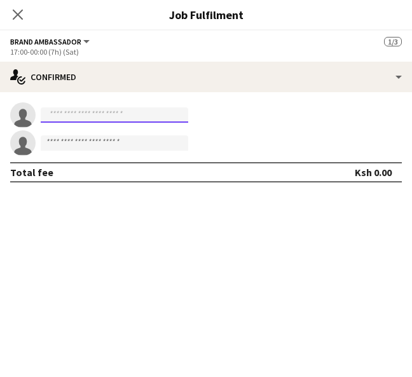
click at [122, 117] on input at bounding box center [114, 114] width 147 height 15
paste input "**********"
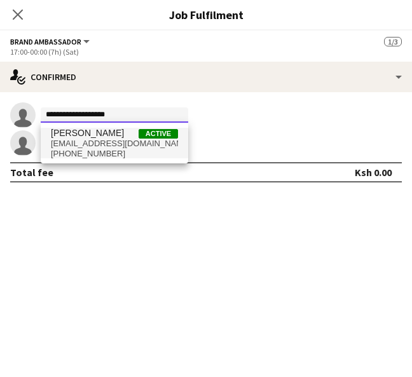
type input "**********"
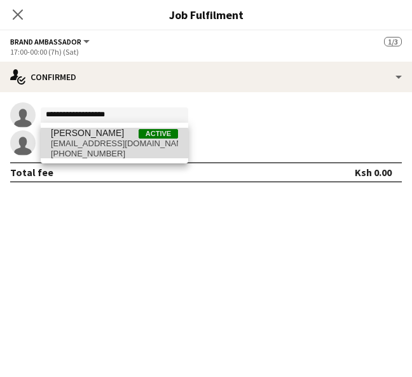
click at [82, 145] on span "vgaturo16@gmail.com" at bounding box center [114, 143] width 127 height 10
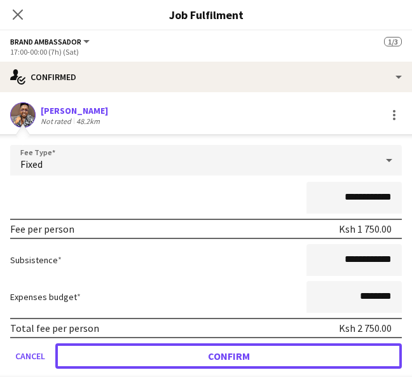
drag, startPoint x: 256, startPoint y: 347, endPoint x: 208, endPoint y: 326, distance: 52.0
click at [255, 348] on button "Confirm" at bounding box center [228, 355] width 346 height 25
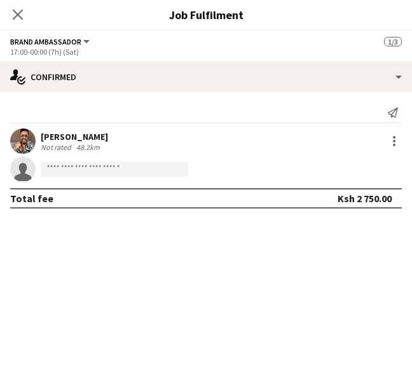
click at [222, 169] on form at bounding box center [219, 169] width 366 height 16
click at [100, 169] on input at bounding box center [114, 168] width 147 height 15
paste input "**********"
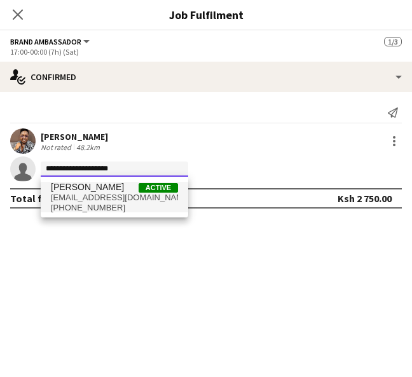
type input "**********"
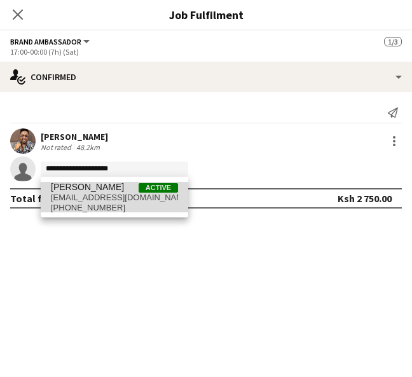
click at [97, 198] on span "zwairimu63@gmail.com" at bounding box center [114, 197] width 127 height 10
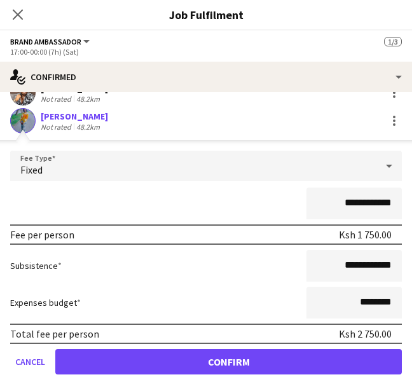
scroll to position [91, 0]
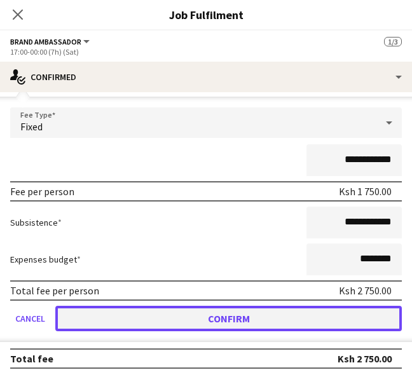
click at [243, 319] on button "Confirm" at bounding box center [228, 318] width 346 height 25
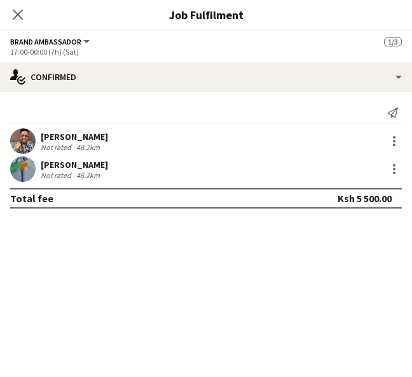
scroll to position [0, 0]
click at [20, 16] on icon "Close pop-in" at bounding box center [17, 14] width 12 height 12
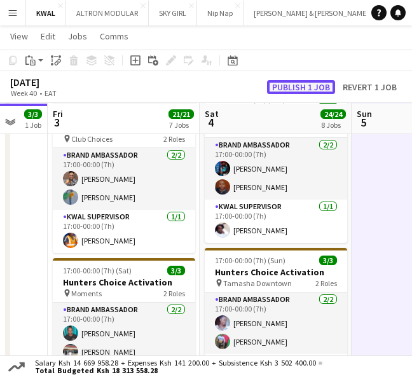
click at [299, 86] on button "Publish 1 job" at bounding box center [301, 87] width 68 height 14
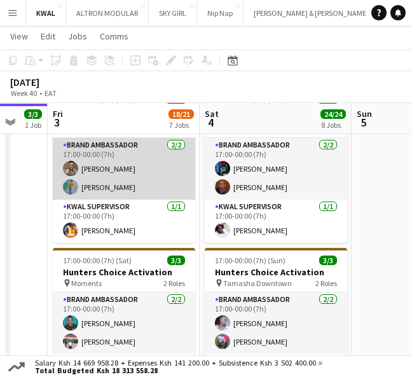
click at [101, 153] on app-card-role "Brand Ambassador 2/2 17:00-00:00 (7h) Vincent Gaturo Zipporah Njeri" at bounding box center [124, 169] width 142 height 62
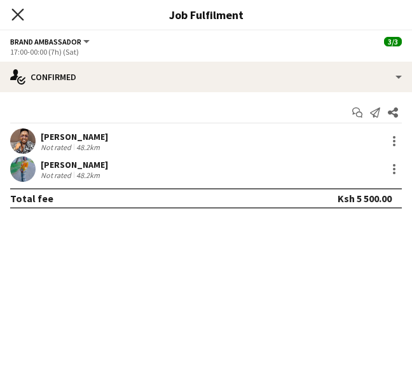
click at [20, 13] on icon at bounding box center [17, 14] width 12 height 12
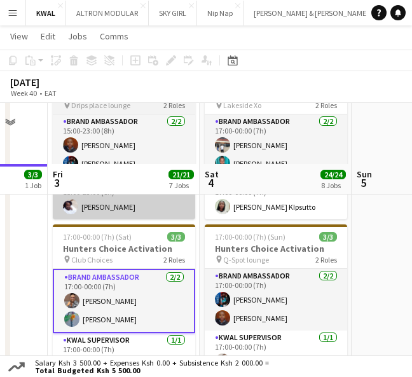
scroll to position [423, 0]
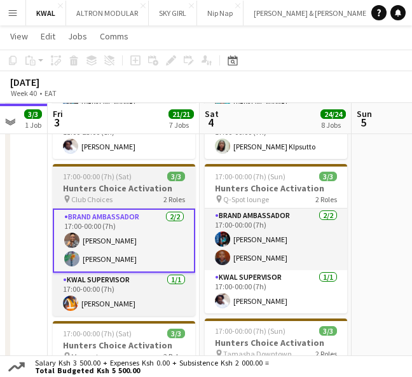
click at [109, 174] on span "17:00-00:00 (7h) (Sat)" at bounding box center [97, 176] width 69 height 10
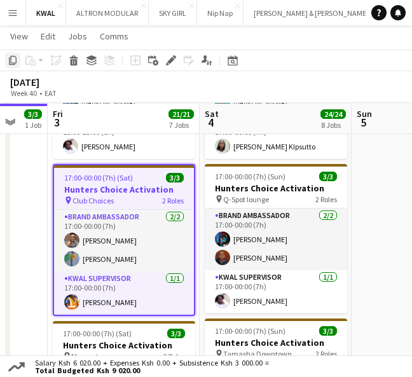
click at [15, 59] on icon "Copy" at bounding box center [13, 60] width 10 height 10
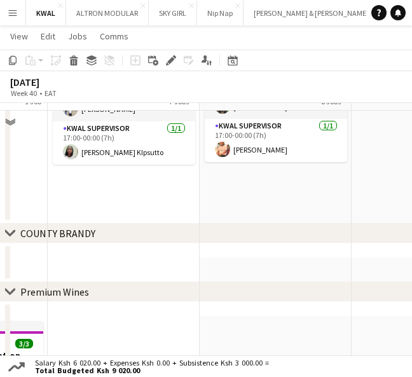
scroll to position [706, 0]
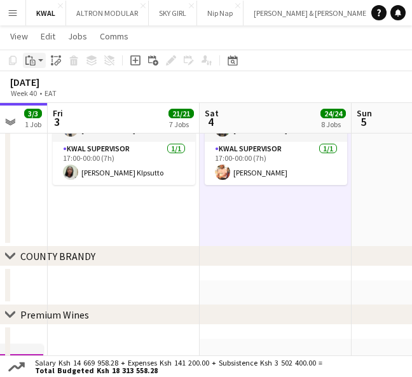
click at [41, 58] on app-action-btn "Paste" at bounding box center [34, 60] width 23 height 15
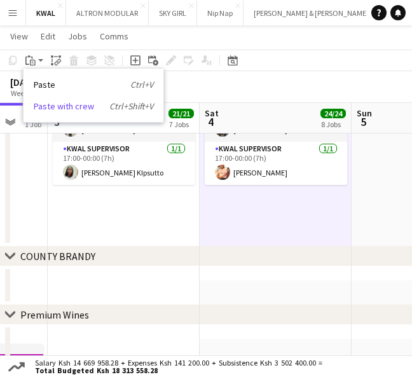
click at [55, 104] on link "Paste with crew Ctrl+Shift+V" at bounding box center [93, 105] width 119 height 11
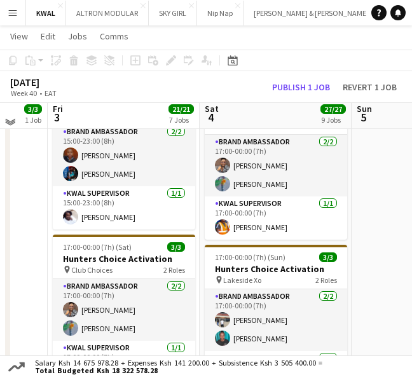
scroll to position [282, 0]
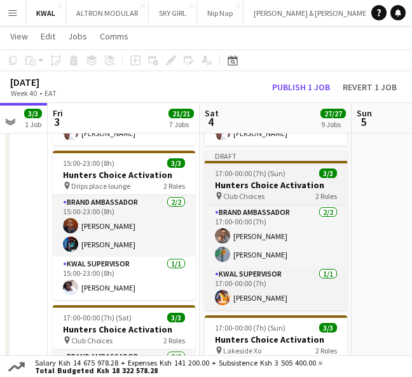
click at [257, 180] on h3 "Hunters Choice Activation" at bounding box center [276, 184] width 142 height 11
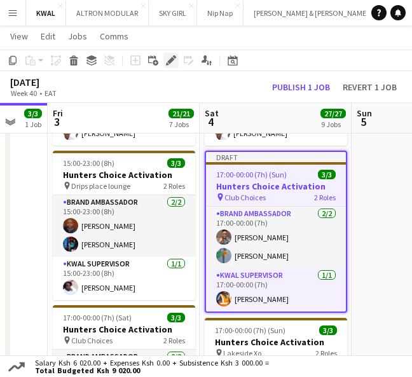
click at [174, 62] on icon "Edit" at bounding box center [171, 60] width 10 height 10
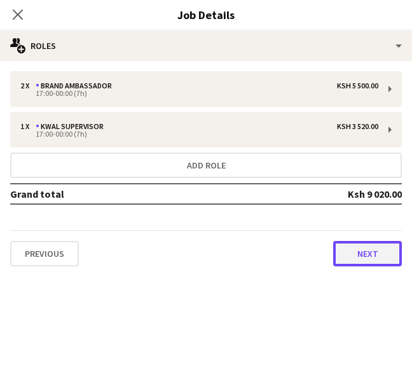
click at [361, 246] on button "Next" at bounding box center [367, 253] width 69 height 25
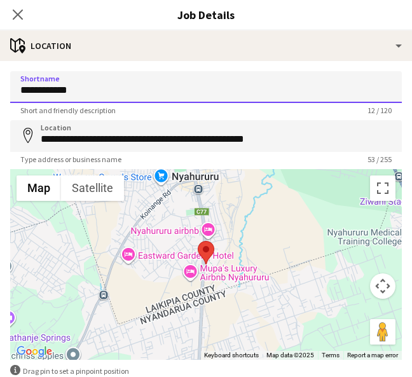
drag, startPoint x: 90, startPoint y: 92, endPoint x: -4, endPoint y: 93, distance: 94.0
paste input "*********"
type input "**********"
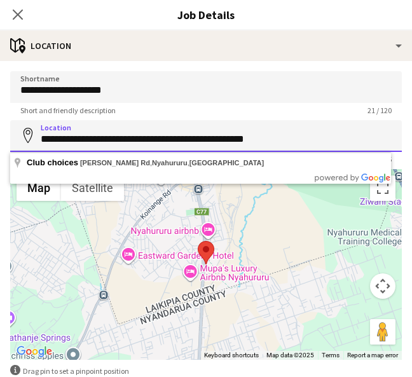
drag, startPoint x: 37, startPoint y: 138, endPoint x: 339, endPoint y: 129, distance: 302.5
click at [339, 129] on input "**********" at bounding box center [205, 136] width 391 height 32
paste input
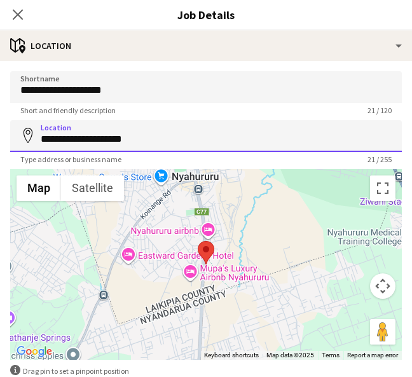
click at [224, 128] on input "**********" at bounding box center [205, 136] width 391 height 32
paste input "*******"
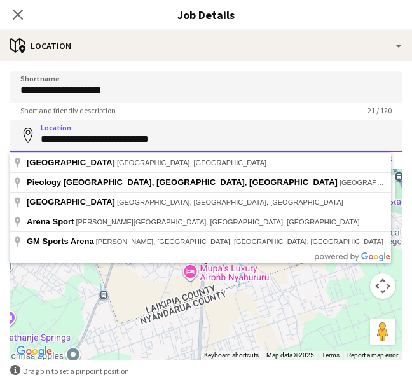
click at [135, 141] on input "**********" at bounding box center [205, 136] width 391 height 32
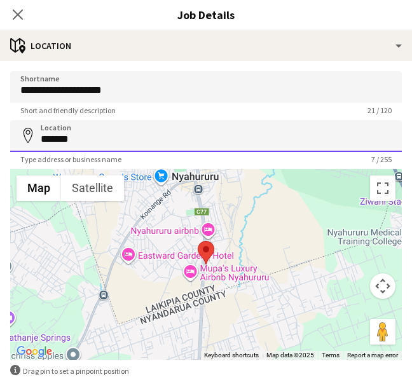
drag, startPoint x: 206, startPoint y: 133, endPoint x: 185, endPoint y: 133, distance: 21.6
click at [206, 133] on input "******" at bounding box center [205, 136] width 391 height 32
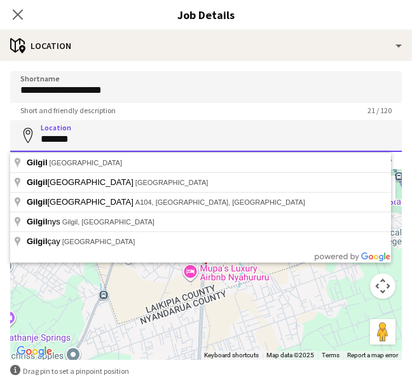
drag, startPoint x: 94, startPoint y: 138, endPoint x: -27, endPoint y: 134, distance: 121.4
paste input "********"
type input "**********"
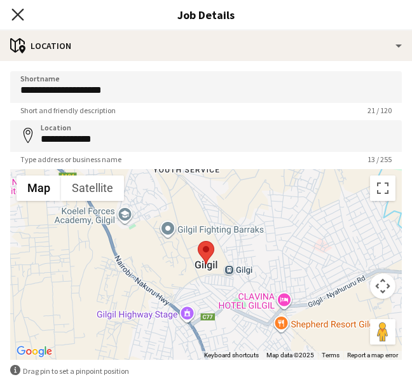
click at [15, 16] on icon "Close pop-in" at bounding box center [17, 14] width 12 height 12
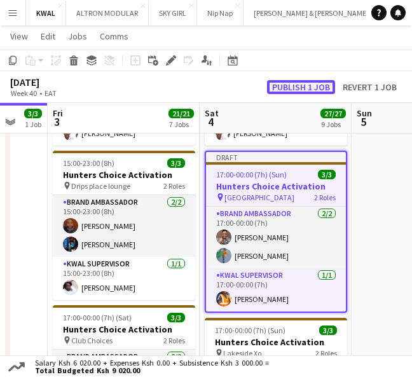
click at [295, 90] on button "Publish 1 job" at bounding box center [301, 87] width 68 height 14
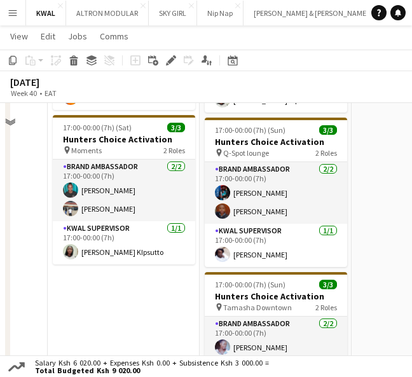
scroll to position [635, 0]
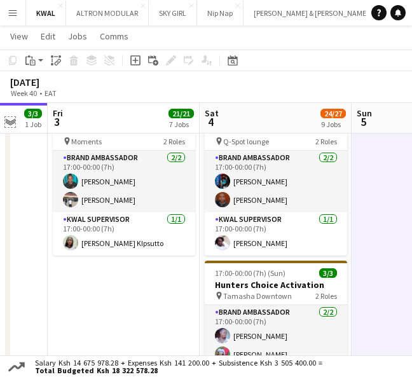
click at [7, 119] on app-icon "Expand/collapse" at bounding box center [10, 121] width 10 height 12
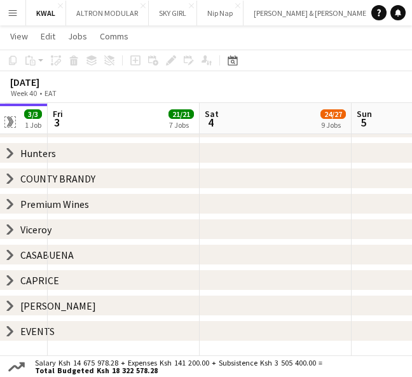
scroll to position [63, 0]
click at [8, 227] on icon "chevron-right" at bounding box center [10, 229] width 10 height 10
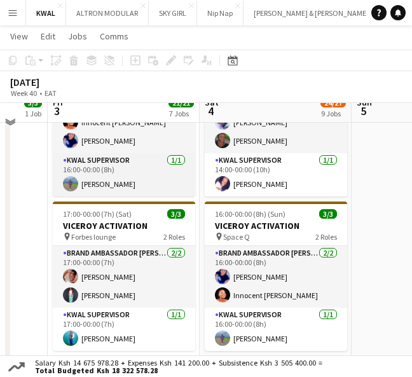
scroll to position [204, 0]
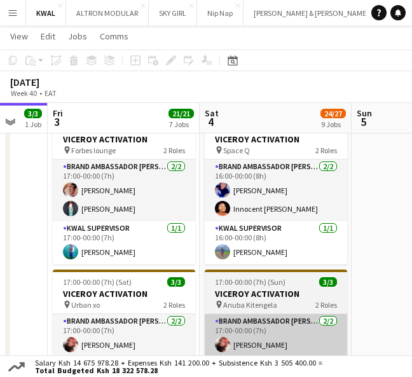
scroll to position [346, 0]
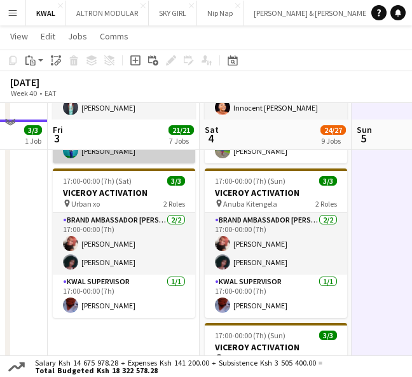
scroll to position [487, 0]
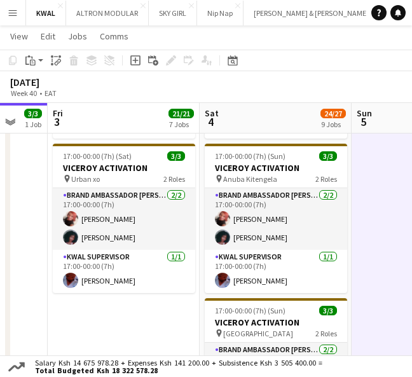
click at [277, 42] on app-page-menu "View Day view expanded Day view collapsed Month view Date picker Jump to today …" at bounding box center [206, 37] width 412 height 24
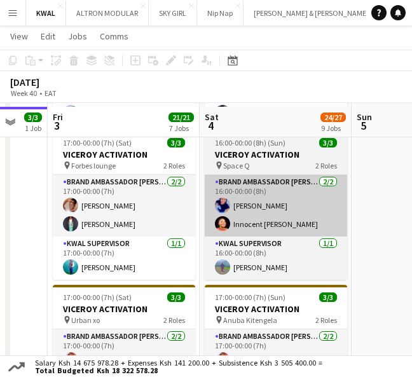
scroll to position [416, 0]
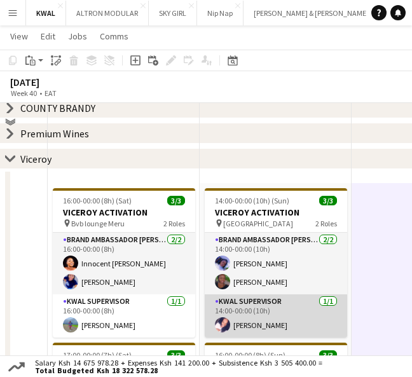
scroll to position [141, 0]
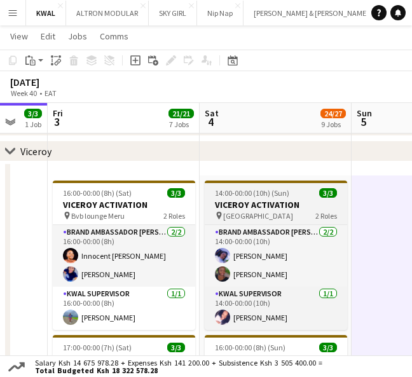
click at [273, 201] on h3 "VICEROY ACTIVATION" at bounding box center [276, 204] width 142 height 11
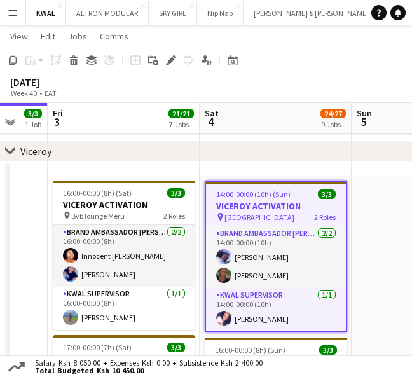
scroll to position [0, 408]
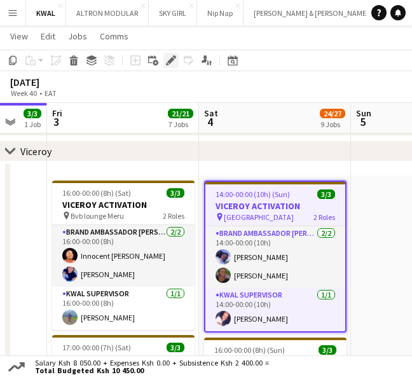
click at [170, 57] on icon "Edit" at bounding box center [171, 60] width 10 height 10
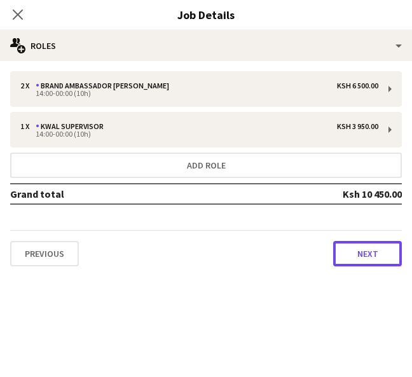
drag, startPoint x: 351, startPoint y: 258, endPoint x: 296, endPoint y: 225, distance: 63.8
click at [351, 253] on button "Next" at bounding box center [367, 253] width 69 height 25
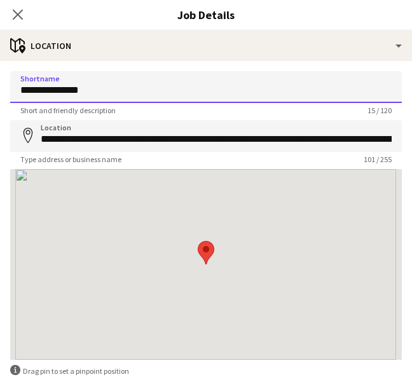
drag, startPoint x: 126, startPoint y: 90, endPoint x: -106, endPoint y: 93, distance: 232.5
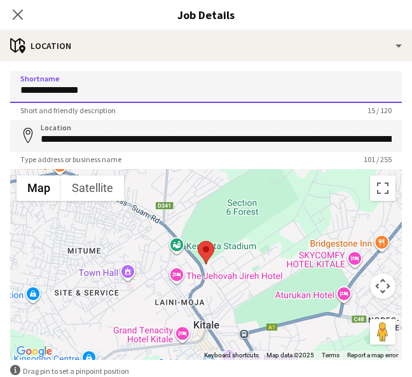
paste input
type input "**********"
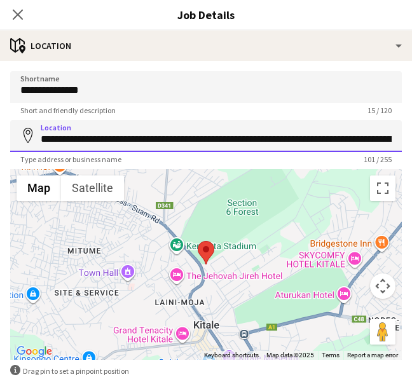
scroll to position [0, 101]
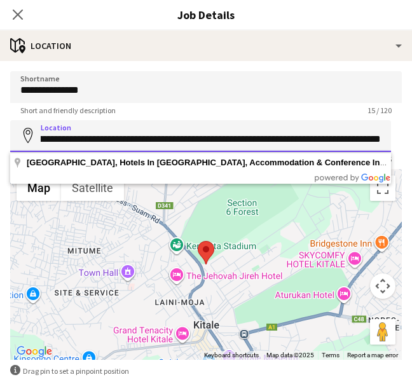
drag, startPoint x: 37, startPoint y: 140, endPoint x: 450, endPoint y: 131, distance: 413.6
paste input
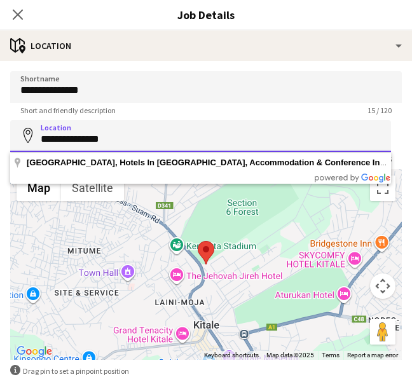
scroll to position [0, 0]
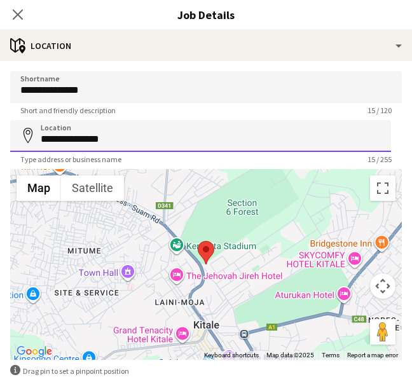
click at [237, 133] on input "**********" at bounding box center [200, 136] width 380 height 32
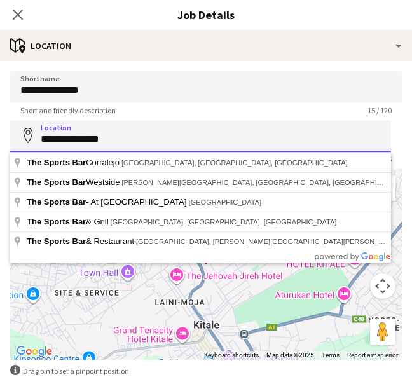
paste input "**********"
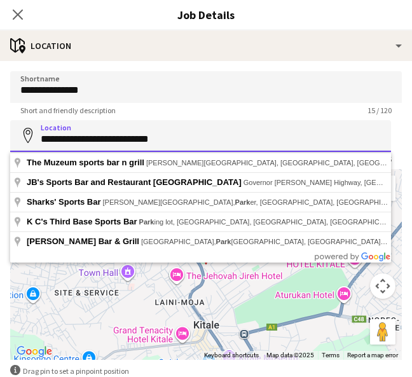
click at [105, 142] on input "**********" at bounding box center [200, 136] width 380 height 32
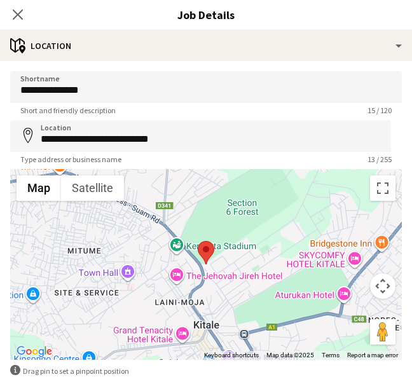
type input "**********"
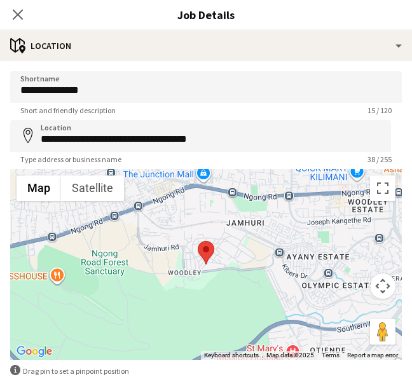
click at [290, 65] on div "**********" at bounding box center [206, 254] width 412 height 387
click at [20, 16] on icon "Close pop-in" at bounding box center [17, 14] width 12 height 12
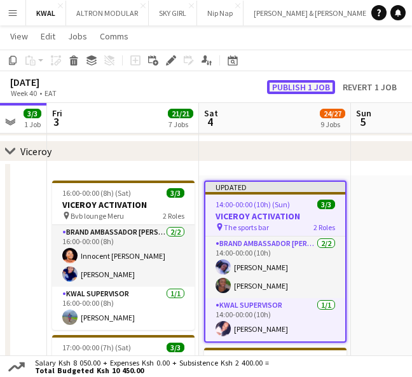
click at [293, 85] on button "Publish 1 job" at bounding box center [301, 87] width 68 height 14
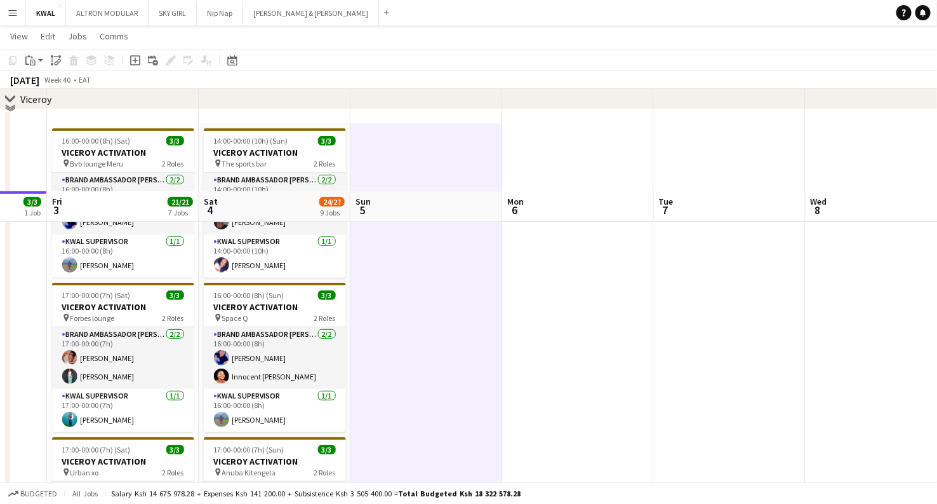
scroll to position [295, 0]
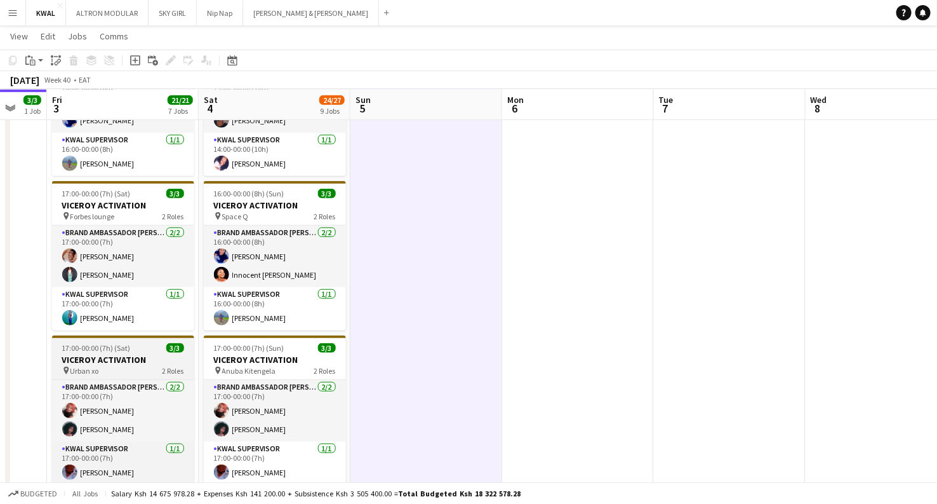
click at [130, 359] on h3 "VICEROY ACTIVATION" at bounding box center [123, 359] width 142 height 11
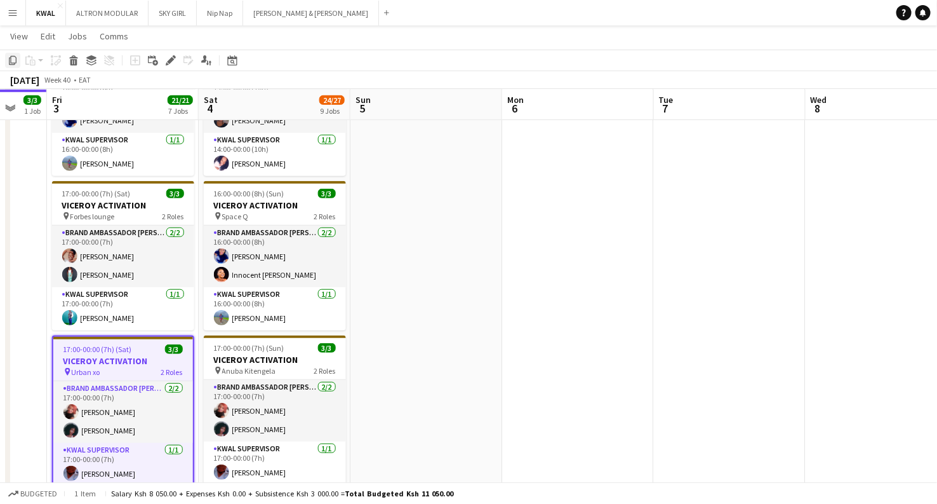
click at [15, 61] on icon at bounding box center [13, 60] width 8 height 9
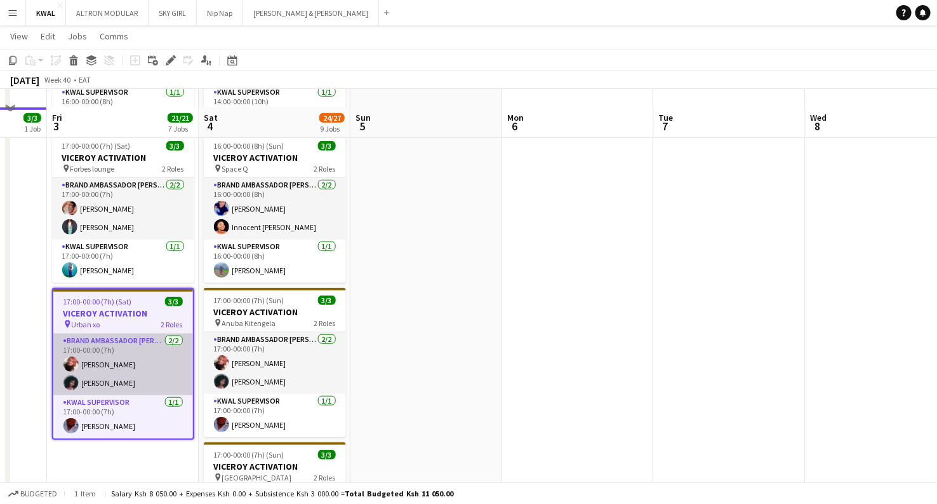
scroll to position [366, 0]
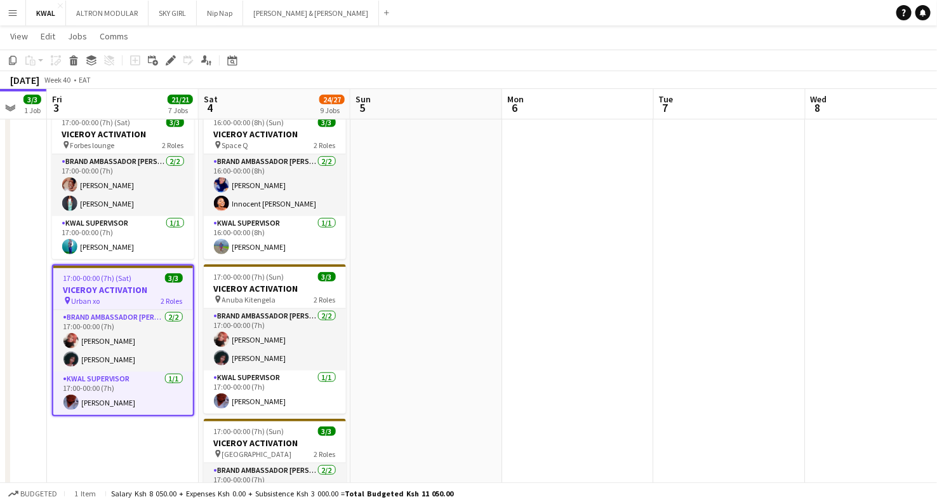
click at [84, 448] on app-date-cell "16:00-00:00 (8h) (Sat) 3/3 VICEROY ACTIVATION pin Bvb lounge Meru 2 Roles Brand…" at bounding box center [123, 273] width 152 height 647
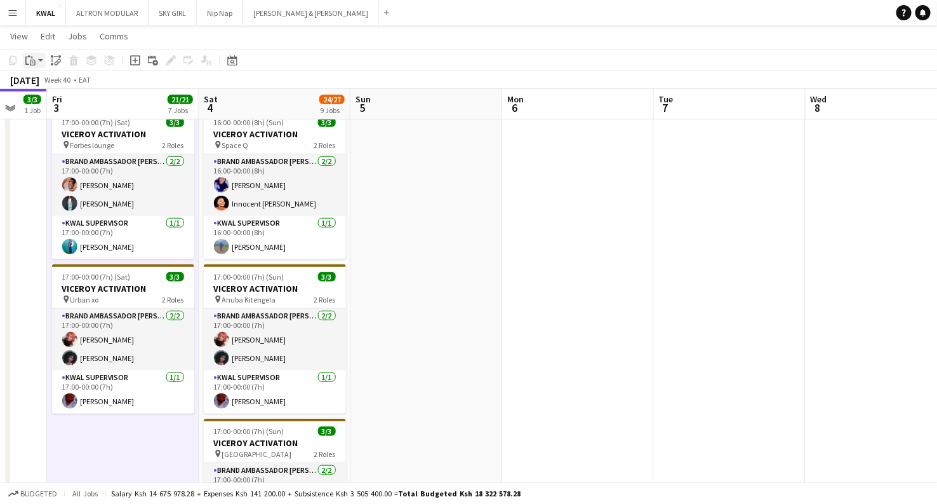
click at [37, 58] on div "Paste" at bounding box center [30, 60] width 15 height 15
click at [37, 84] on link "Paste Ctrl+V" at bounding box center [93, 84] width 119 height 11
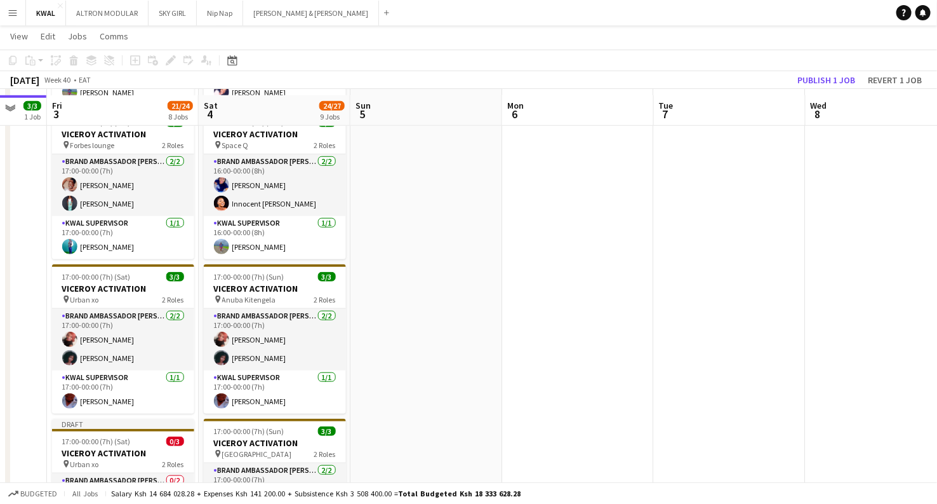
scroll to position [507, 0]
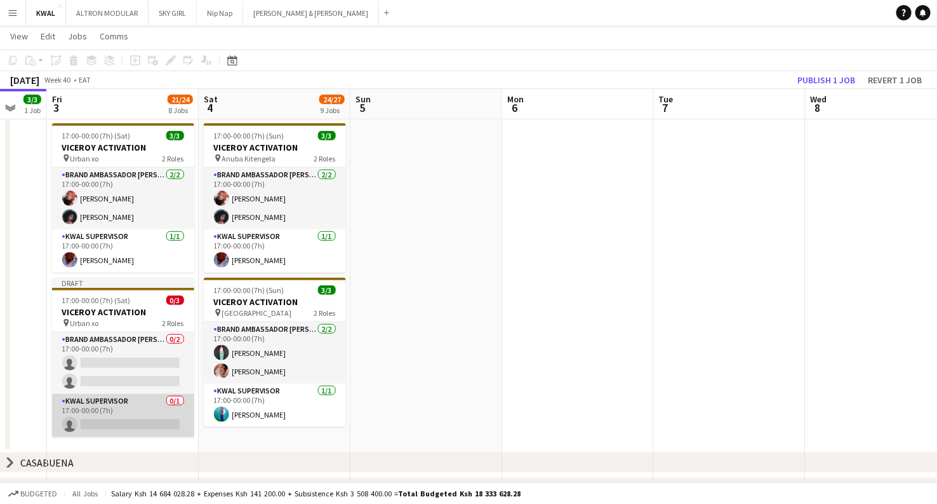
click at [120, 422] on app-card-role "KWAL SUPERVISOR 0/1 17:00-00:00 (7h) single-neutral-actions" at bounding box center [123, 415] width 142 height 43
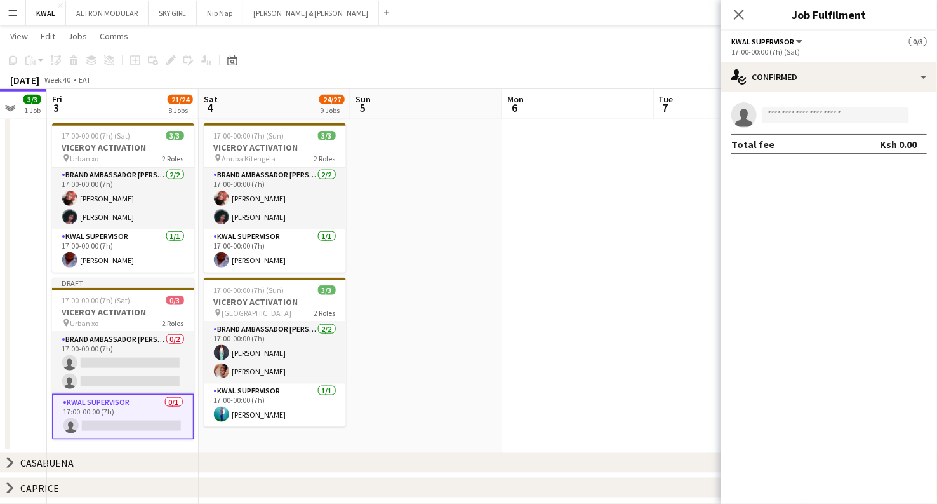
click at [823, 105] on app-invite-slot "single-neutral-actions" at bounding box center [830, 114] width 216 height 25
click at [830, 112] on input at bounding box center [835, 114] width 147 height 15
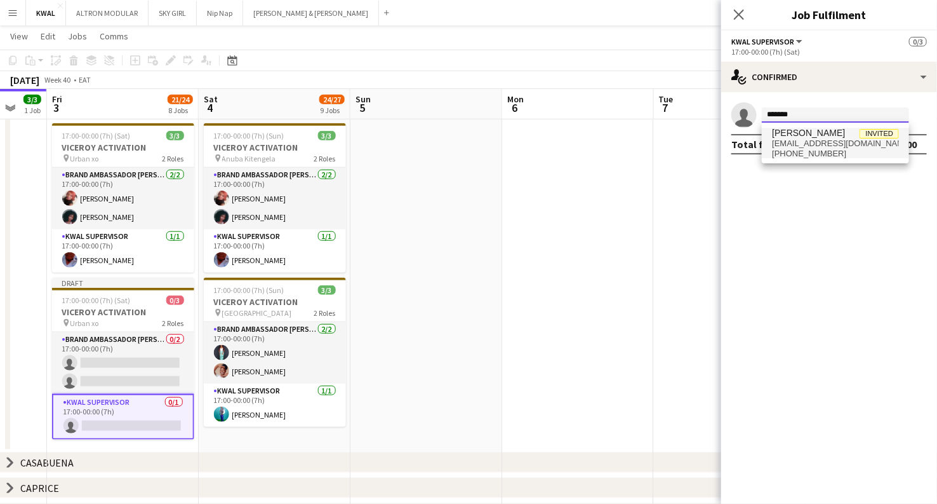
type input "*******"
click at [808, 144] on span "kipjeron@gmail.com" at bounding box center [835, 143] width 127 height 10
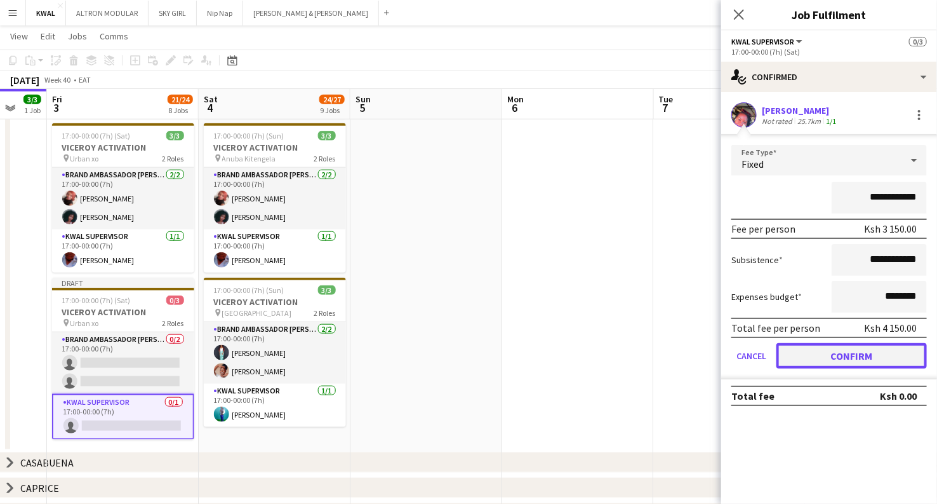
click at [863, 359] on button "Confirm" at bounding box center [852, 355] width 151 height 25
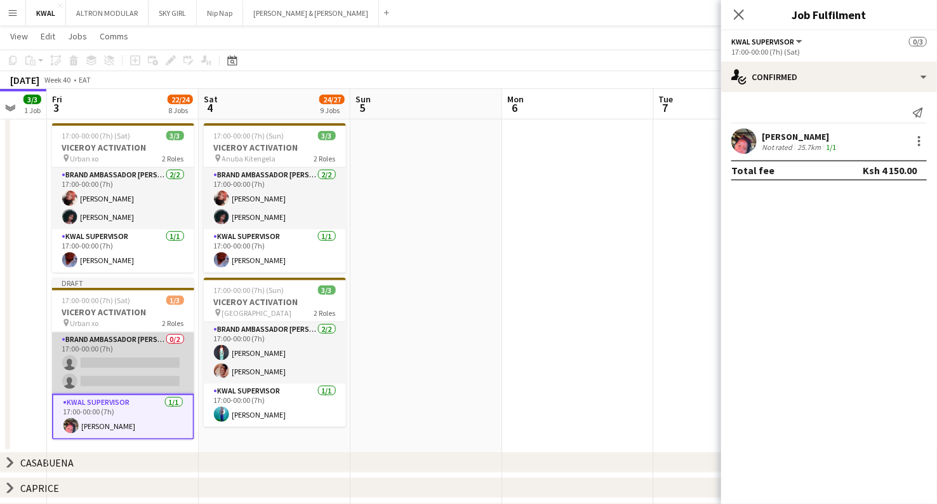
click at [120, 372] on app-card-role "Brand Ambassador kwal 0/2 17:00-00:00 (7h) single-neutral-actions single-neutra…" at bounding box center [123, 363] width 142 height 62
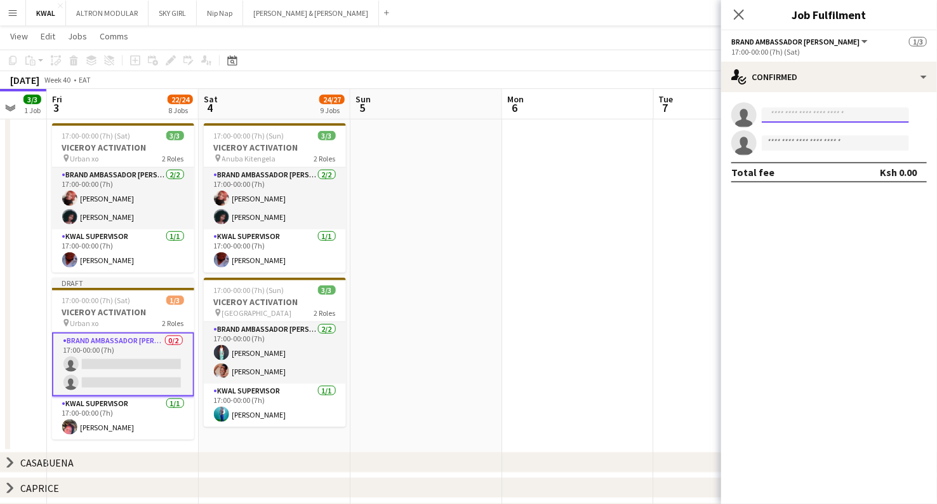
click at [792, 112] on input at bounding box center [835, 114] width 147 height 15
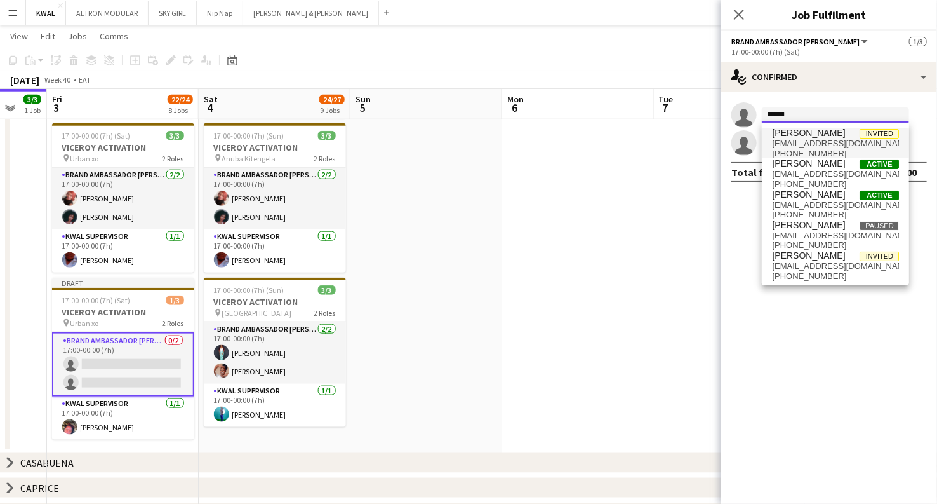
type input "******"
click at [810, 135] on span "Yvonne Kisenge" at bounding box center [808, 133] width 73 height 11
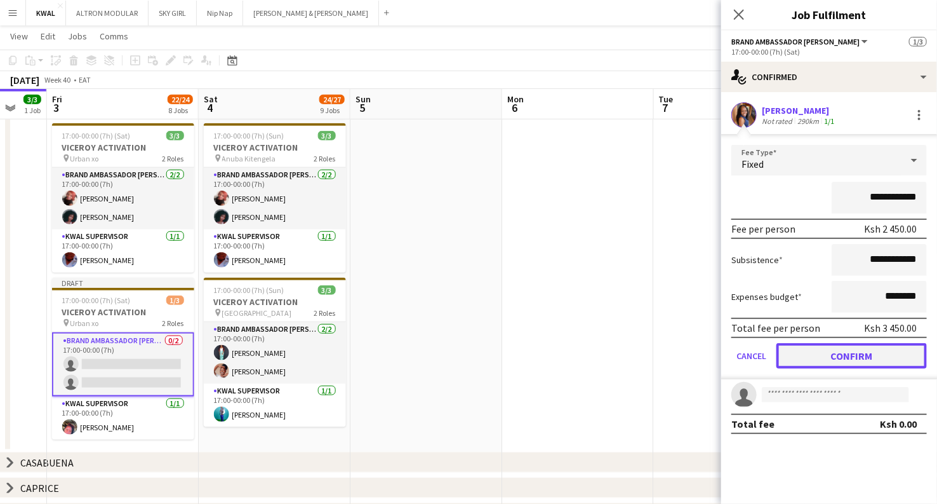
click at [847, 358] on button "Confirm" at bounding box center [852, 355] width 151 height 25
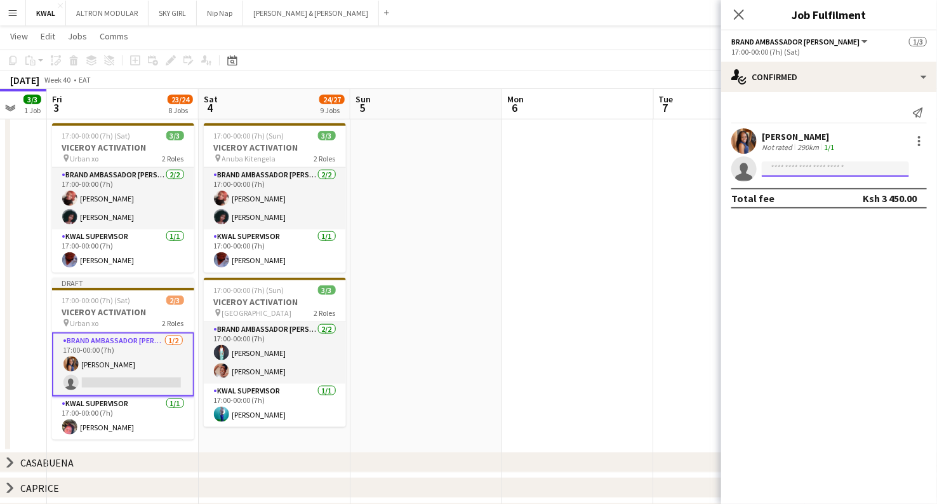
click at [780, 168] on input at bounding box center [835, 168] width 147 height 15
click at [752, 144] on app-user-avatar at bounding box center [744, 140] width 25 height 25
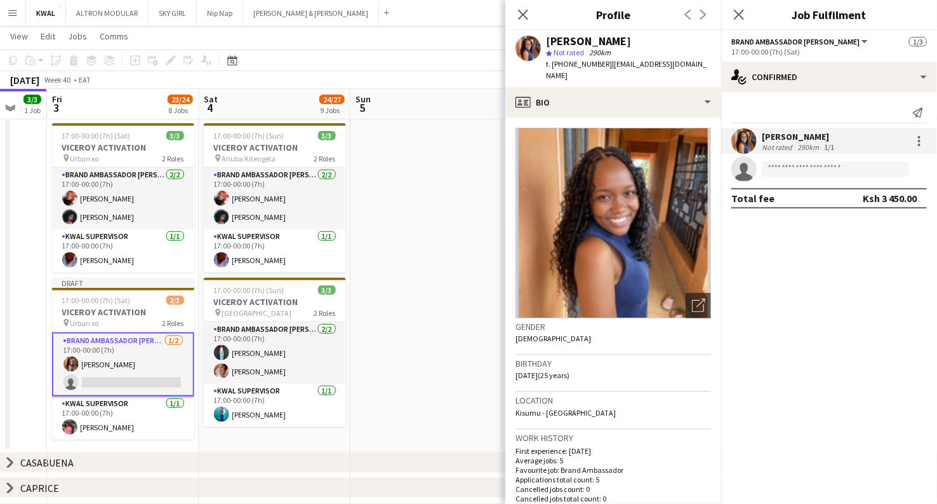
click at [444, 204] on app-date-cell at bounding box center [427, 137] width 152 height 657
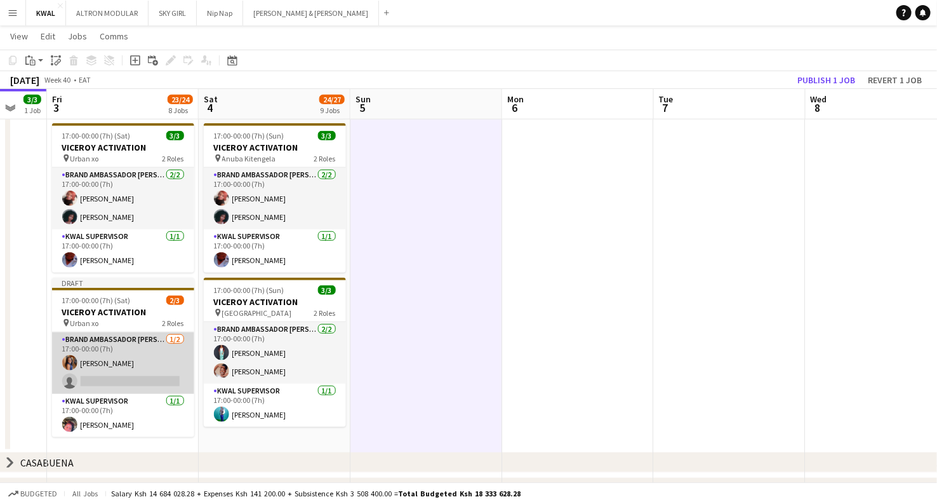
click at [109, 363] on app-card-role "Brand Ambassador kwal 1/2 17:00-00:00 (7h) Yvonne Kisenge single-neutral-actions" at bounding box center [123, 363] width 142 height 62
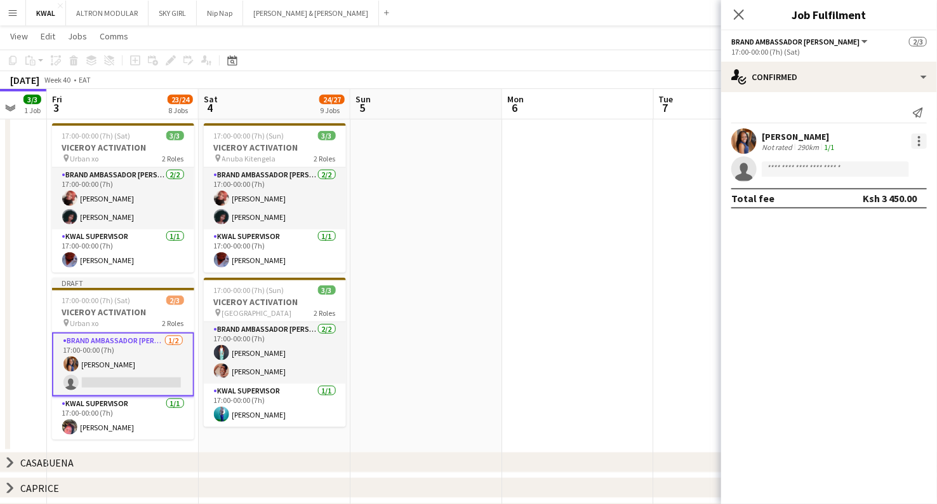
click at [924, 137] on div at bounding box center [919, 140] width 15 height 15
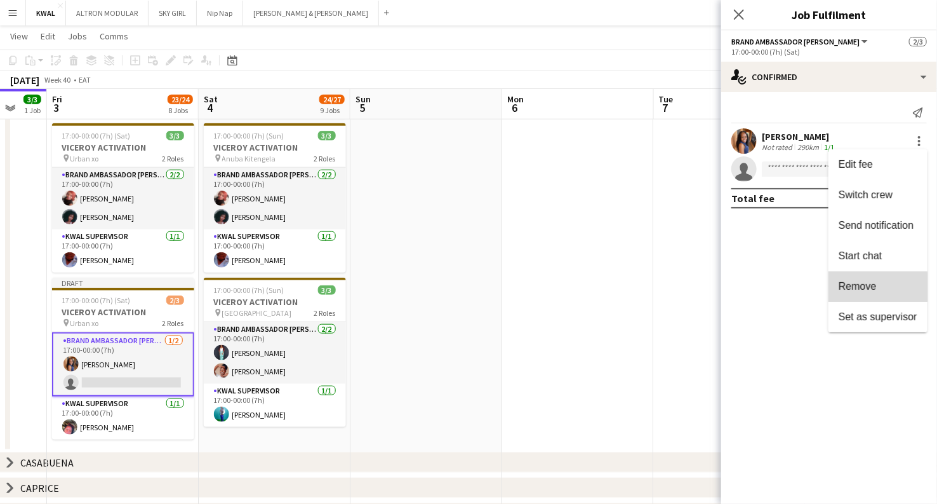
click at [862, 290] on span "Remove" at bounding box center [858, 286] width 38 height 11
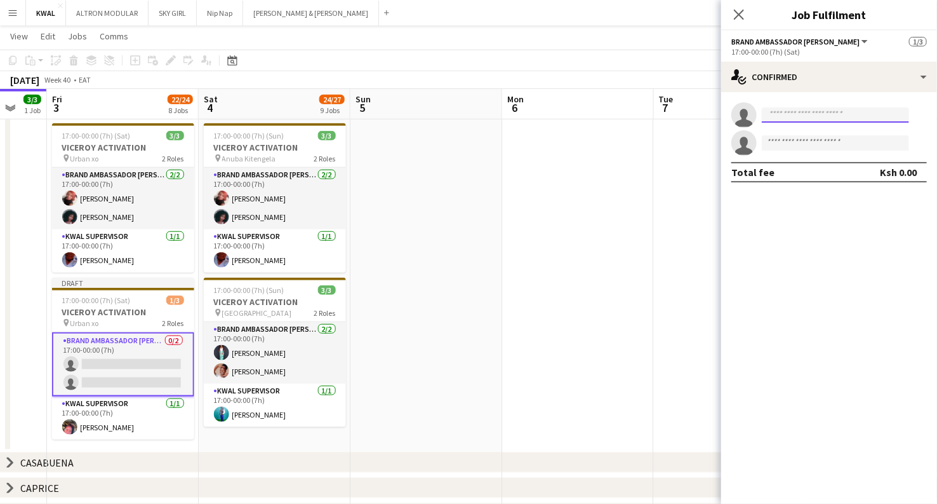
click at [802, 122] on input at bounding box center [835, 114] width 147 height 15
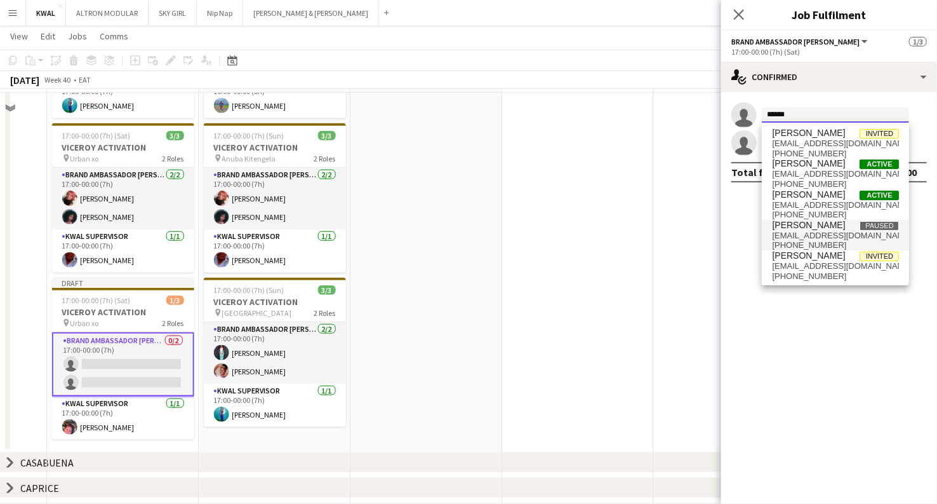
scroll to position [436, 0]
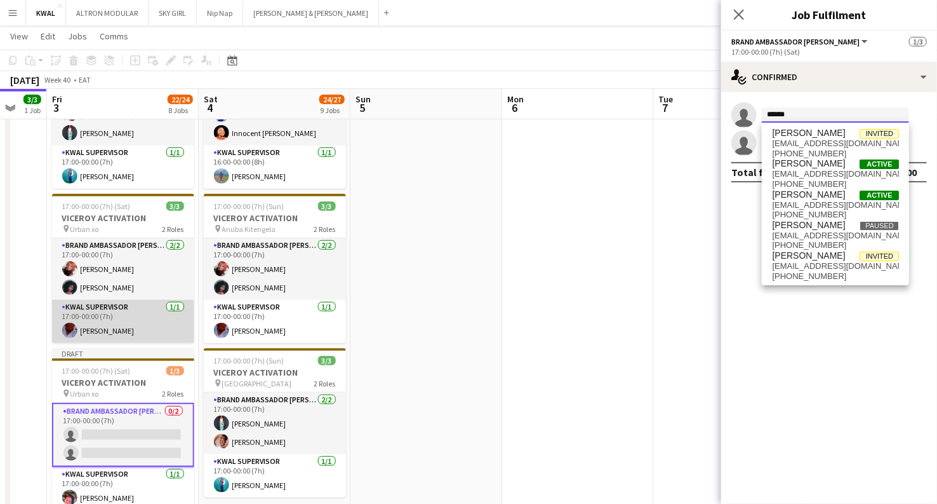
type input "******"
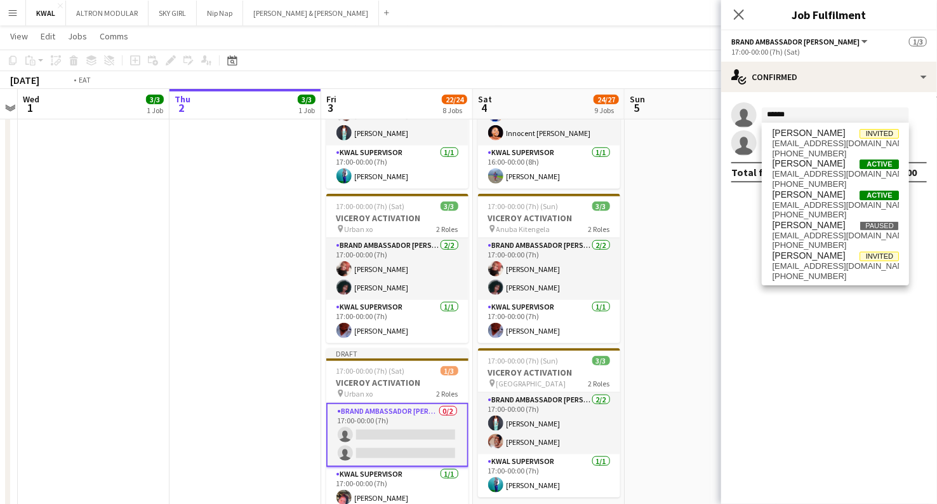
scroll to position [0, 371]
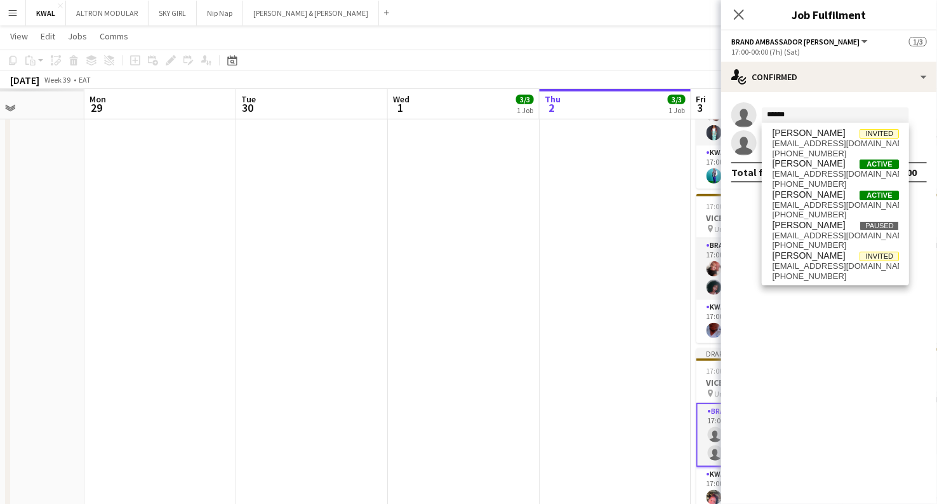
drag, startPoint x: 61, startPoint y: 304, endPoint x: 732, endPoint y: 256, distance: 672.5
click at [732, 256] on body "Menu Boards Boards Boards All jobs Status Workforce Workforce My Workforce Recr…" at bounding box center [468, 109] width 937 height 1091
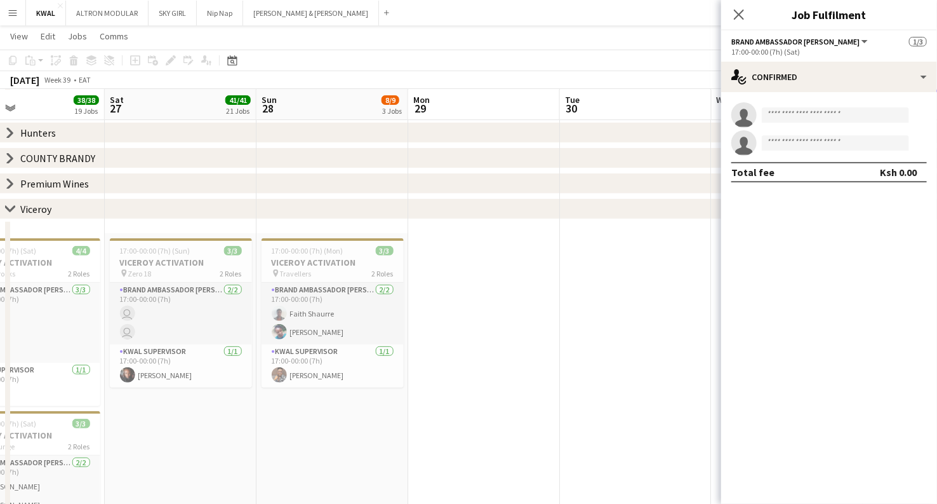
scroll to position [0, 305]
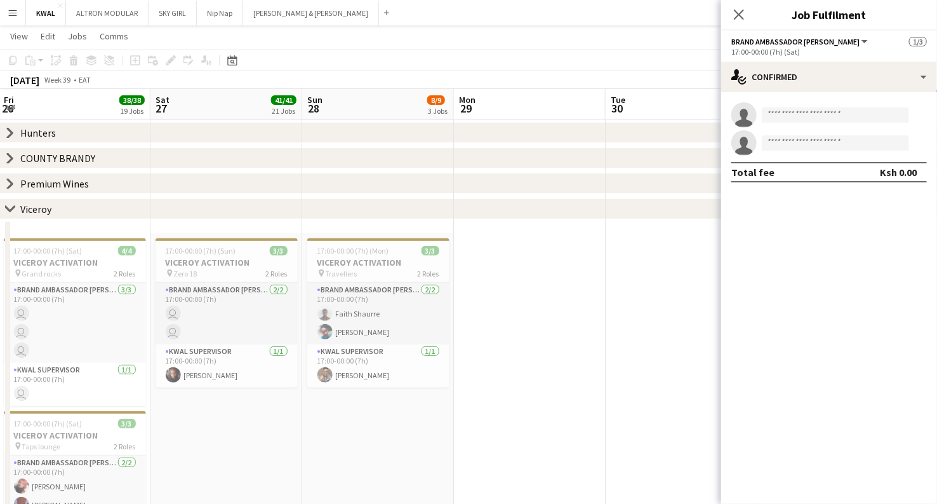
drag, startPoint x: 378, startPoint y: 339, endPoint x: 504, endPoint y: 327, distance: 126.3
click at [504, 327] on app-calendar-viewport "Wed 24 Thu 25 5/5 3 Jobs Fri 26 38/38 19 Jobs Sat 27 41/41 21 Jobs Sun 28 8/9 3…" at bounding box center [468, 476] width 937 height 1020
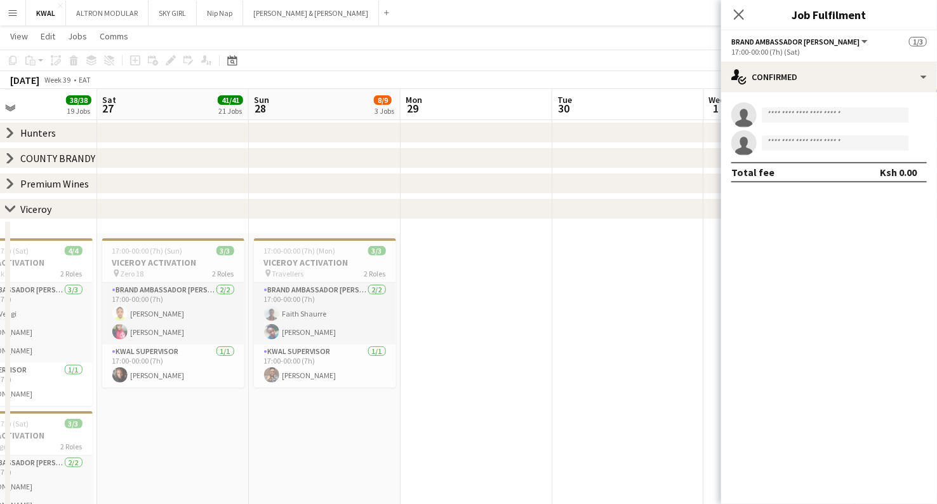
drag, startPoint x: 265, startPoint y: 363, endPoint x: 399, endPoint y: 359, distance: 133.4
click at [396, 361] on app-calendar-viewport "Wed 24 Thu 25 5/5 3 Jobs Fri 26 38/38 19 Jobs Sat 27 41/41 21 Jobs Sun 28 8/9 3…" at bounding box center [468, 476] width 937 height 1020
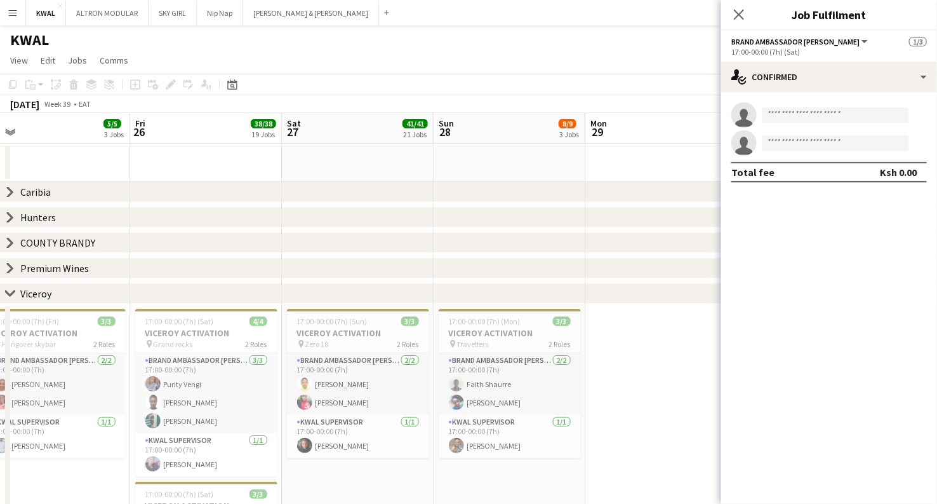
scroll to position [0, 0]
click at [11, 191] on icon at bounding box center [10, 192] width 5 height 10
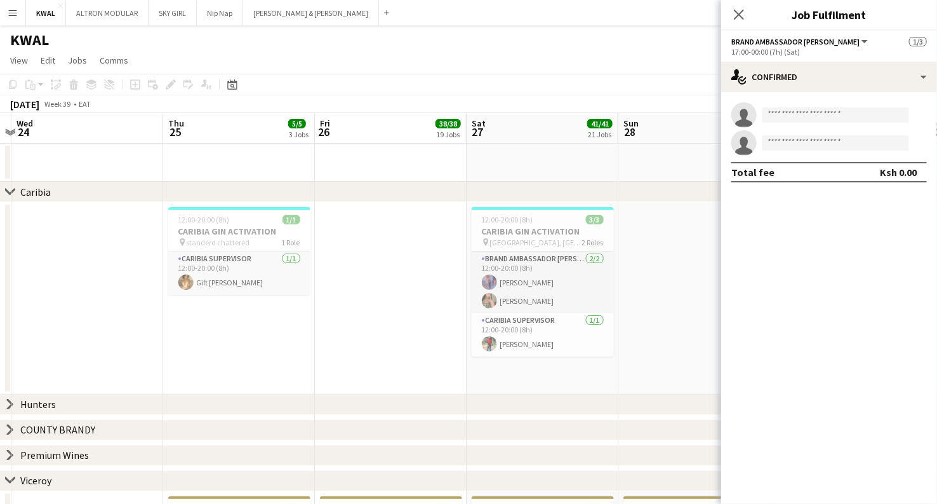
scroll to position [0, 381]
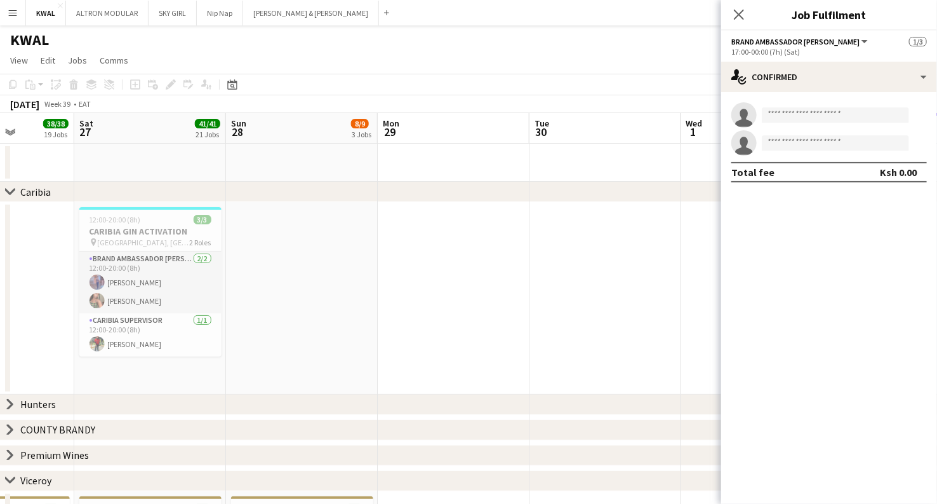
drag, startPoint x: 208, startPoint y: 373, endPoint x: 163, endPoint y: 365, distance: 46.6
click at [10, 187] on icon "chevron-right" at bounding box center [10, 192] width 10 height 10
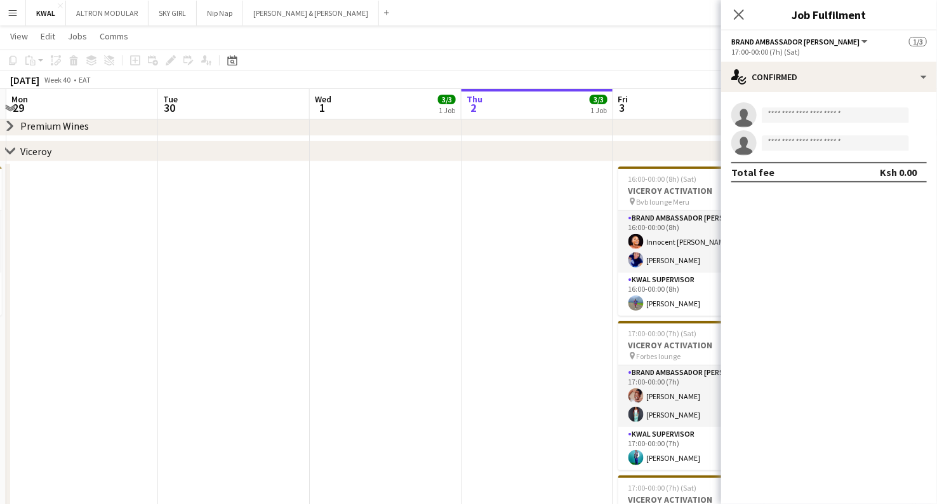
scroll to position [0, 445]
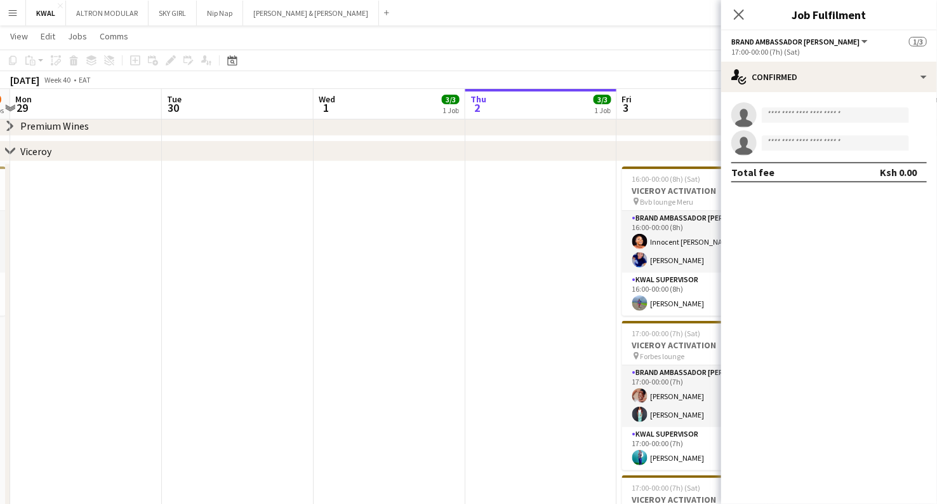
drag, startPoint x: 665, startPoint y: 363, endPoint x: 0, endPoint y: 309, distance: 667.2
click at [0, 310] on app-calendar-viewport "Fri 26 38/38 19 Jobs Sat 27 41/41 21 Jobs Sun 28 8/9 3 Jobs Mon 29 Tue 30 Wed 1…" at bounding box center [468, 412] width 937 height 1006
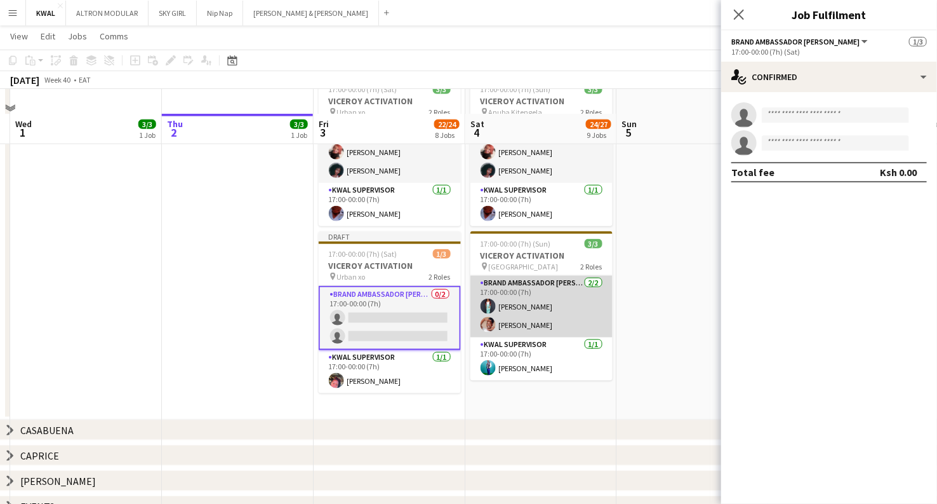
scroll to position [564, 0]
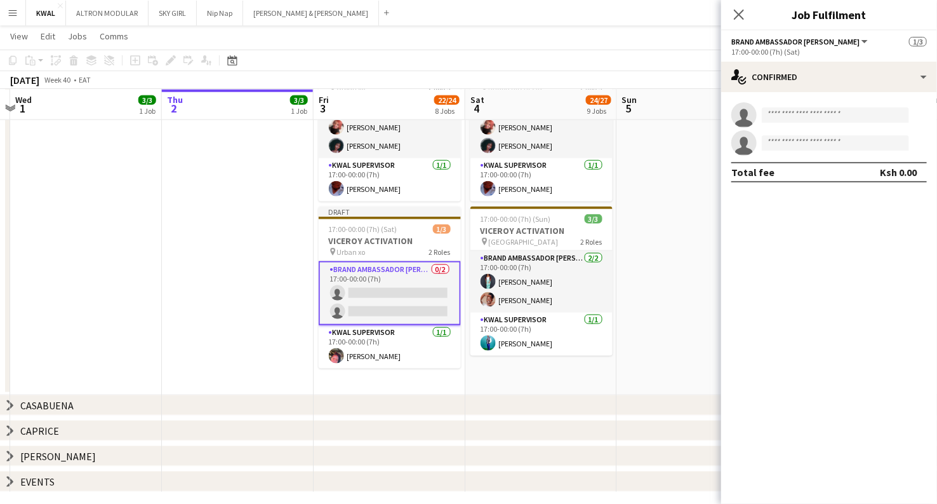
click at [369, 299] on app-card-role "Brand Ambassador kwal 0/2 17:00-00:00 (7h) single-neutral-actions single-neutra…" at bounding box center [390, 293] width 142 height 64
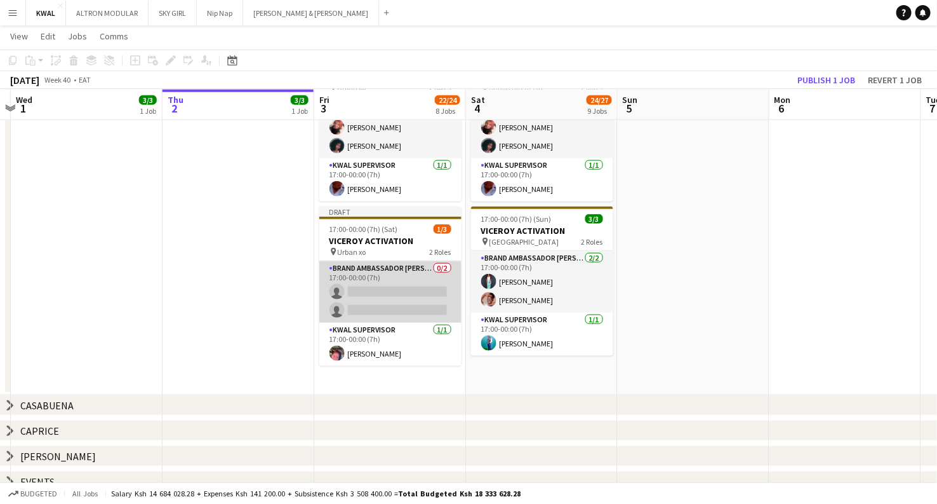
click at [352, 301] on app-card-role "Brand Ambassador kwal 0/2 17:00-00:00 (7h) single-neutral-actions single-neutra…" at bounding box center [390, 292] width 142 height 62
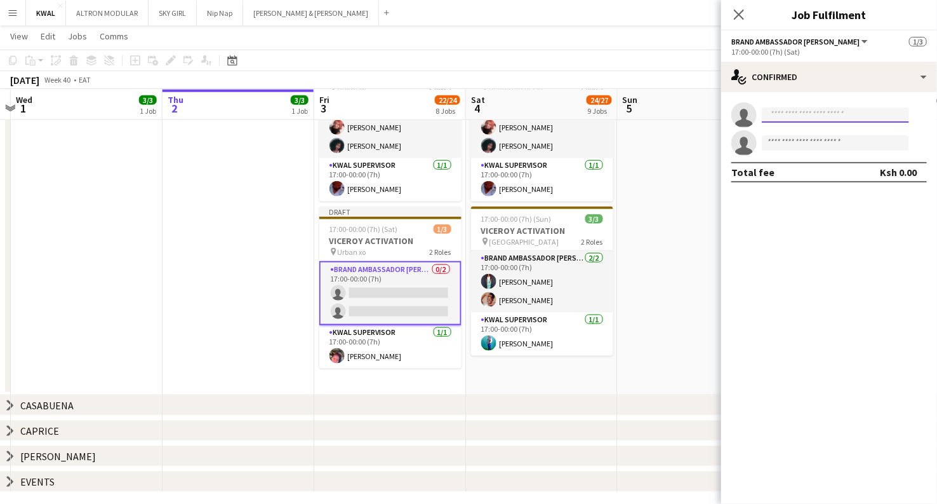
click at [781, 109] on input at bounding box center [835, 114] width 147 height 15
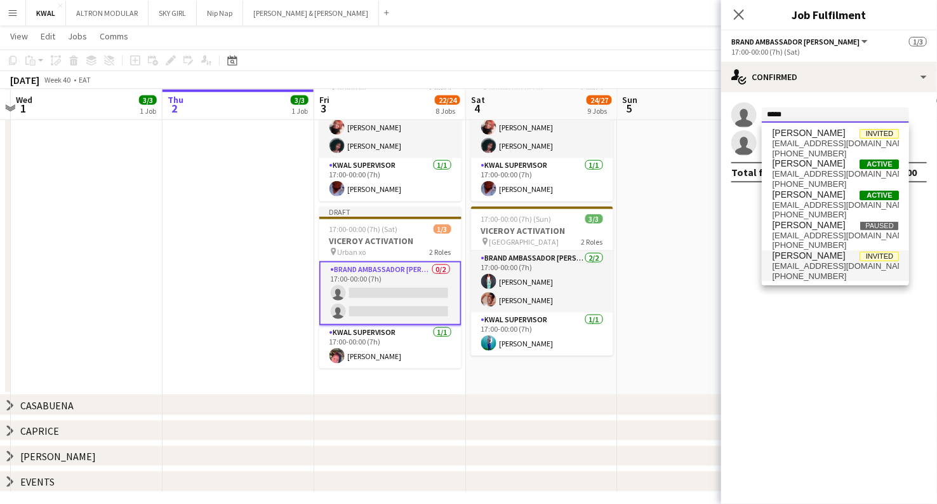
type input "*****"
click at [807, 255] on span "Yvonne Njoroge" at bounding box center [808, 255] width 73 height 11
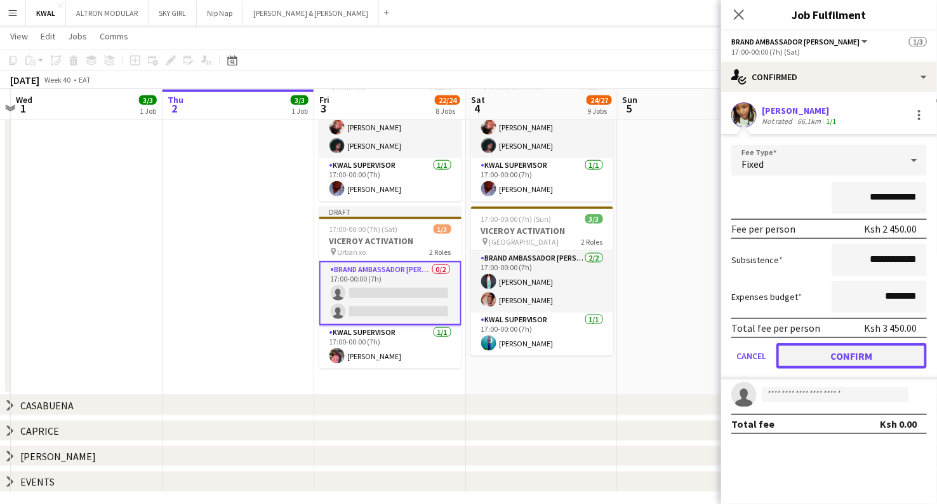
click at [838, 353] on button "Confirm" at bounding box center [852, 355] width 151 height 25
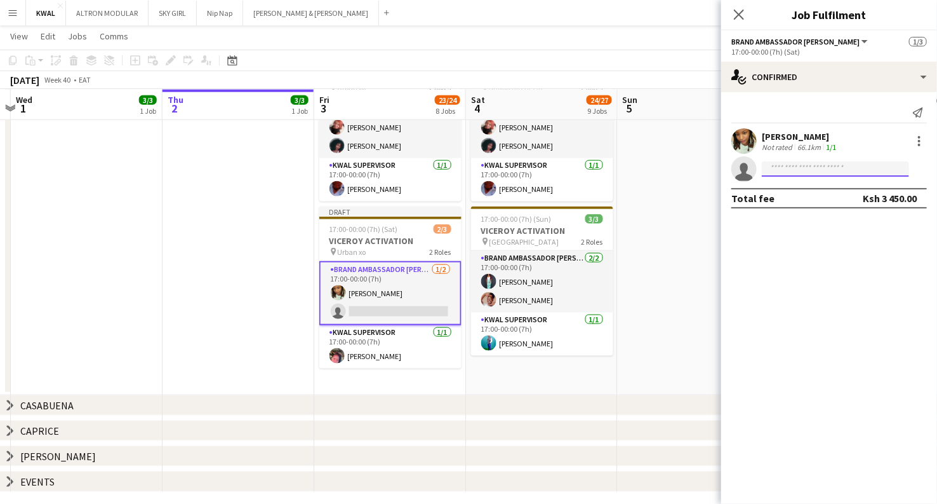
click at [786, 169] on input at bounding box center [835, 168] width 147 height 15
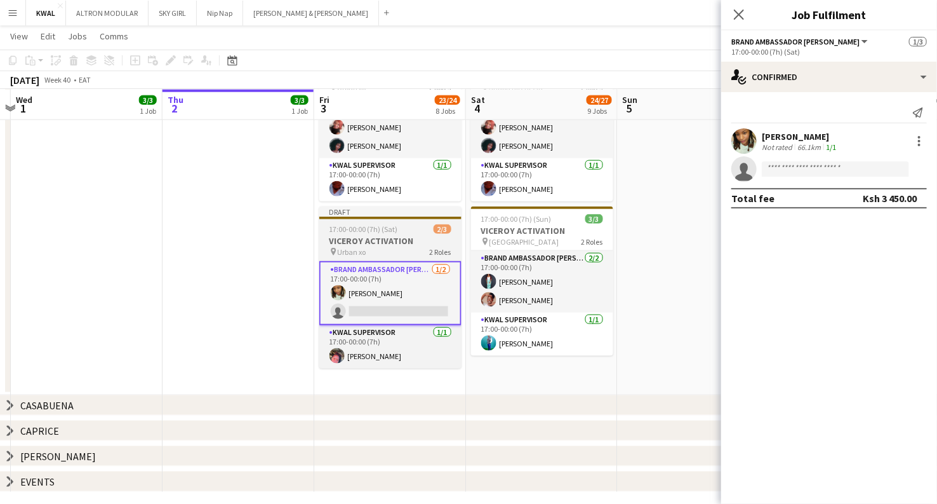
click at [379, 245] on h3 "VICEROY ACTIVATION" at bounding box center [390, 240] width 142 height 11
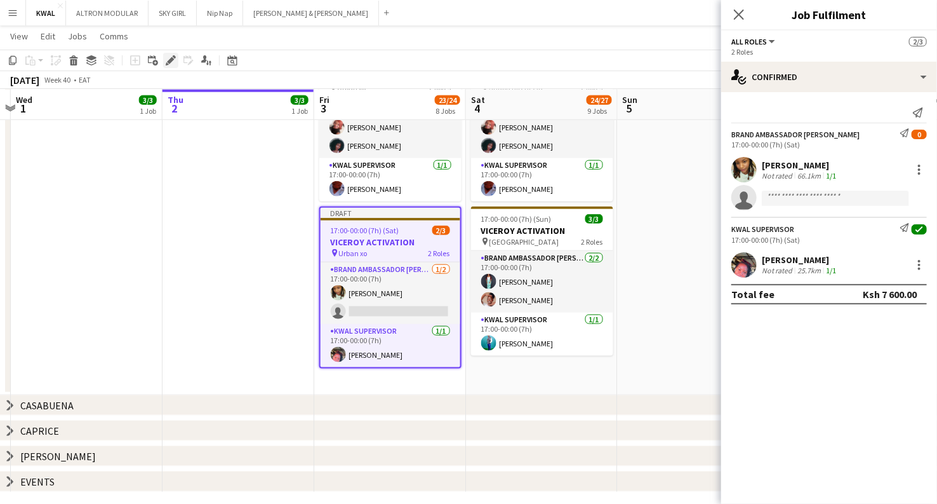
click at [177, 64] on div "Edit" at bounding box center [170, 60] width 15 height 15
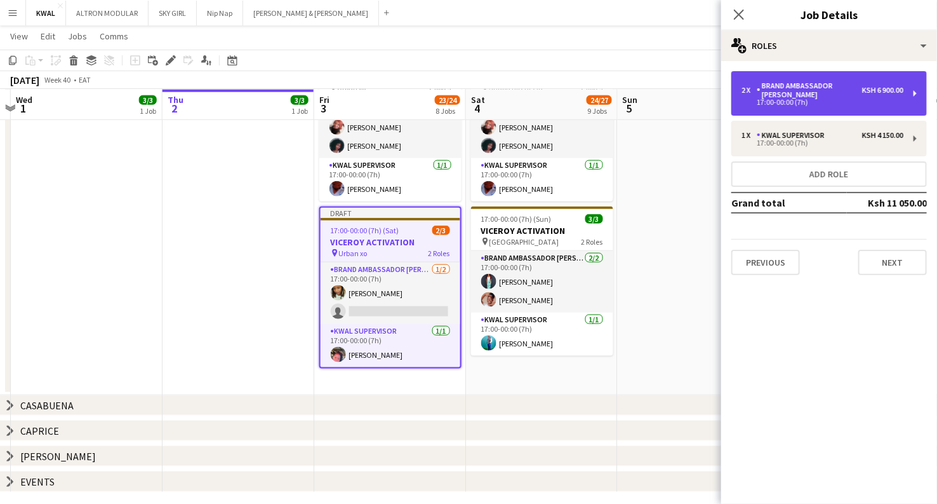
click at [820, 97] on div "2 x Brand Ambassador kwal Ksh 6 900.00 17:00-00:00 (7h)" at bounding box center [830, 93] width 196 height 44
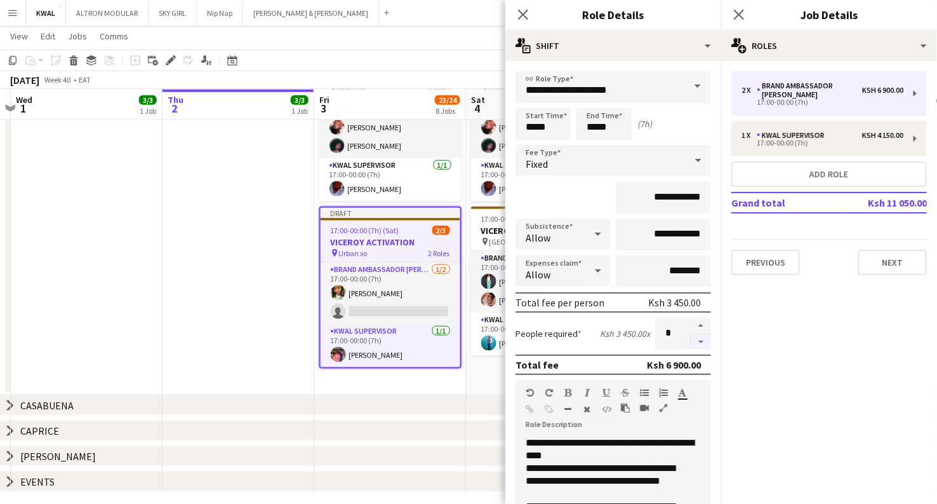
click at [691, 341] on button "button" at bounding box center [701, 342] width 20 height 16
type input "*"
click at [426, 443] on div "17:00-00:00 (7h) (Mon) 3/3 VICEROY ACTIVATION pin Travellers 2 Roles Brand Amba…" at bounding box center [466, 34] width 1822 height 913
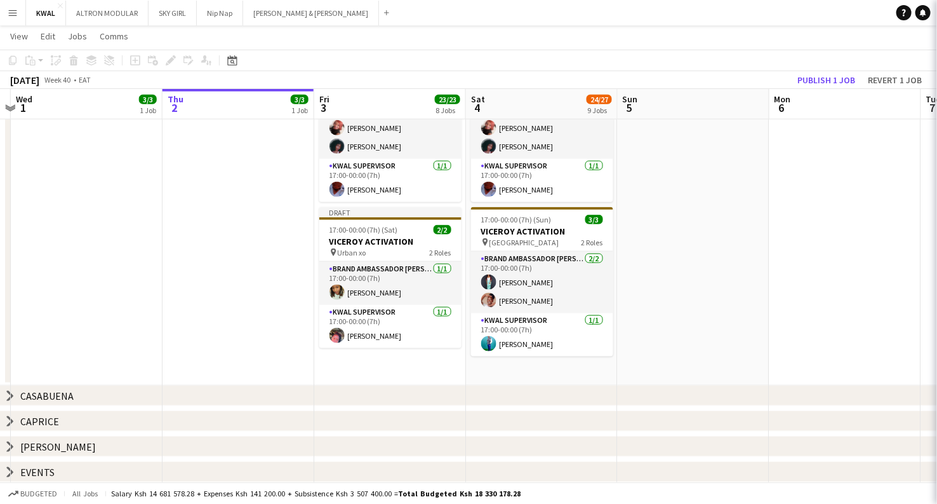
scroll to position [563, 0]
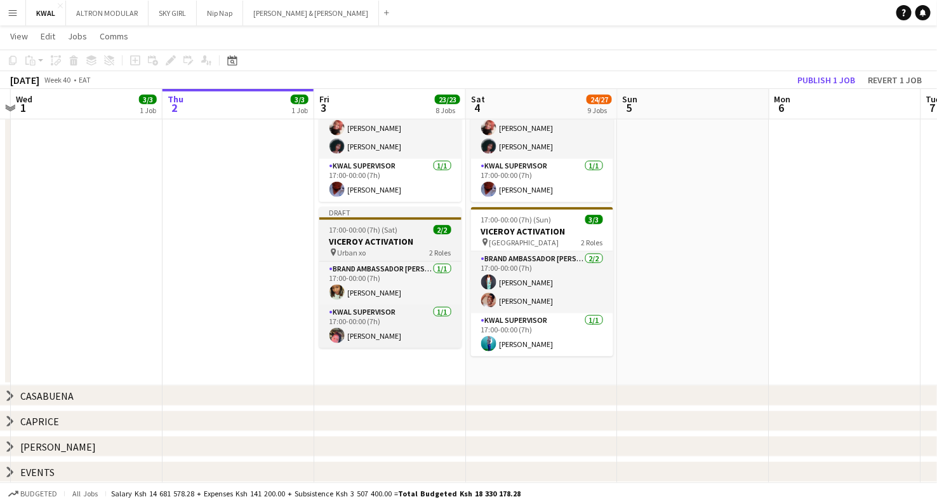
click at [361, 236] on h3 "VICEROY ACTIVATION" at bounding box center [390, 241] width 142 height 11
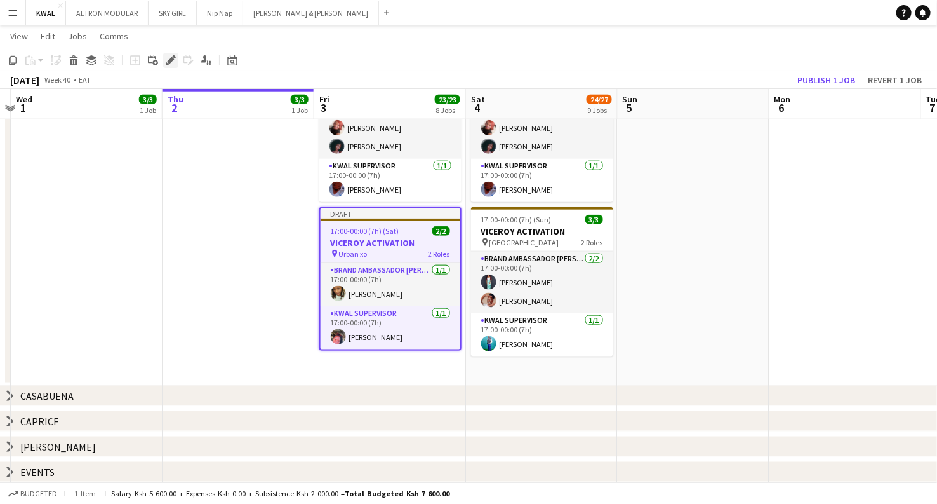
click at [166, 62] on icon "Edit" at bounding box center [171, 60] width 10 height 10
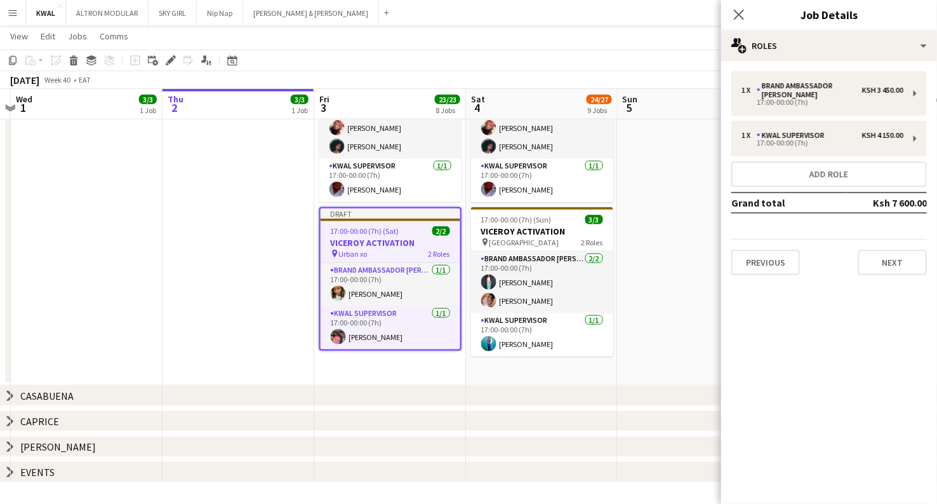
click at [387, 241] on h3 "VICEROY ACTIVATION" at bounding box center [391, 242] width 140 height 11
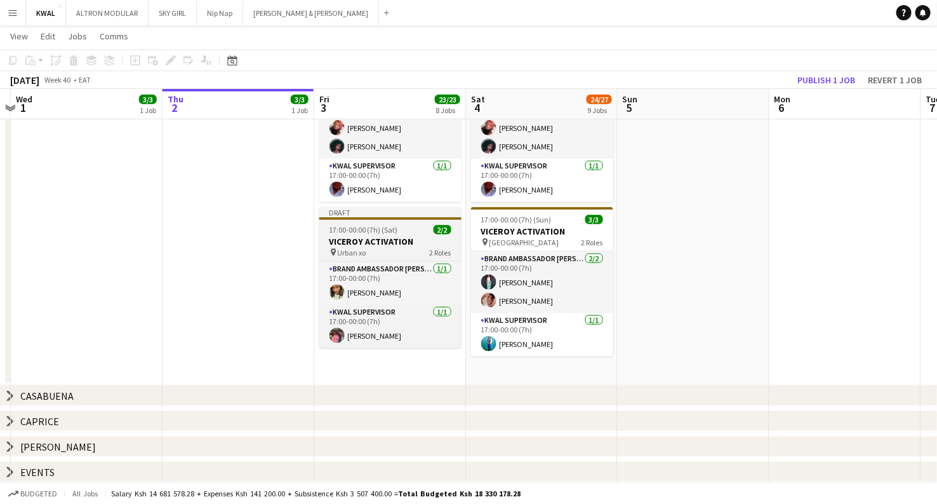
click at [366, 250] on div "pin Urban xo 2 Roles" at bounding box center [390, 252] width 142 height 10
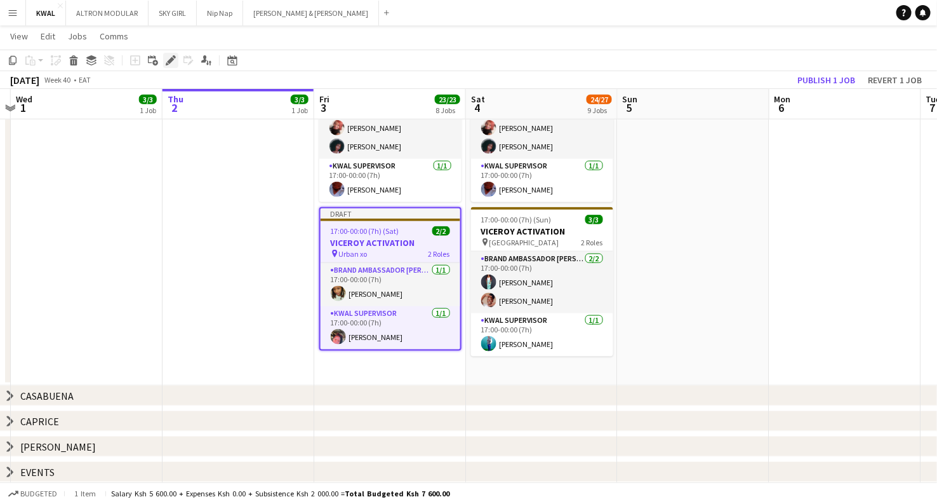
click at [170, 57] on icon "Edit" at bounding box center [171, 60] width 10 height 10
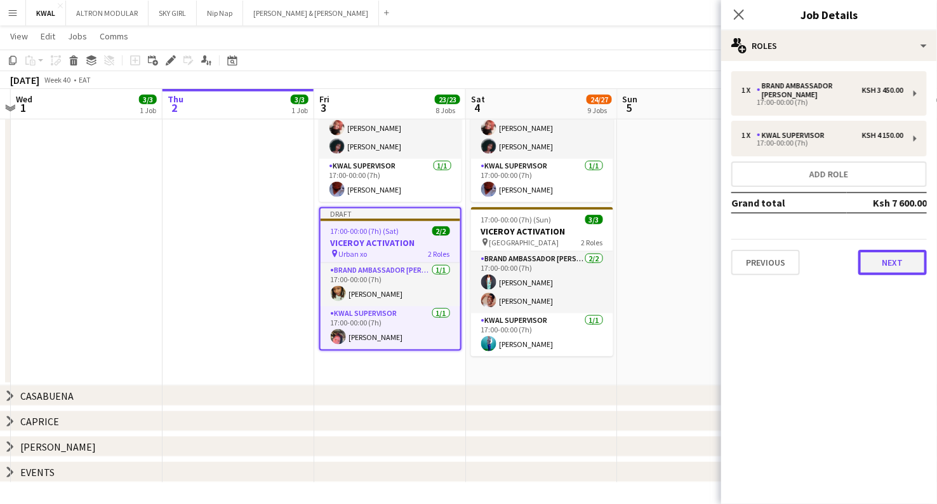
click at [906, 252] on button "Next" at bounding box center [893, 262] width 69 height 25
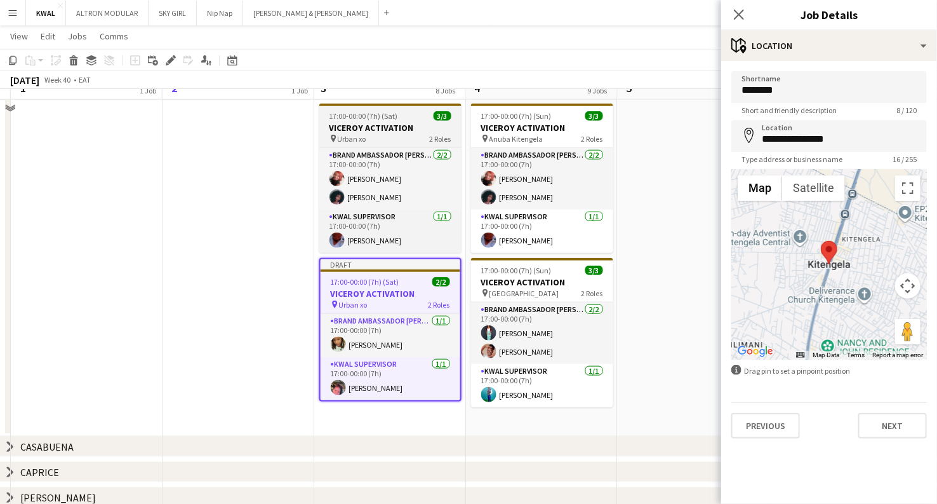
scroll to position [493, 0]
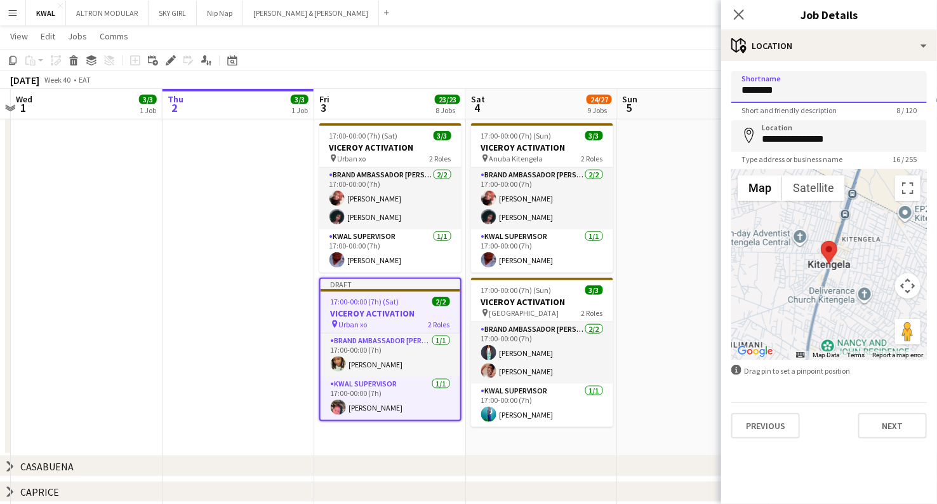
drag, startPoint x: 797, startPoint y: 91, endPoint x: 615, endPoint y: 95, distance: 181.7
click at [622, 107] on body "Menu Boards Boards Boards All jobs Status Workforce Workforce My Workforce Recr…" at bounding box center [468, 40] width 937 height 1067
type input "**********"
drag, startPoint x: 836, startPoint y: 93, endPoint x: 729, endPoint y: 98, distance: 107.5
click at [729, 98] on form "**********" at bounding box center [830, 254] width 216 height 367
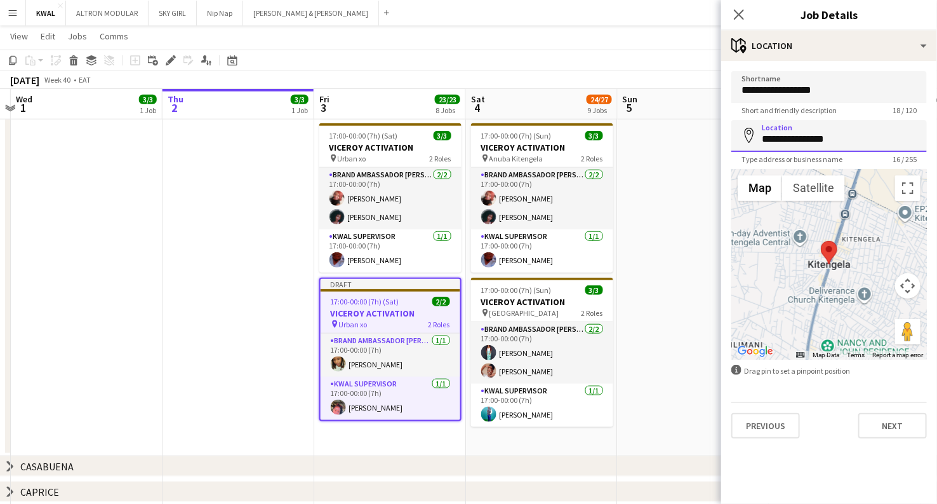
drag, startPoint x: 847, startPoint y: 141, endPoint x: 740, endPoint y: 142, distance: 106.7
click at [719, 143] on body "Menu Boards Boards Boards All jobs Status Workforce Workforce My Workforce Recr…" at bounding box center [468, 40] width 937 height 1067
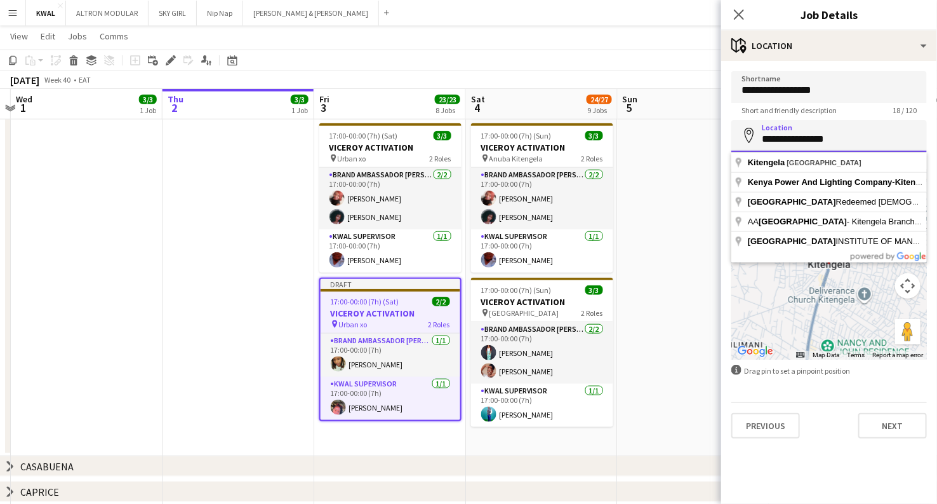
paste input "**"
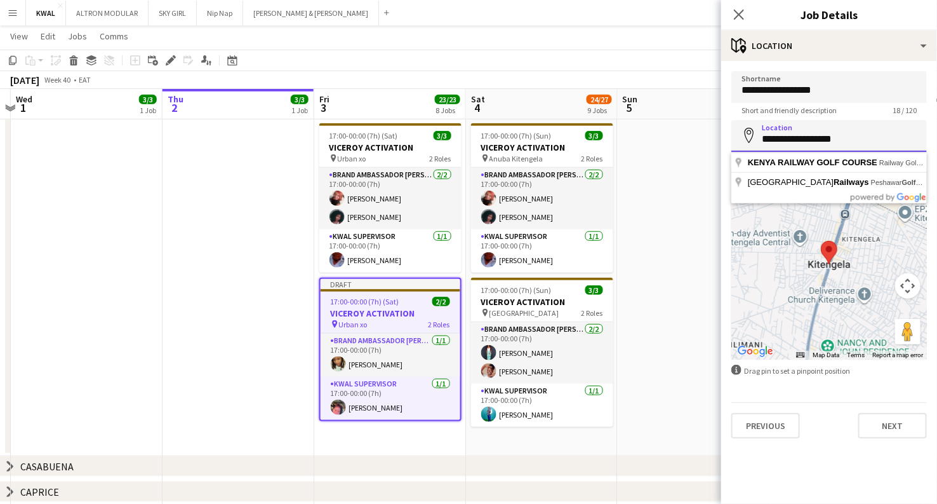
type input "**********"
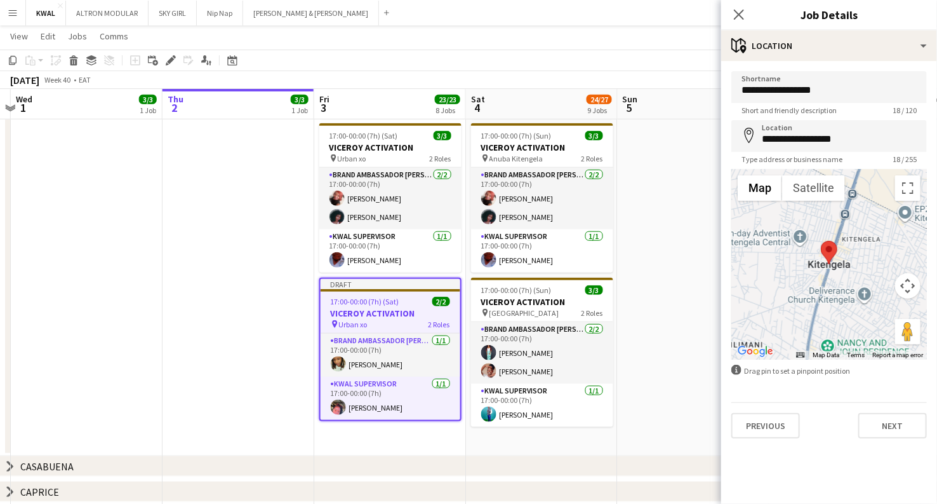
click at [704, 254] on app-date-cell at bounding box center [694, 132] width 152 height 647
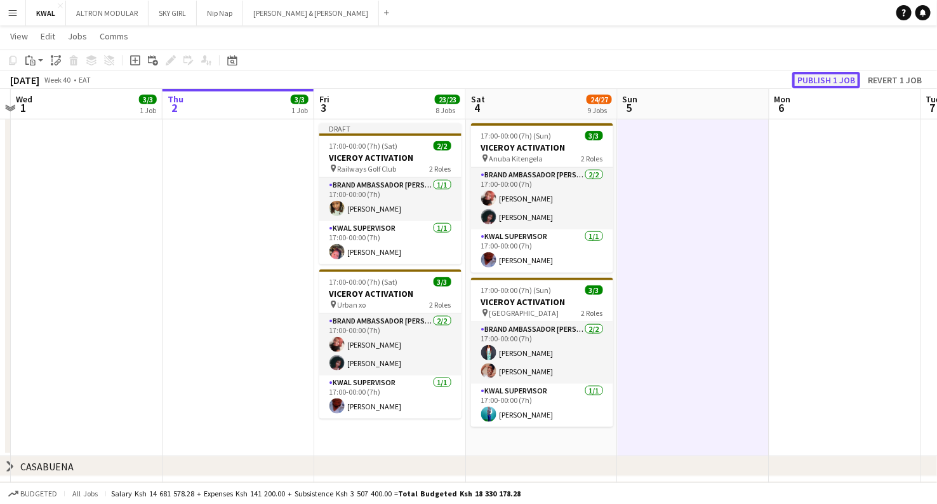
click at [823, 83] on button "Publish 1 job" at bounding box center [827, 80] width 68 height 17
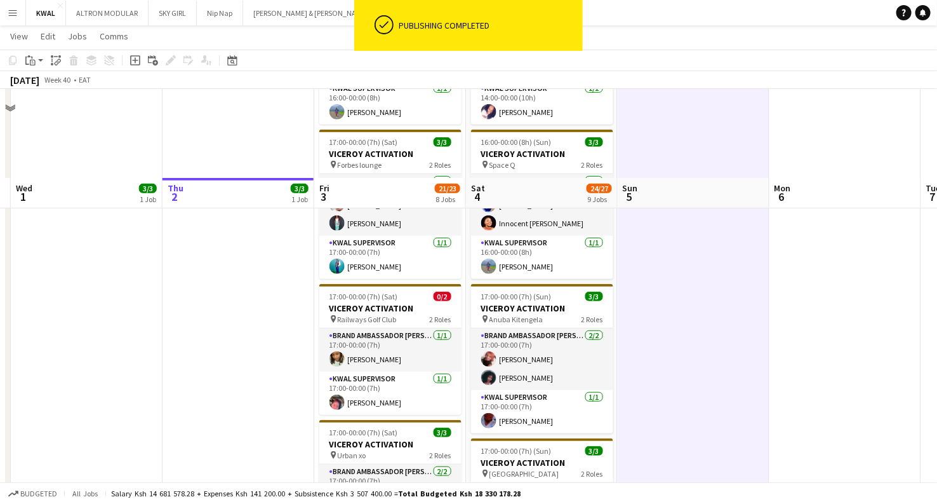
scroll to position [281, 0]
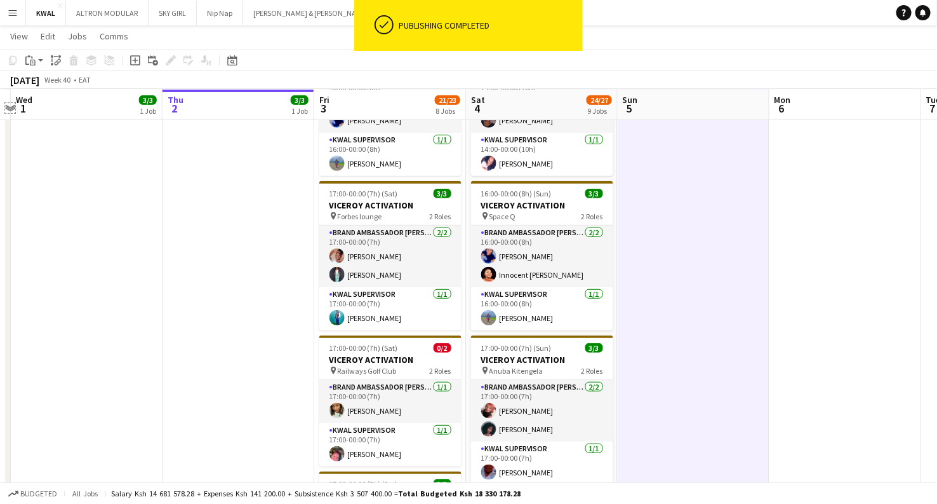
click at [10, 106] on app-icon "Expand/collapse" at bounding box center [10, 107] width 10 height 12
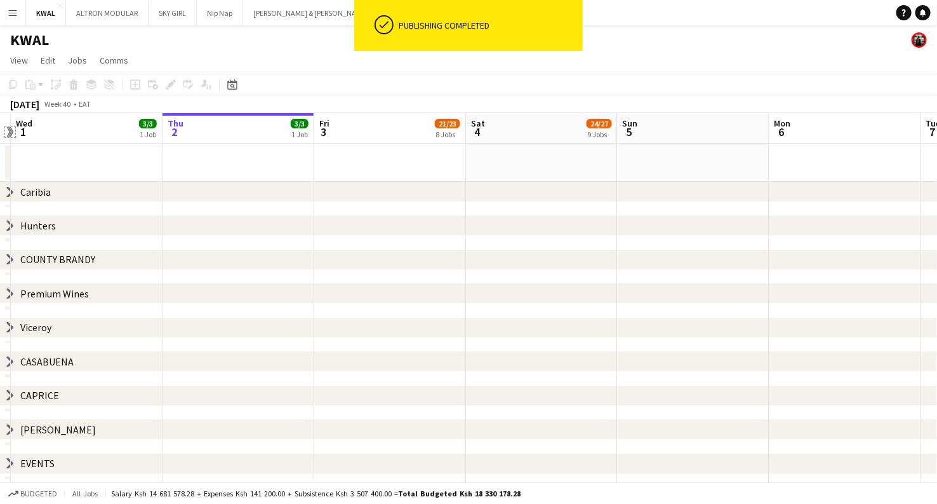
scroll to position [0, 0]
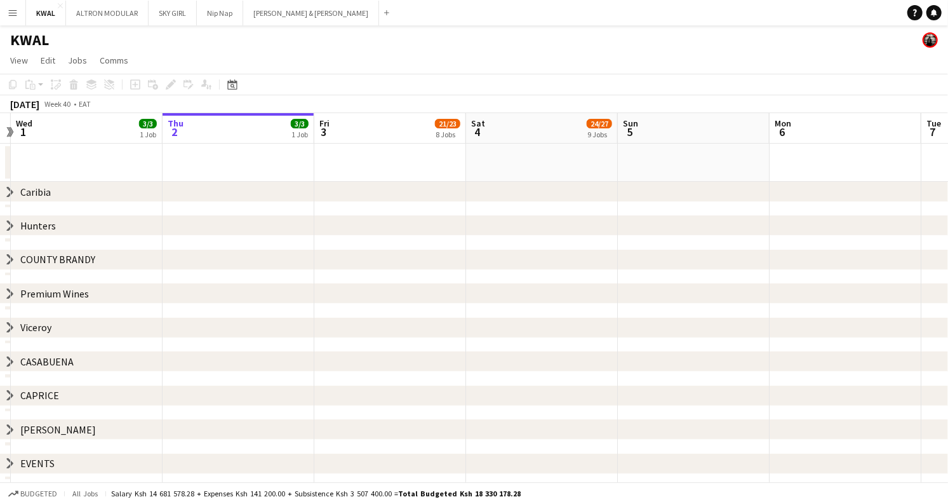
click at [10, 464] on icon "chevron-right" at bounding box center [10, 463] width 10 height 10
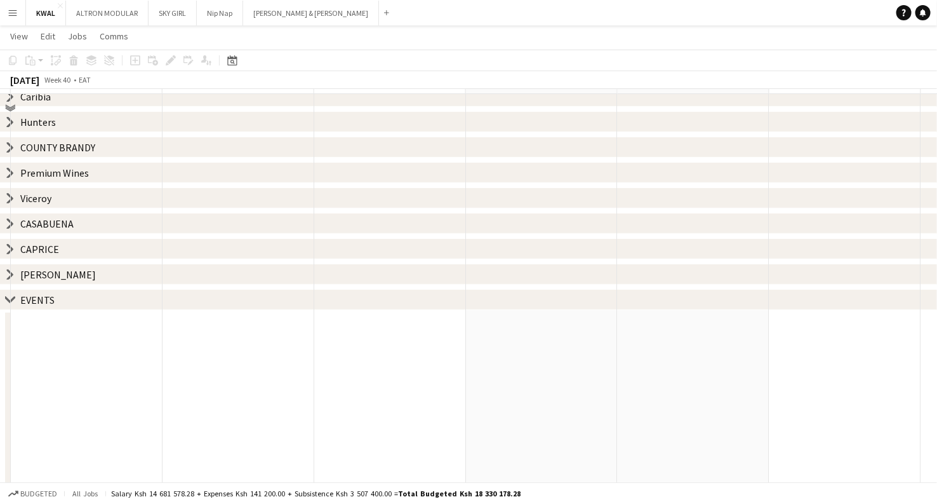
scroll to position [102, 0]
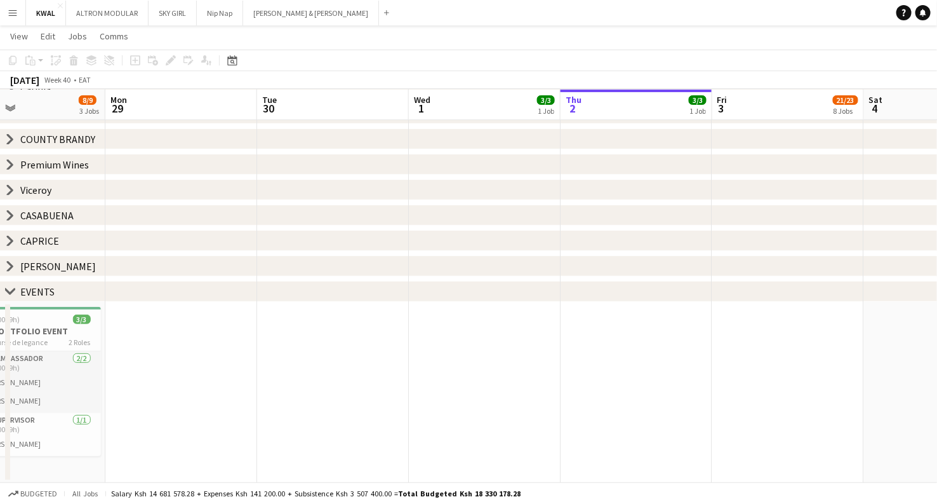
drag, startPoint x: 84, startPoint y: 372, endPoint x: 792, endPoint y: 368, distance: 708.2
click at [798, 368] on app-calendar-viewport "Fri 26 38/38 19 Jobs Sat 27 41/41 21 Jobs Sun 28 8/9 3 Jobs Mon 29 Tue 30 Wed 1…" at bounding box center [468, 214] width 937 height 535
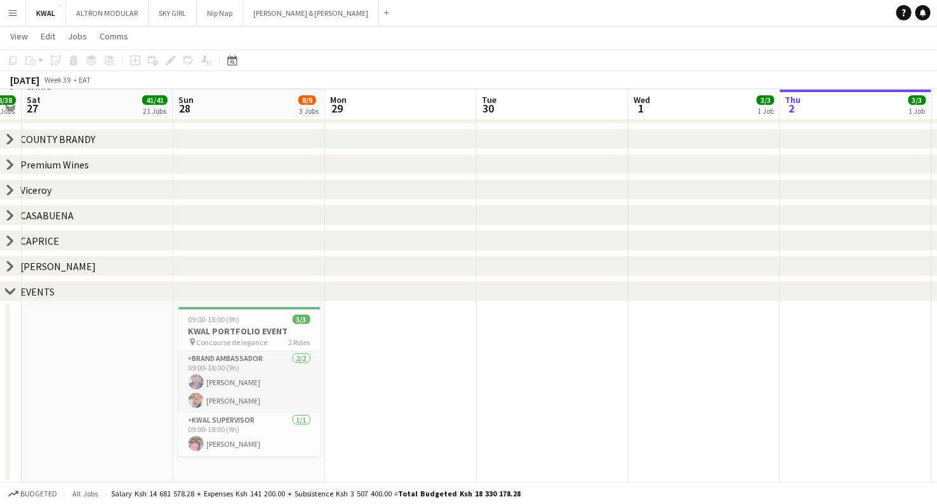
drag, startPoint x: 595, startPoint y: 398, endPoint x: 652, endPoint y: 382, distance: 59.9
click at [652, 382] on app-calendar-viewport "Thu 25 5/5 3 Jobs Fri 26 38/38 19 Jobs Sat 27 41/41 21 Jobs Sun 28 8/9 3 Jobs M…" at bounding box center [468, 214] width 937 height 535
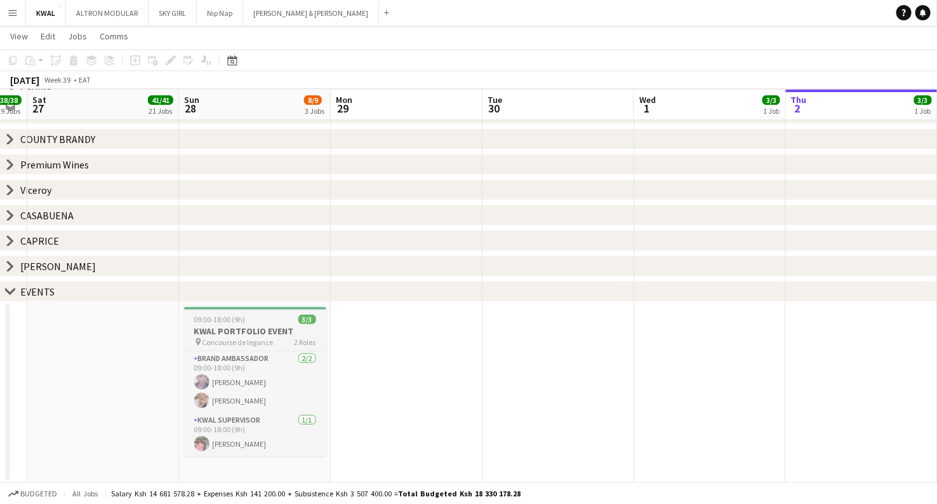
click at [230, 338] on span "Concourse de legance" at bounding box center [238, 342] width 71 height 10
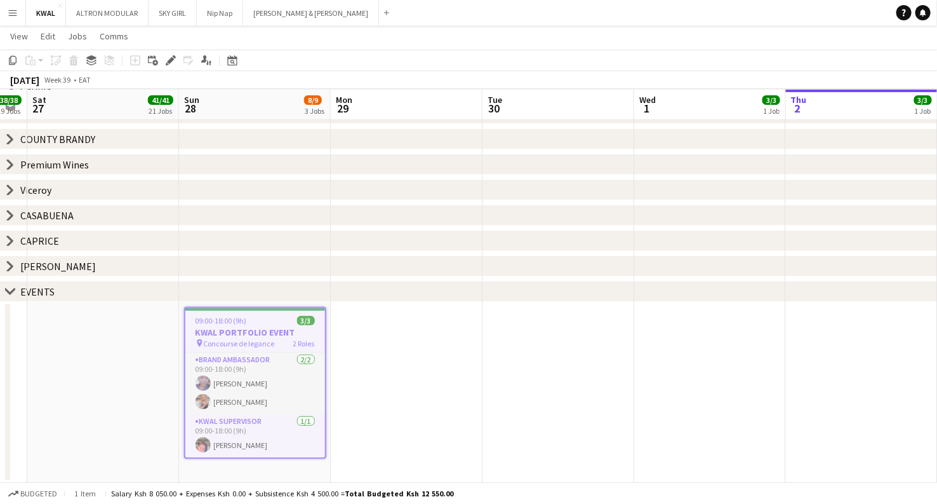
scroll to position [0, 278]
click at [10, 59] on icon at bounding box center [13, 60] width 8 height 9
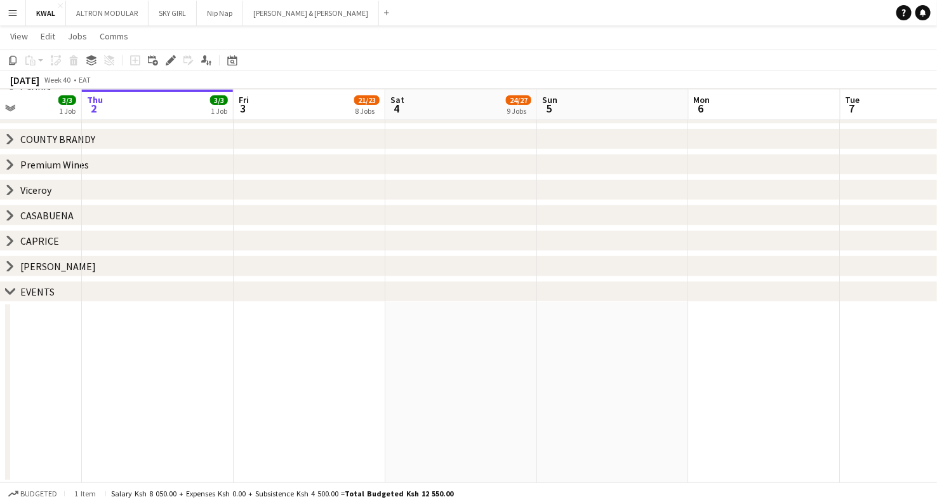
scroll to position [0, 374]
drag, startPoint x: 801, startPoint y: 377, endPoint x: 105, endPoint y: 370, distance: 696.2
click at [97, 373] on app-calendar-viewport "Mon 29 Tue 30 Wed 1 3/3 1 Job Thu 2 3/3 1 Job Fri 3 21/23 8 Jobs Sat 4 24/27 9 …" at bounding box center [468, 214] width 937 height 535
click at [445, 332] on app-date-cell at bounding box center [461, 392] width 152 height 181
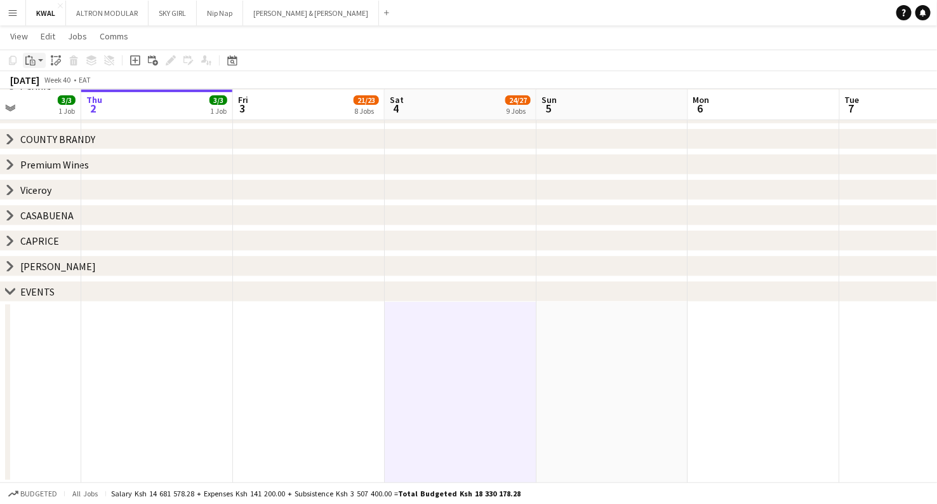
click at [39, 62] on app-action-btn "Paste" at bounding box center [34, 60] width 23 height 15
click at [38, 84] on link "Paste Ctrl+V" at bounding box center [93, 84] width 119 height 11
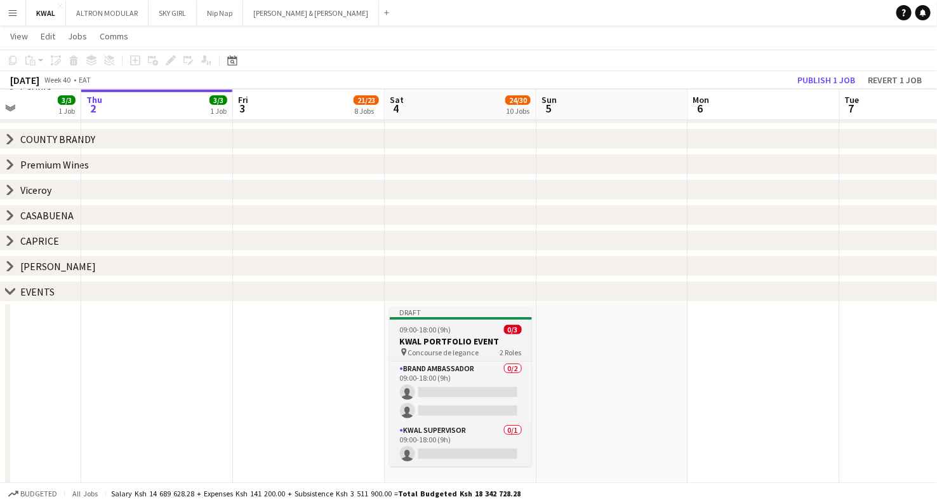
click at [420, 342] on h3 "KWAL PORTFOLIO EVENT" at bounding box center [461, 340] width 142 height 11
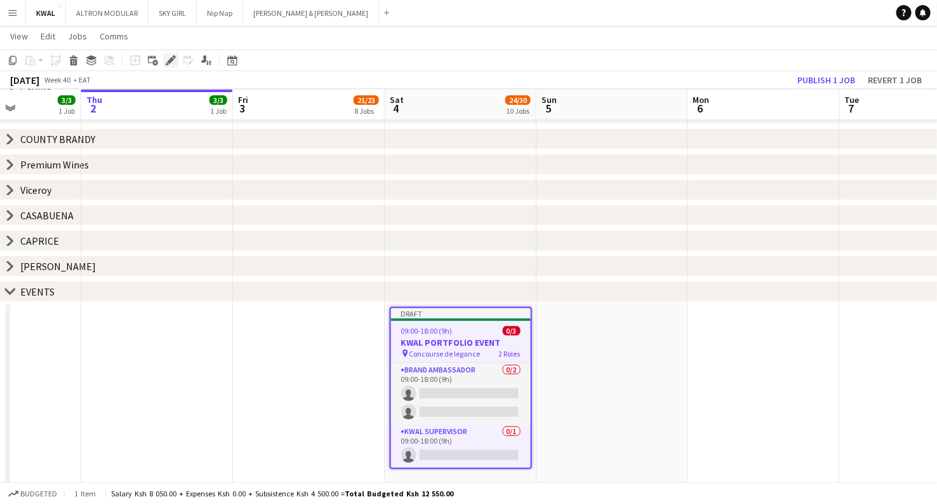
click at [171, 57] on icon "Edit" at bounding box center [171, 60] width 10 height 10
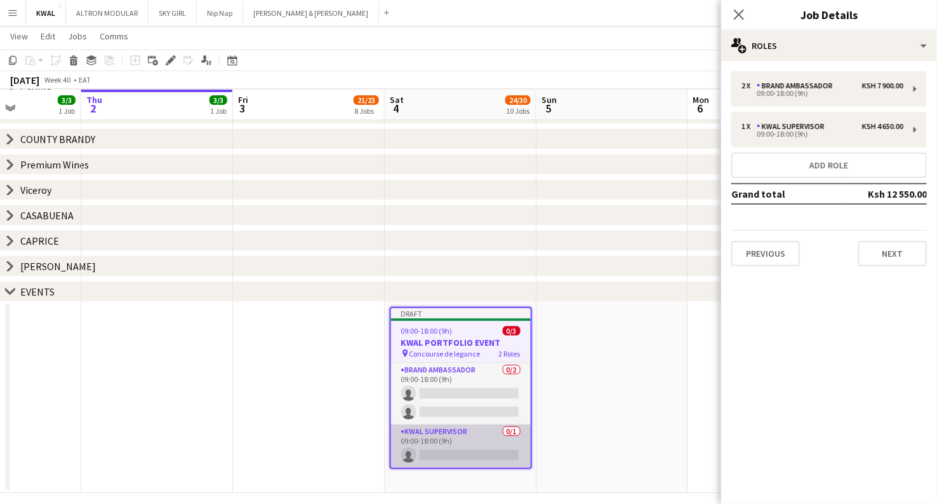
click at [443, 457] on app-card-role "KWAL SUPERVISOR 0/1 09:00-18:00 (9h) single-neutral-actions" at bounding box center [461, 445] width 140 height 43
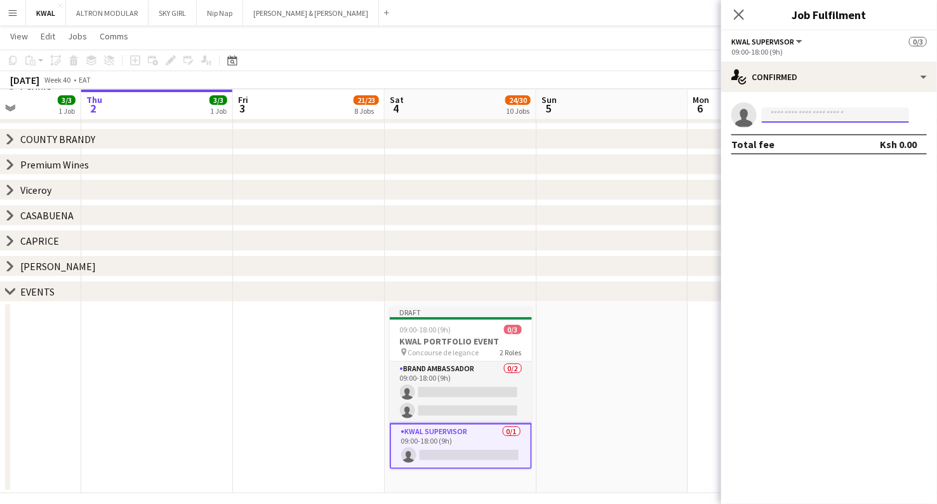
click at [810, 116] on input at bounding box center [835, 114] width 147 height 15
click at [782, 118] on input "*********" at bounding box center [835, 114] width 147 height 15
click at [780, 114] on input "*********" at bounding box center [835, 114] width 147 height 15
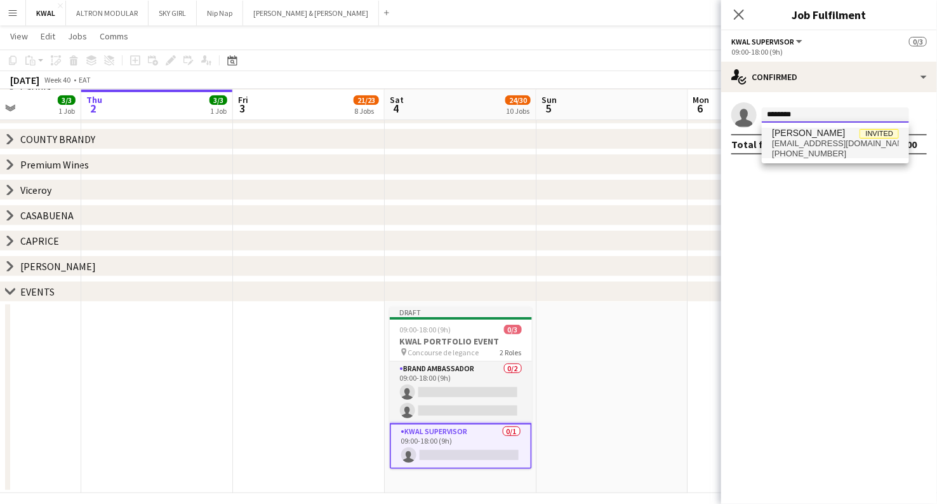
type input "********"
click at [816, 149] on span "+254718796255" at bounding box center [835, 154] width 127 height 10
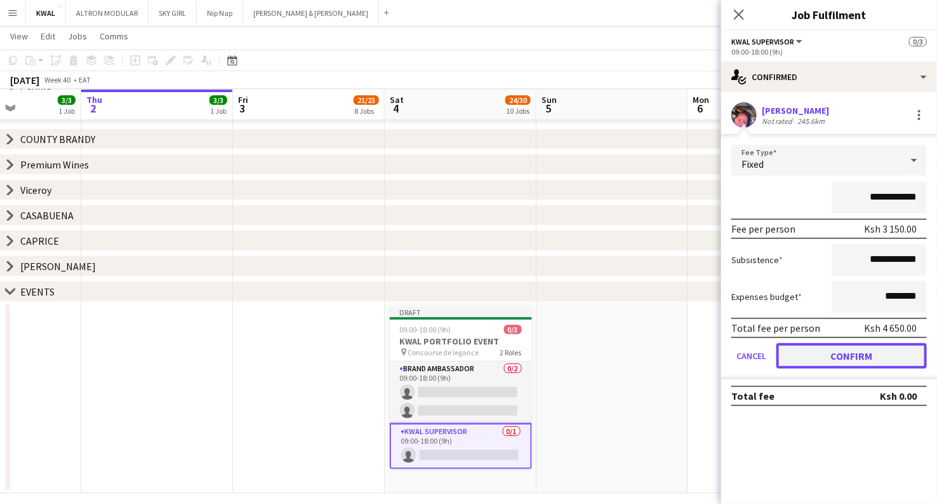
click at [838, 347] on button "Confirm" at bounding box center [852, 355] width 151 height 25
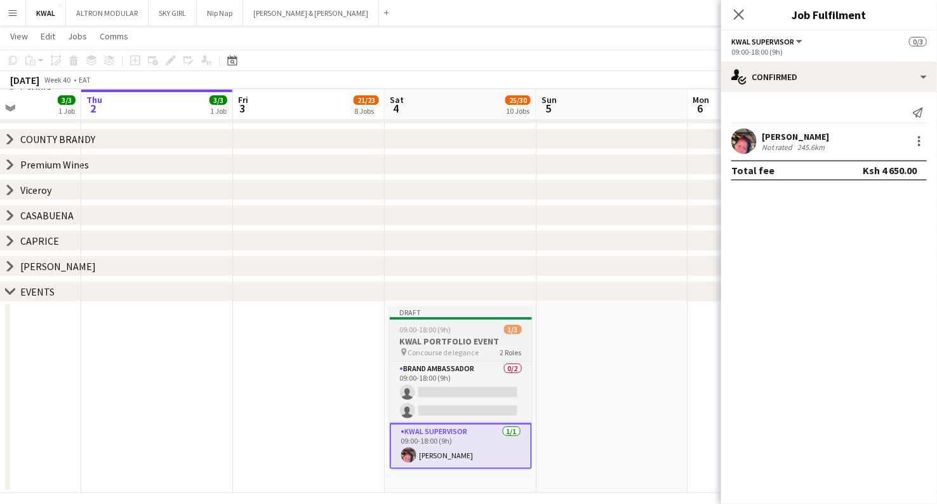
click at [420, 340] on h3 "KWAL PORTFOLIO EVENT" at bounding box center [461, 340] width 142 height 11
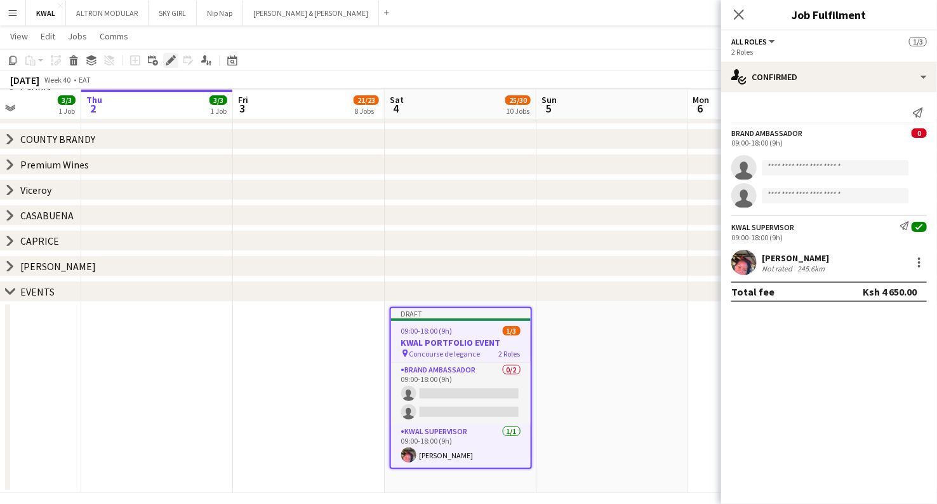
click at [173, 57] on icon at bounding box center [174, 56] width 3 height 3
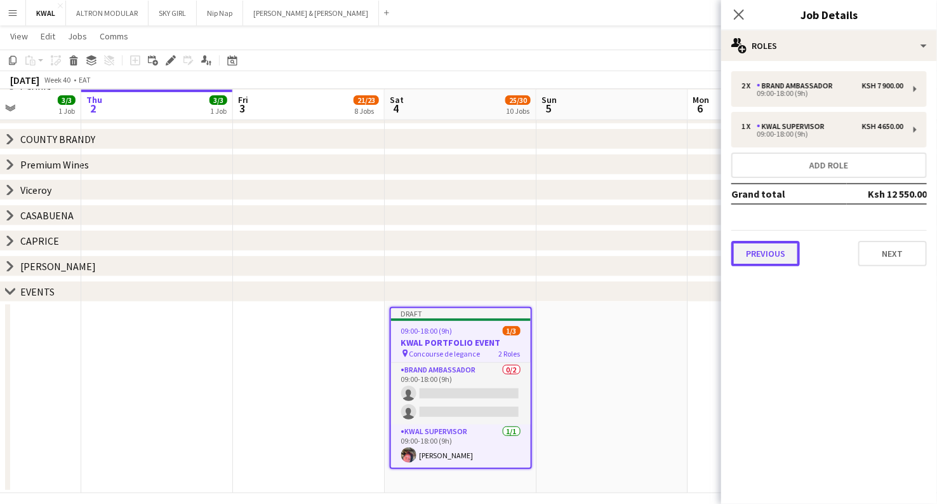
drag, startPoint x: 758, startPoint y: 252, endPoint x: 763, endPoint y: 230, distance: 23.0
click at [758, 251] on button "Previous" at bounding box center [766, 253] width 69 height 25
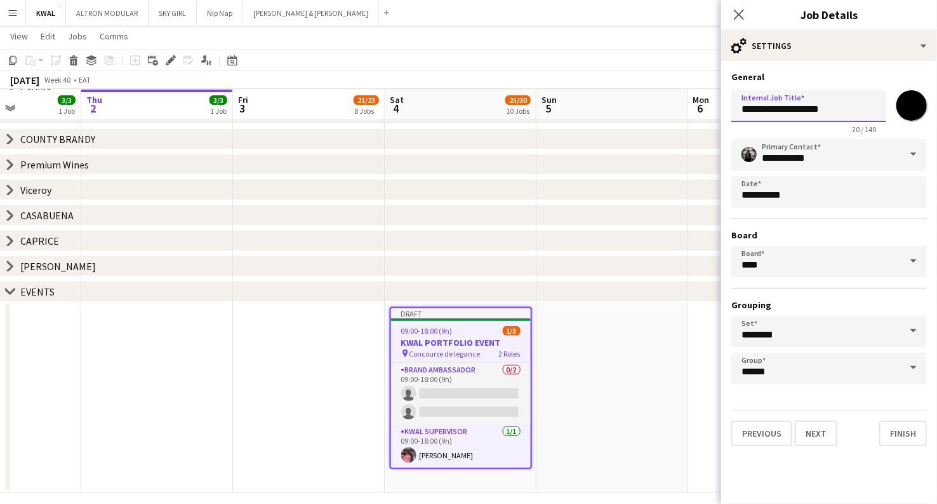
drag, startPoint x: 857, startPoint y: 111, endPoint x: 723, endPoint y: 118, distance: 133.6
click at [723, 118] on form "**********" at bounding box center [830, 258] width 216 height 375
type input "**********"
click at [826, 436] on button "Next" at bounding box center [816, 432] width 43 height 25
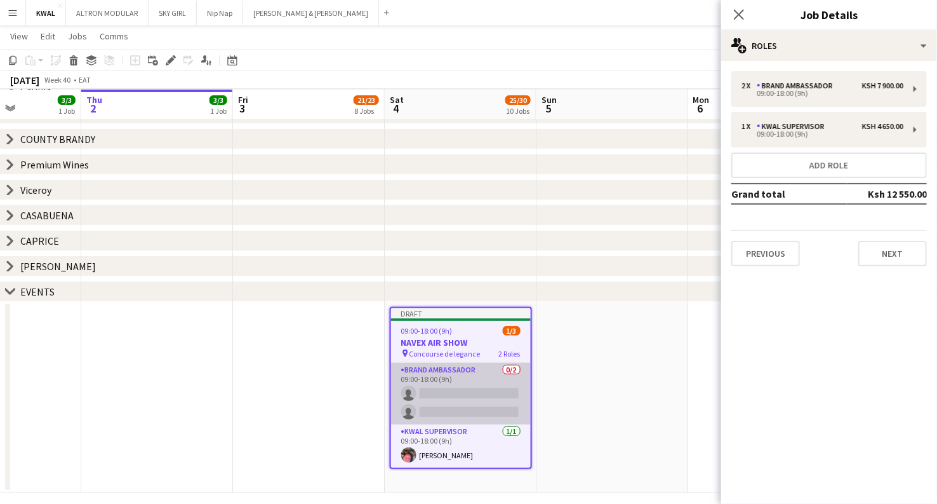
click at [474, 398] on app-card-role "Brand Ambassador 0/2 09:00-18:00 (9h) single-neutral-actions single-neutral-act…" at bounding box center [461, 394] width 140 height 62
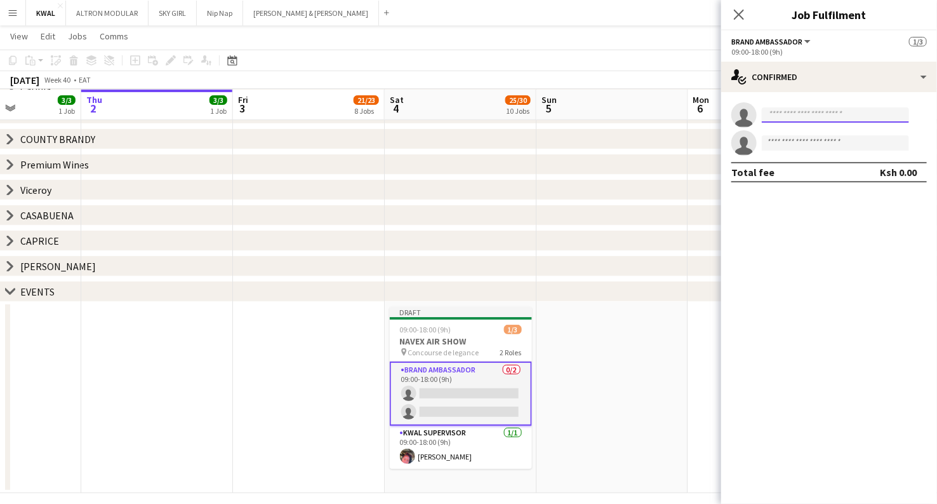
click at [876, 111] on input at bounding box center [835, 114] width 147 height 15
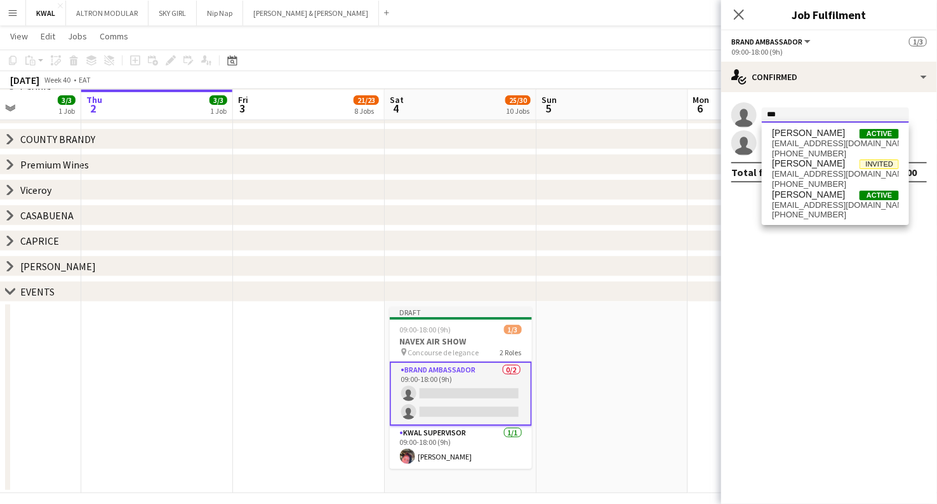
drag, startPoint x: 791, startPoint y: 118, endPoint x: 757, endPoint y: 115, distance: 33.8
click at [757, 115] on app-invite-slot "single-neutral-actions ***" at bounding box center [830, 114] width 216 height 25
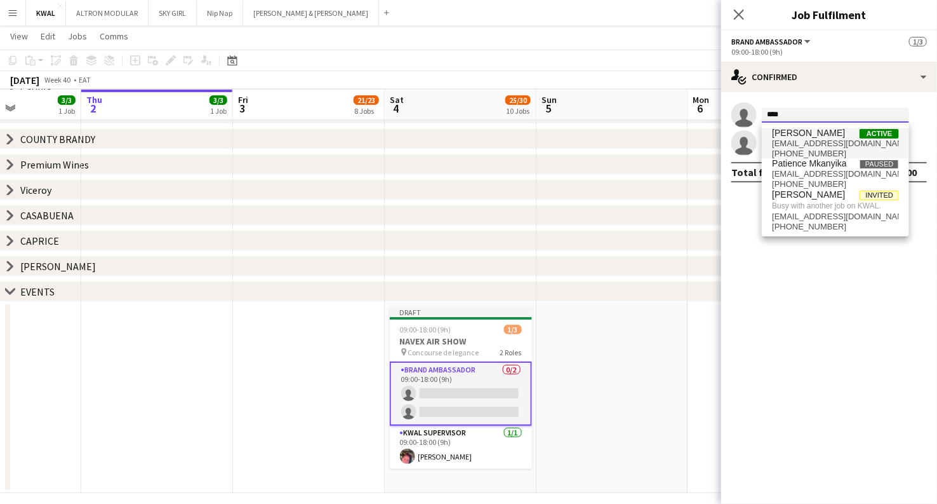
type input "****"
click at [820, 144] on span "pativy595@gmail.com" at bounding box center [835, 143] width 127 height 10
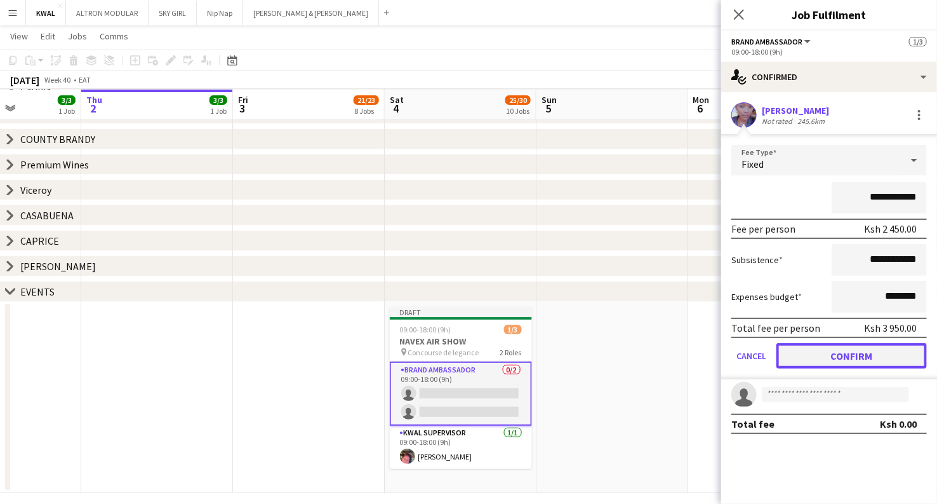
drag, startPoint x: 844, startPoint y: 349, endPoint x: 831, endPoint y: 351, distance: 12.8
click at [843, 349] on button "Confirm" at bounding box center [852, 355] width 151 height 25
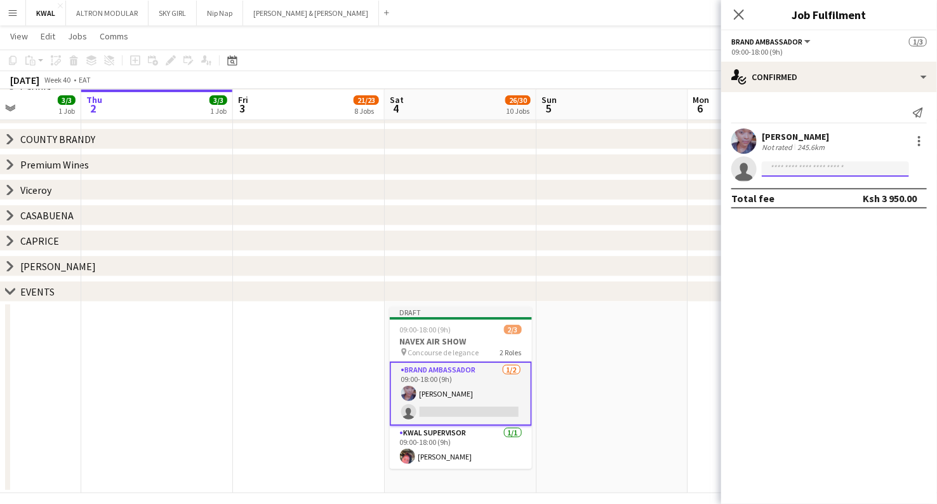
click at [791, 171] on input at bounding box center [835, 168] width 147 height 15
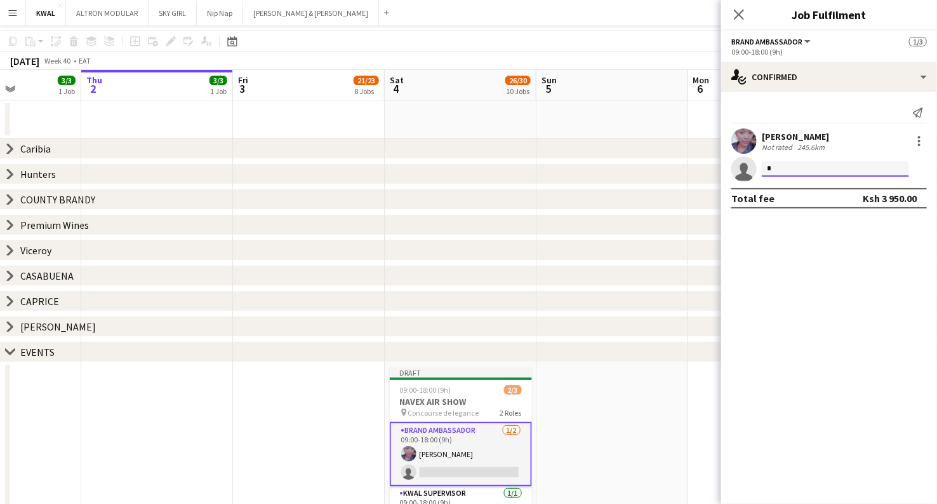
scroll to position [0, 0]
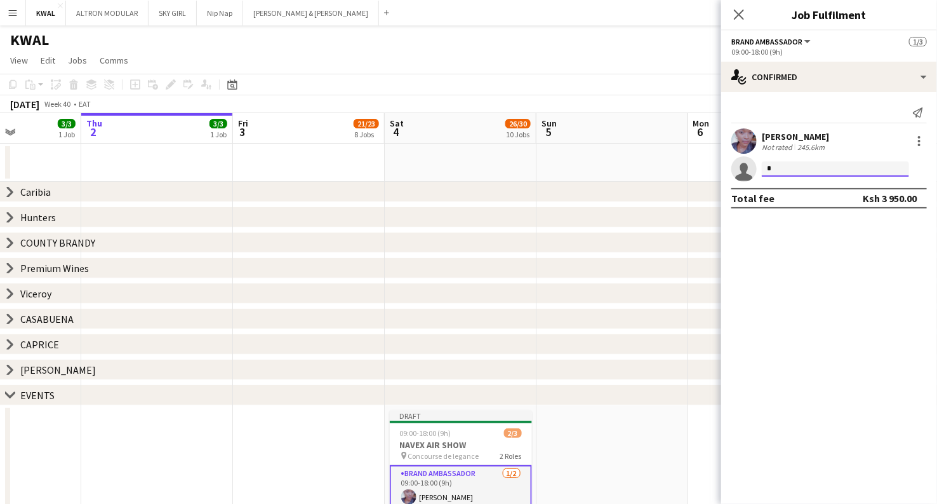
type input "*"
click at [9, 216] on icon "chevron-right" at bounding box center [10, 217] width 10 height 10
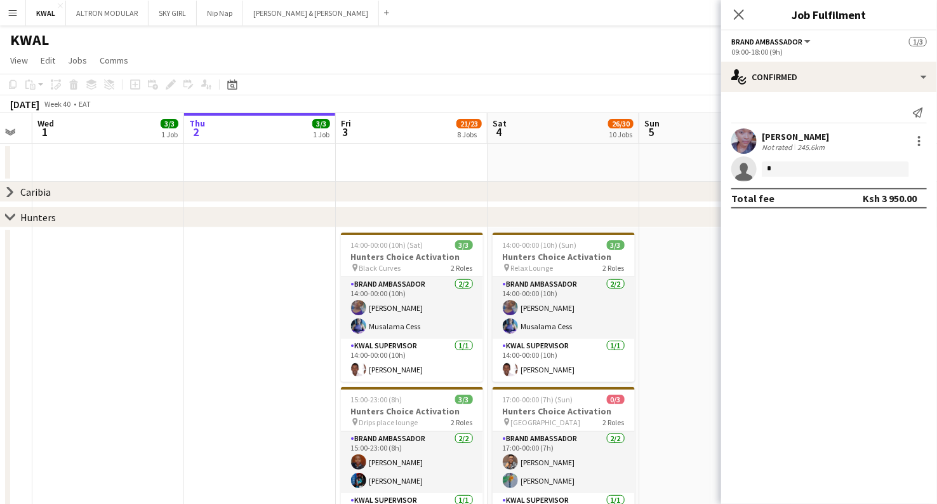
scroll to position [0, 398]
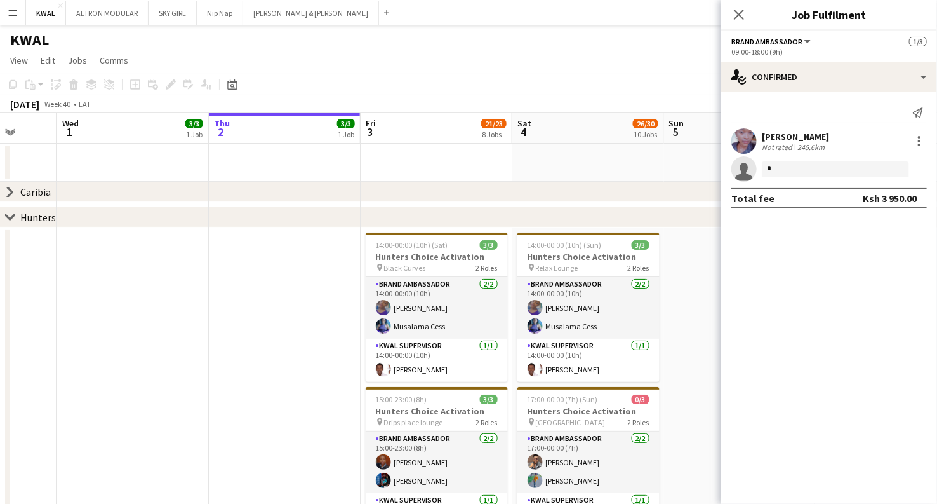
drag, startPoint x: 335, startPoint y: 354, endPoint x: 463, endPoint y: 371, distance: 128.7
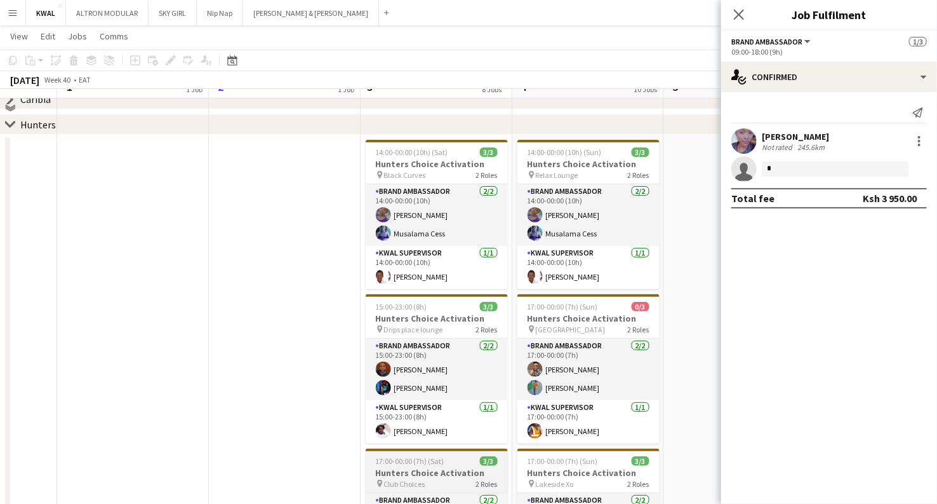
scroll to position [71, 0]
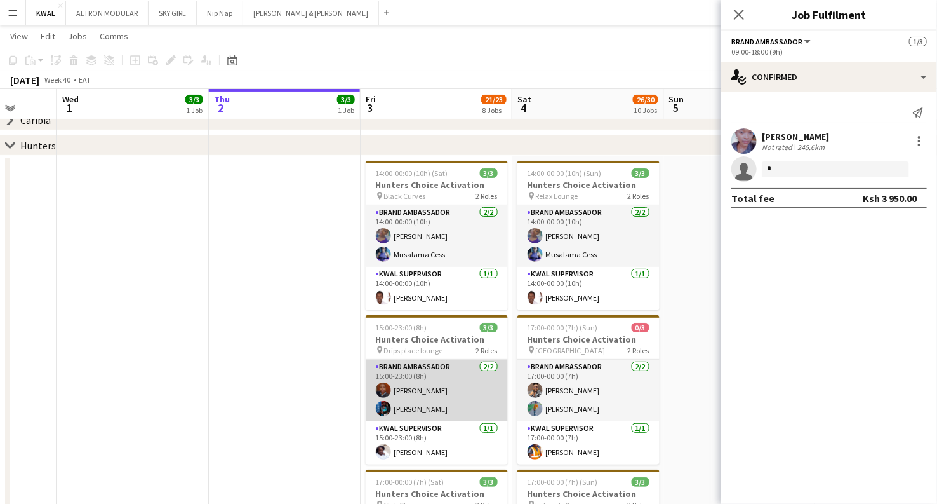
click at [431, 408] on app-card-role "Brand Ambassador 2/2 15:00-23:00 (8h) Rosemary Mwangi Kelvin Mokua" at bounding box center [437, 390] width 142 height 62
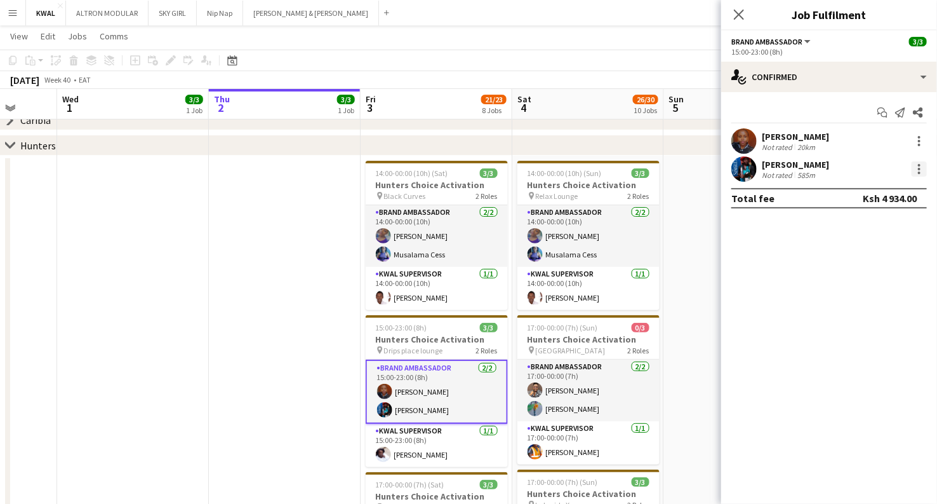
click at [917, 168] on div at bounding box center [919, 168] width 15 height 15
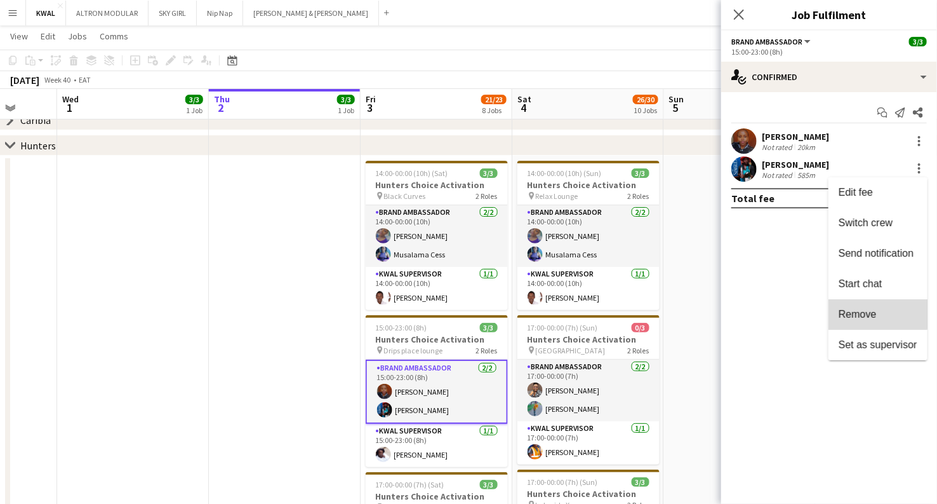
click at [865, 313] on span "Remove" at bounding box center [858, 314] width 38 height 11
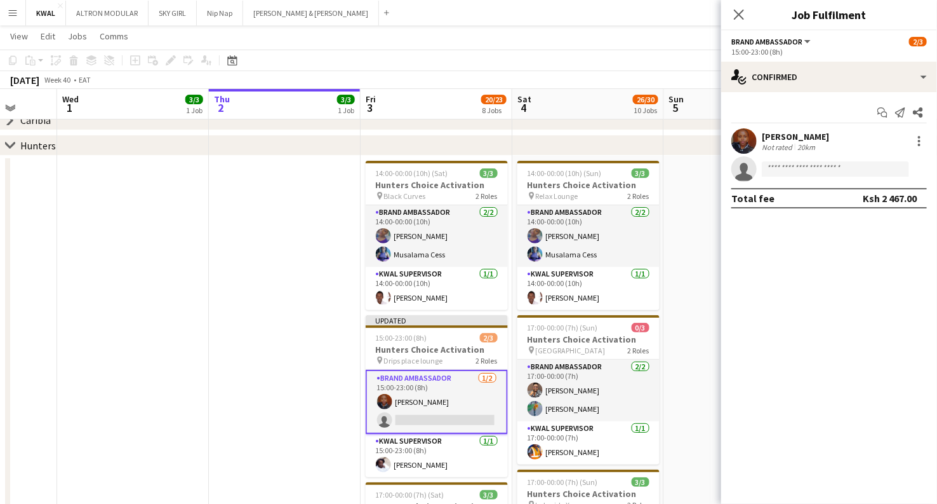
drag, startPoint x: 680, startPoint y: 337, endPoint x: 732, endPoint y: 224, distance: 124.5
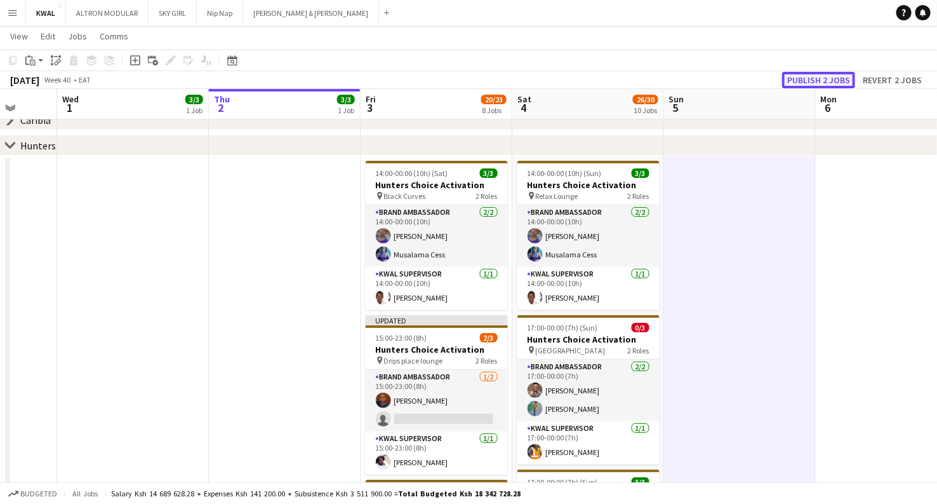
click at [819, 79] on button "Publish 2 jobs" at bounding box center [819, 80] width 73 height 17
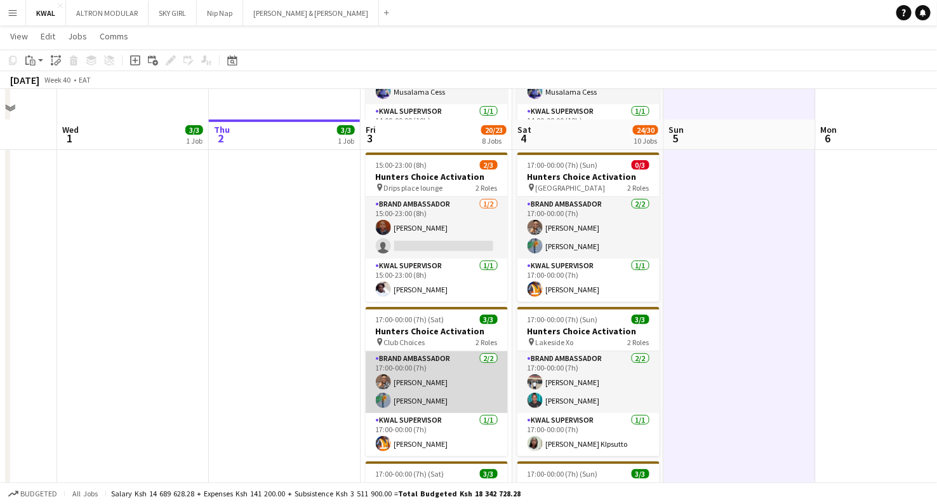
scroll to position [212, 0]
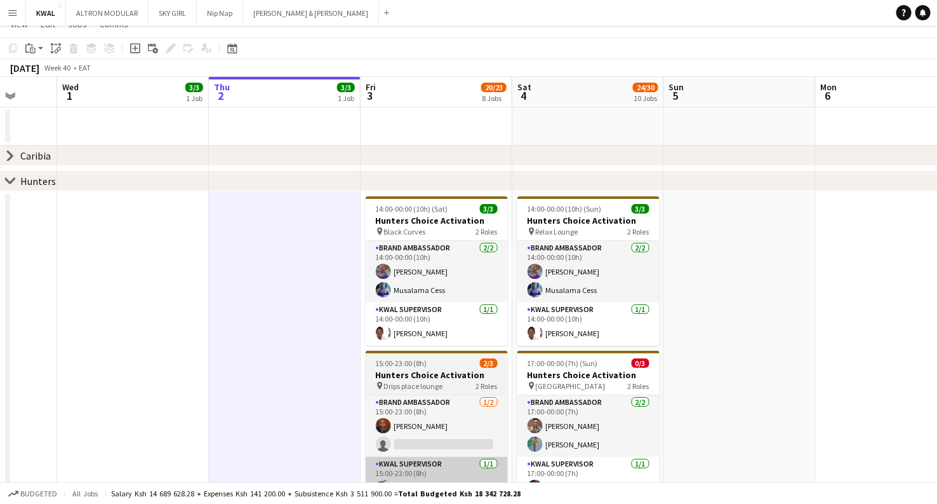
scroll to position [0, 0]
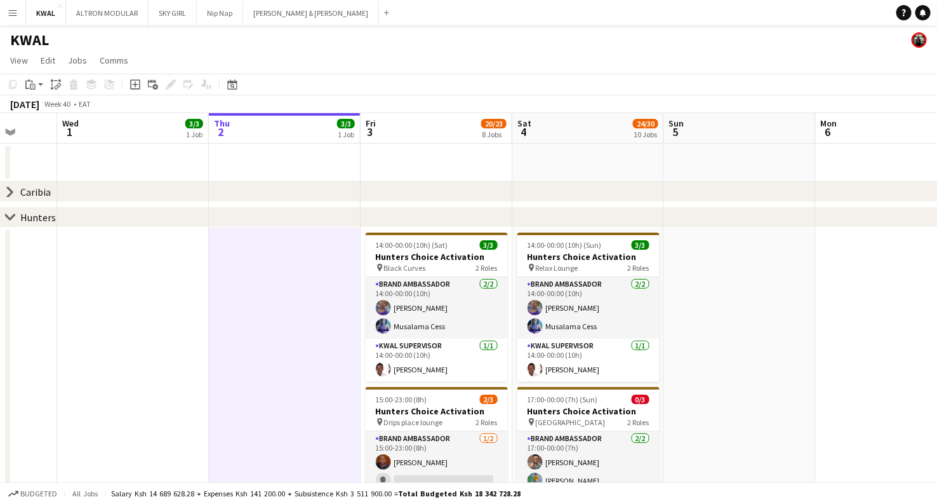
click at [3, 217] on div "chevron-right Hunters" at bounding box center [468, 217] width 937 height 20
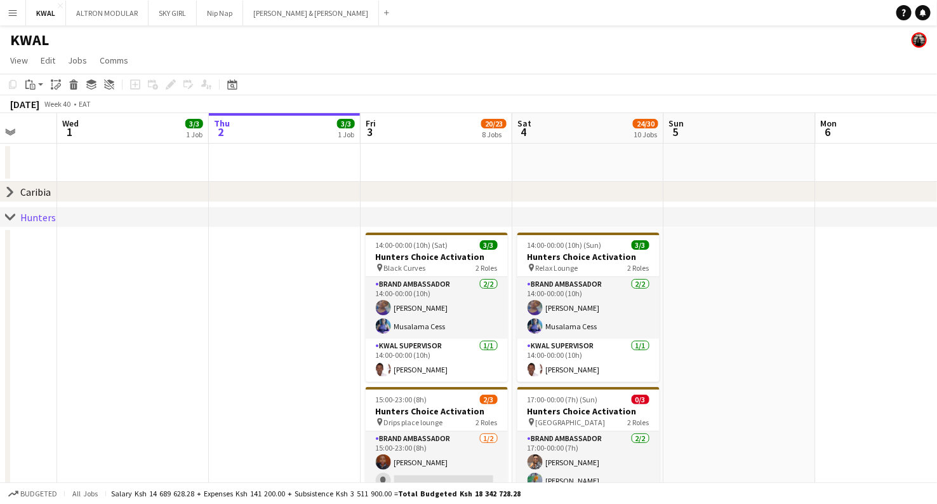
click at [9, 217] on icon at bounding box center [10, 216] width 10 height 5
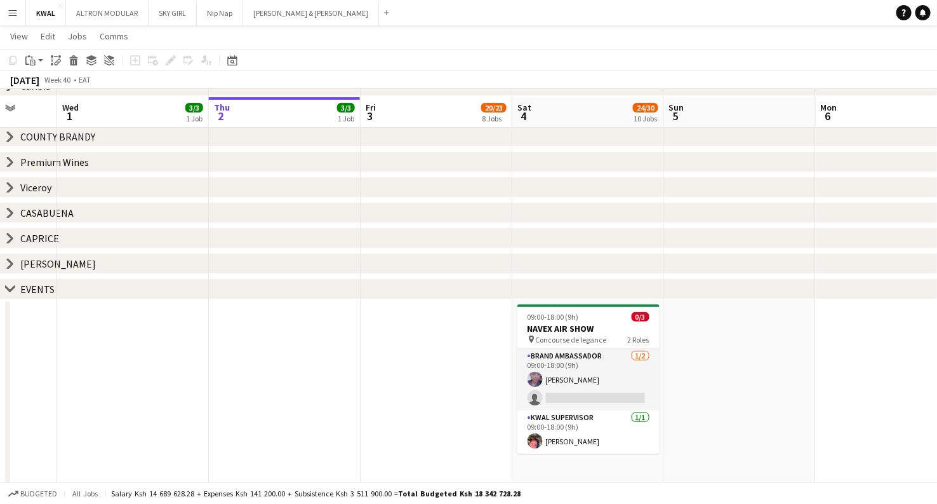
scroll to position [112, 0]
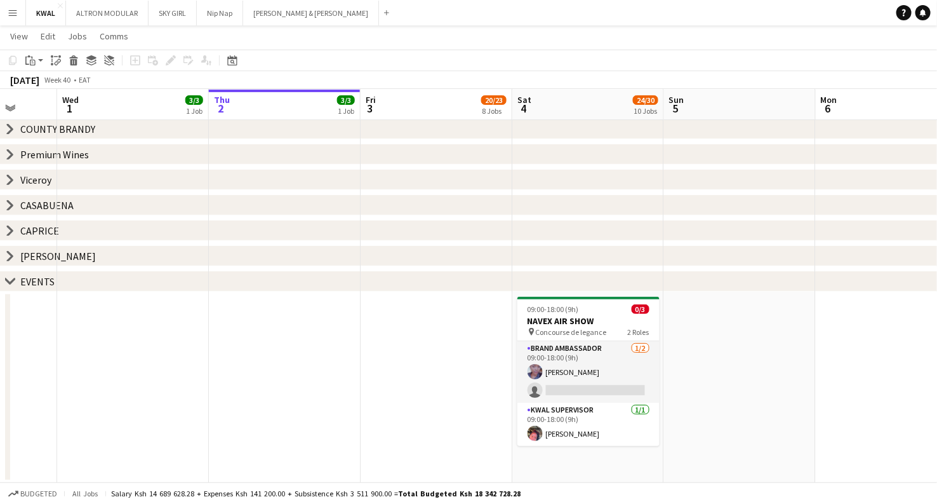
click at [8, 182] on icon "chevron-right" at bounding box center [10, 180] width 10 height 10
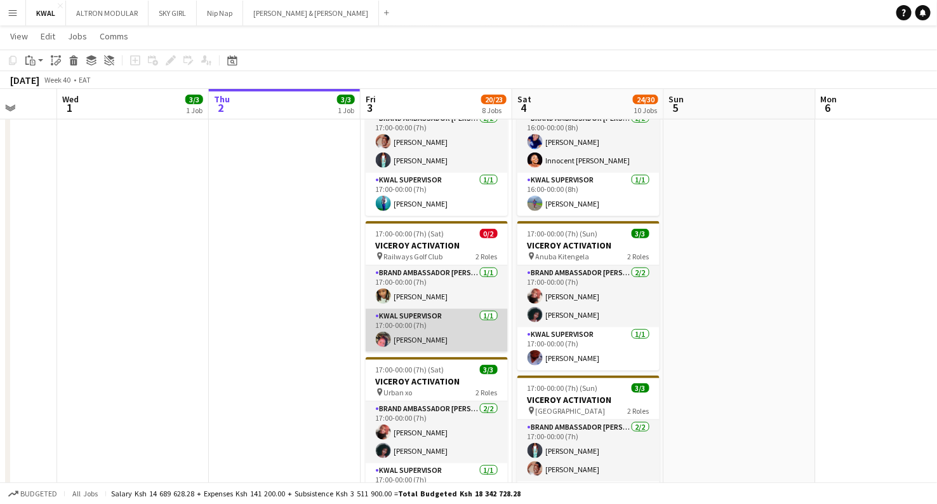
scroll to position [536, 0]
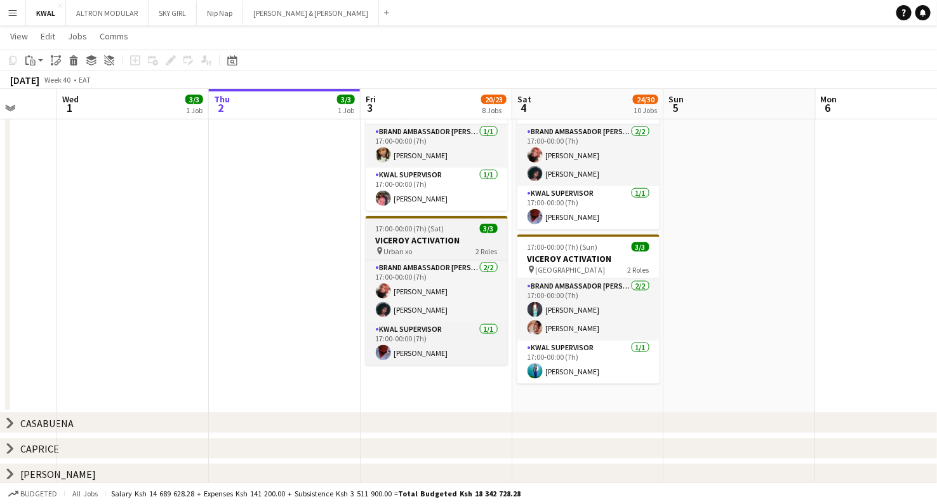
click at [424, 237] on h3 "VICEROY ACTIVATION" at bounding box center [437, 239] width 142 height 11
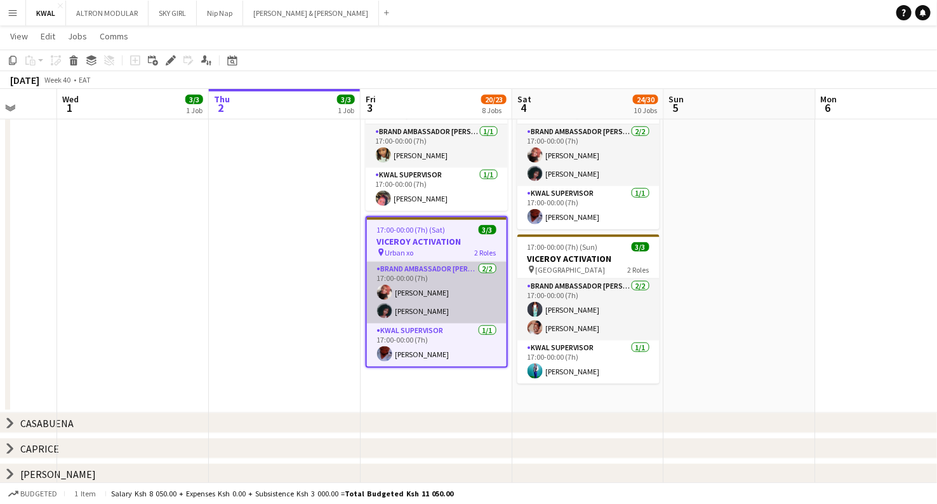
click at [426, 315] on app-card-role "Brand Ambassador kwal 2/2 17:00-00:00 (7h) Sally Onyango Patience Ssemogerere" at bounding box center [437, 293] width 140 height 62
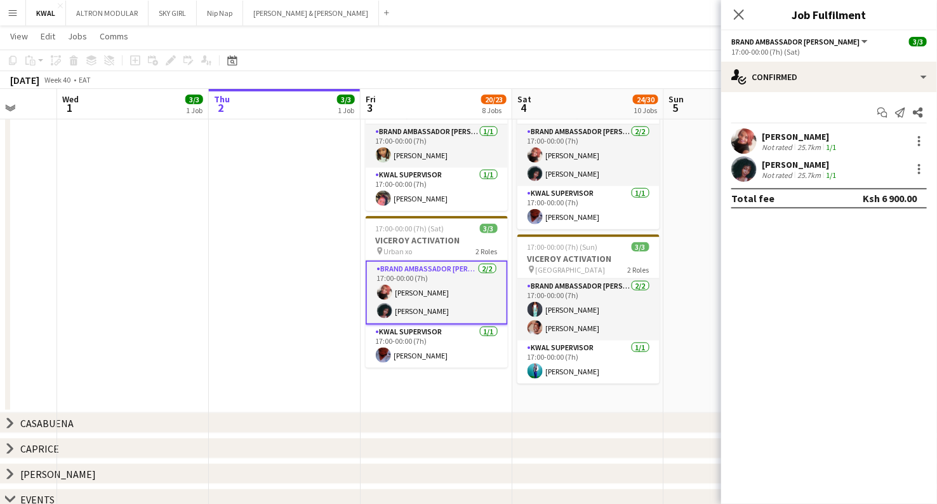
click at [809, 166] on div "Patience Ssemogerere" at bounding box center [800, 164] width 77 height 11
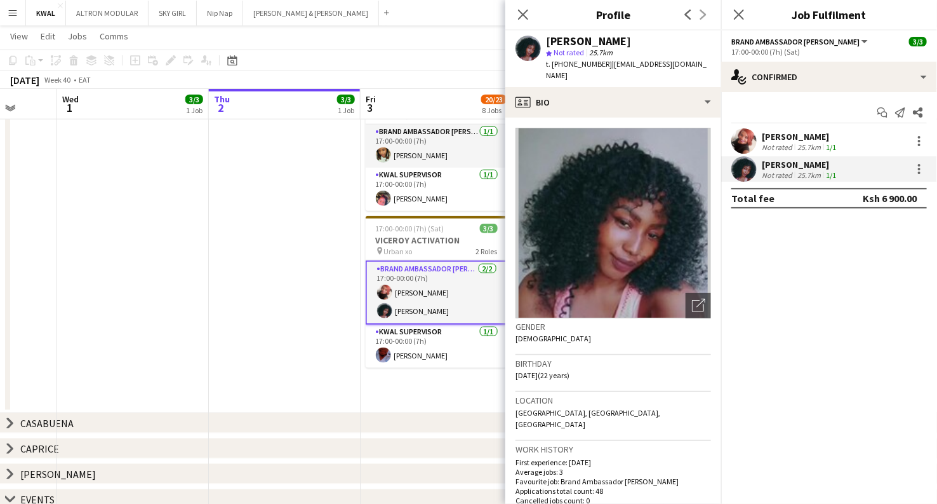
click at [324, 400] on app-date-cell at bounding box center [285, 89] width 152 height 647
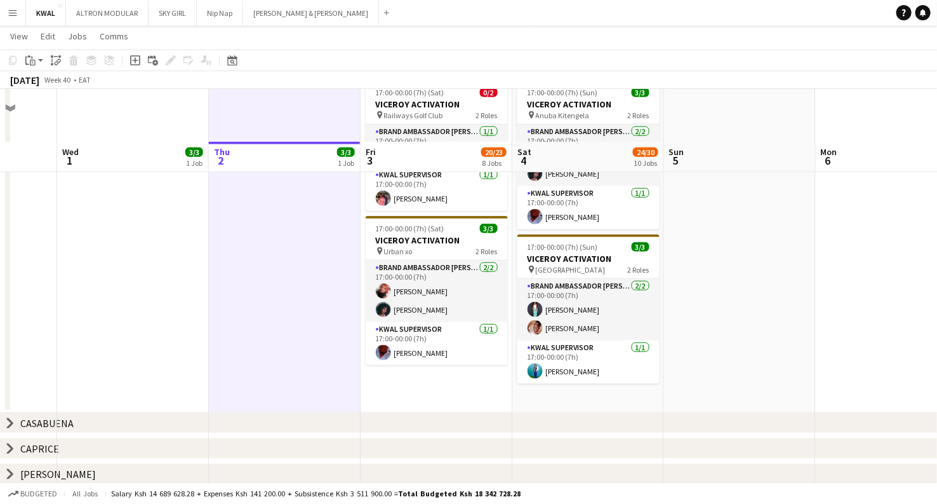
scroll to position [607, 0]
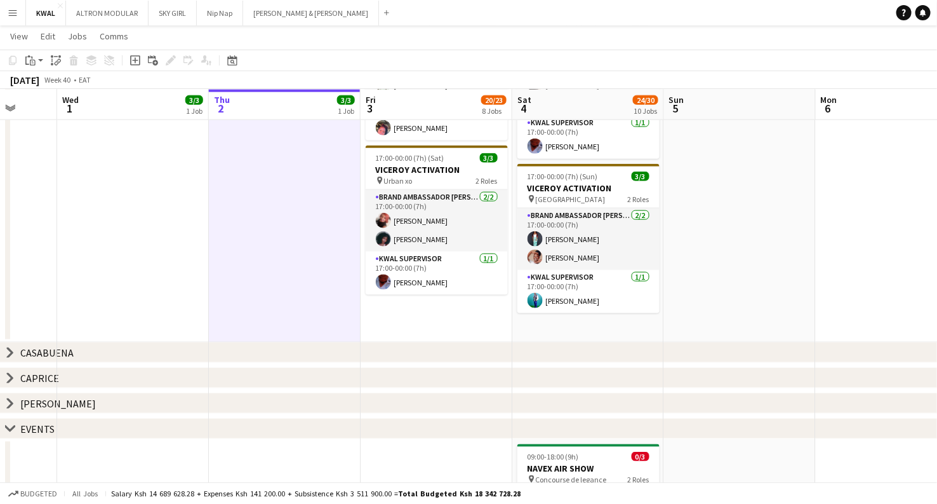
drag, startPoint x: 772, startPoint y: 259, endPoint x: 739, endPoint y: 254, distance: 33.4
click at [772, 259] on app-date-cell at bounding box center [740, 19] width 152 height 647
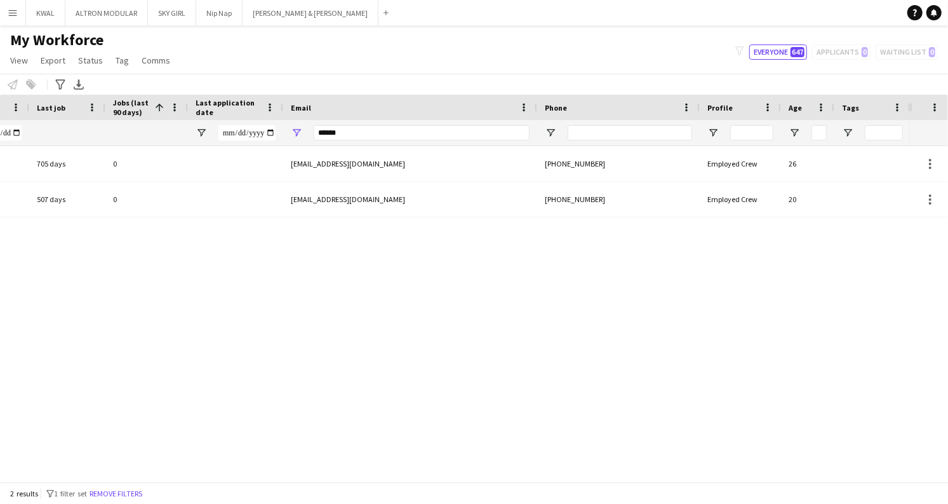
scroll to position [0, 561]
click at [248, 123] on div "******" at bounding box center [175, 132] width 1472 height 25
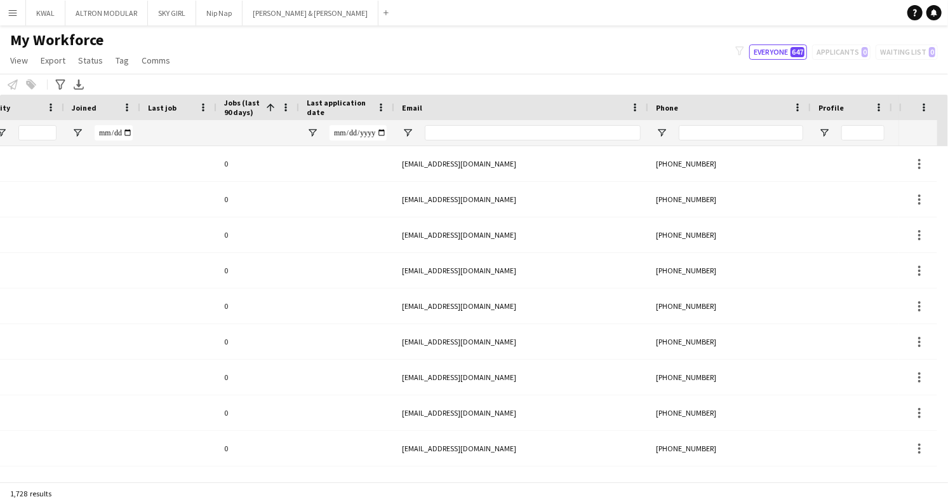
scroll to position [0, 0]
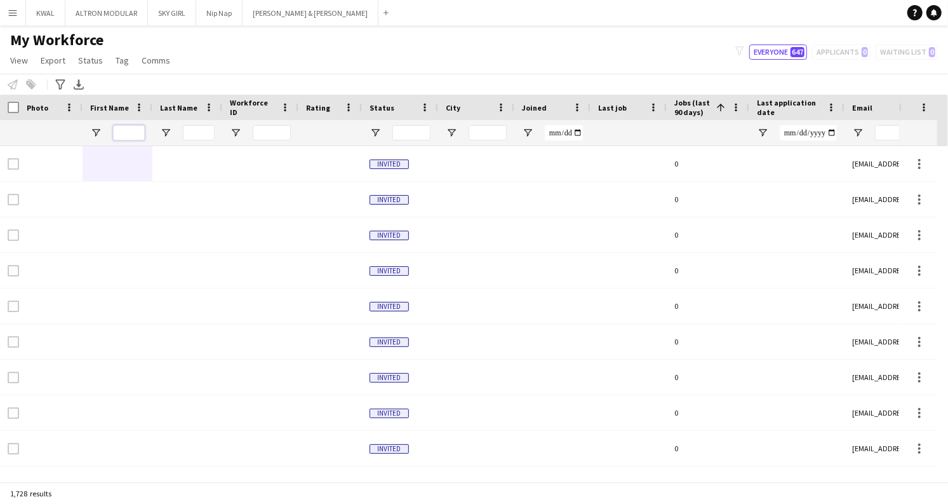
click at [117, 133] on input "First Name Filter Input" at bounding box center [129, 132] width 32 height 15
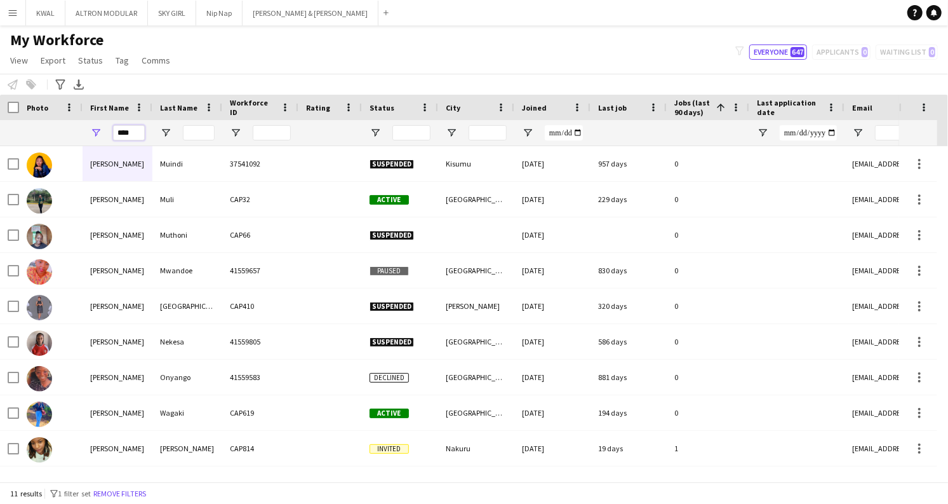
type input "****"
click at [684, 110] on span "Jobs (last 90 days)" at bounding box center [693, 107] width 37 height 19
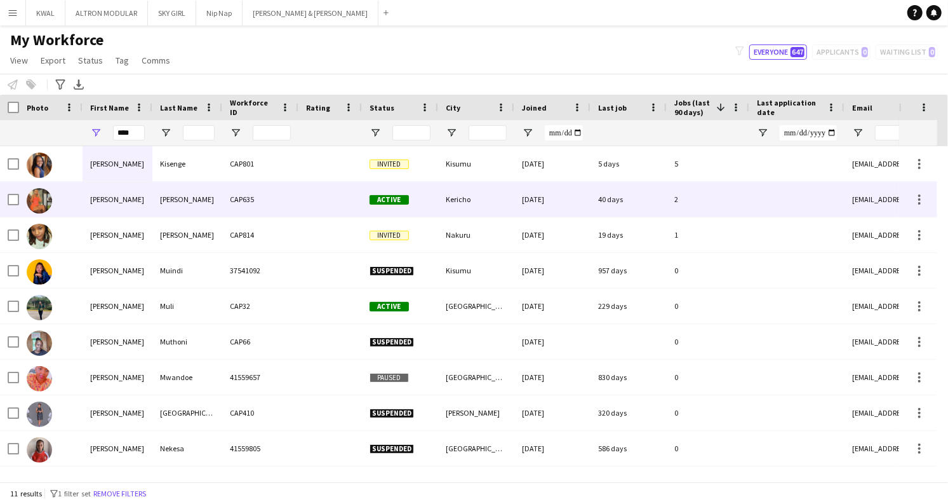
click at [101, 205] on div "Yvonne" at bounding box center [118, 199] width 70 height 35
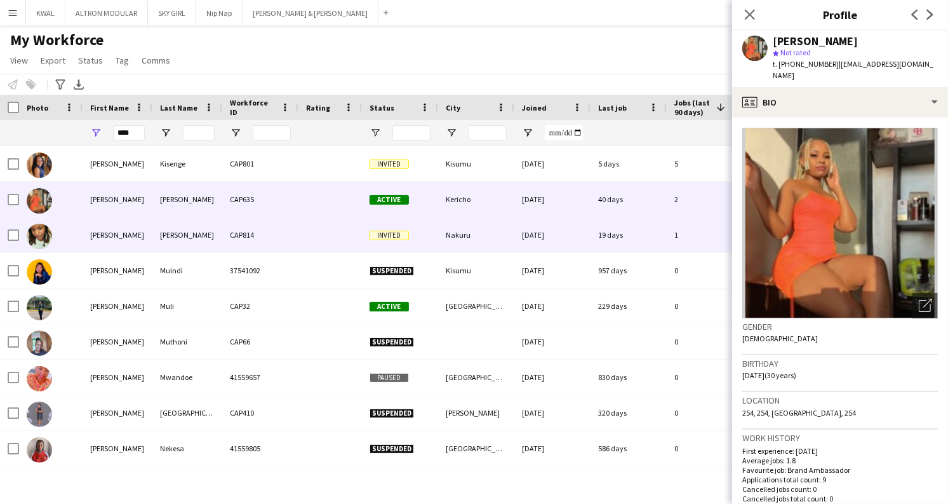
click at [108, 241] on div "Yvonne" at bounding box center [118, 234] width 70 height 35
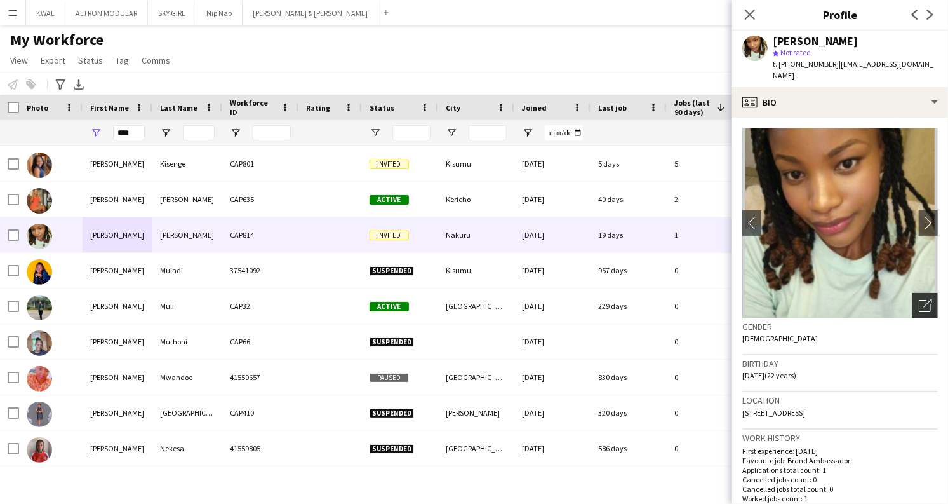
click at [919, 299] on icon "Open photos pop-in" at bounding box center [925, 305] width 13 height 13
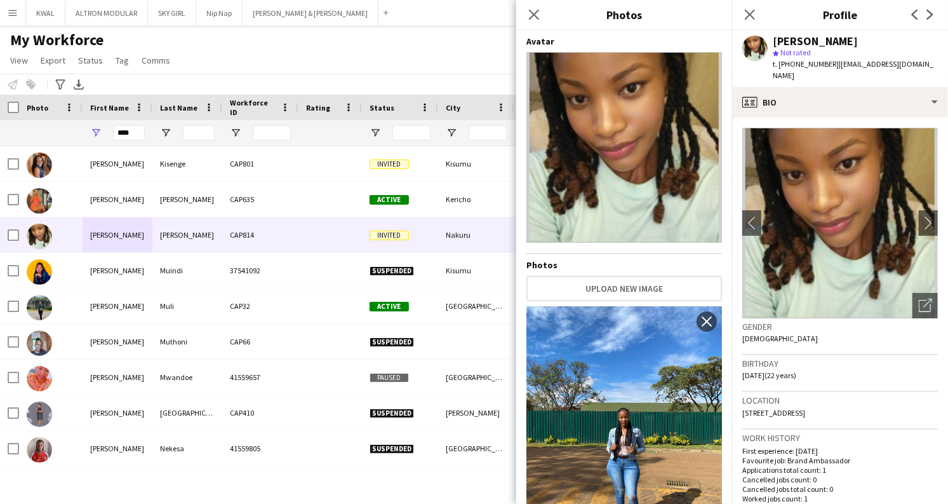
scroll to position [71, 0]
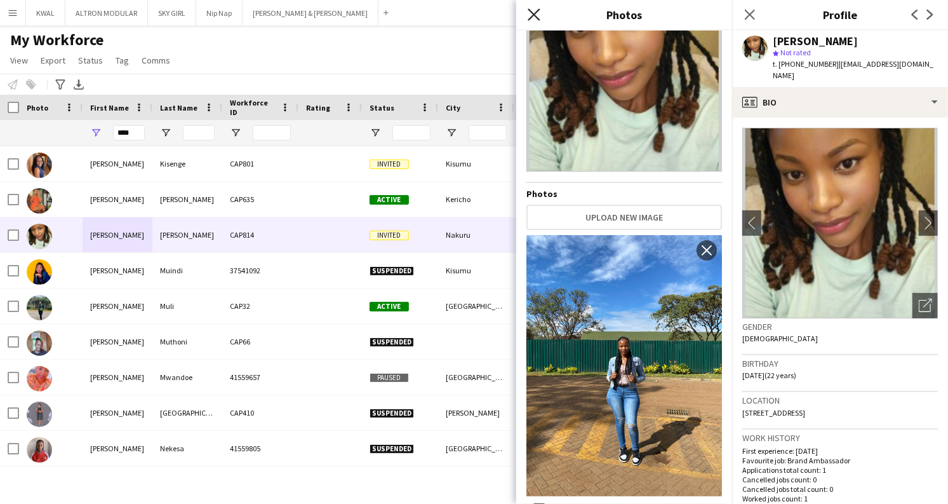
click at [532, 17] on icon at bounding box center [534, 14] width 12 height 12
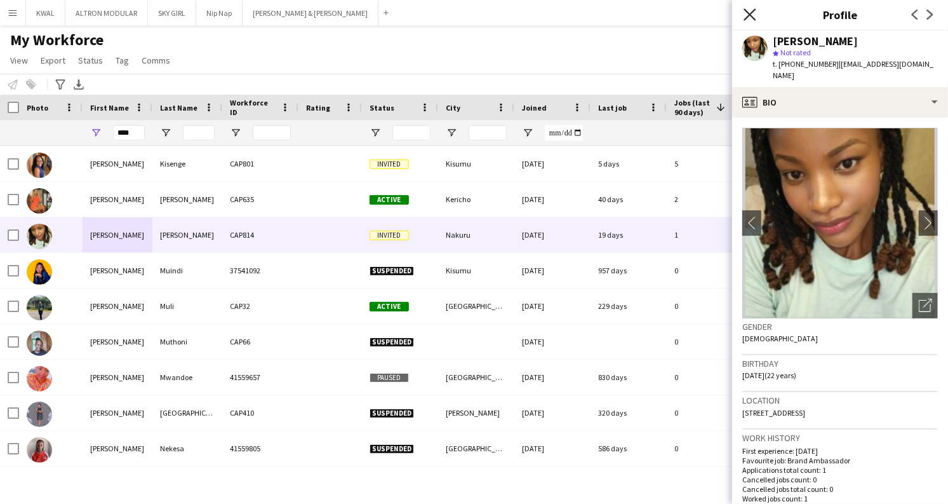
click at [753, 13] on icon "Close pop-in" at bounding box center [750, 14] width 12 height 12
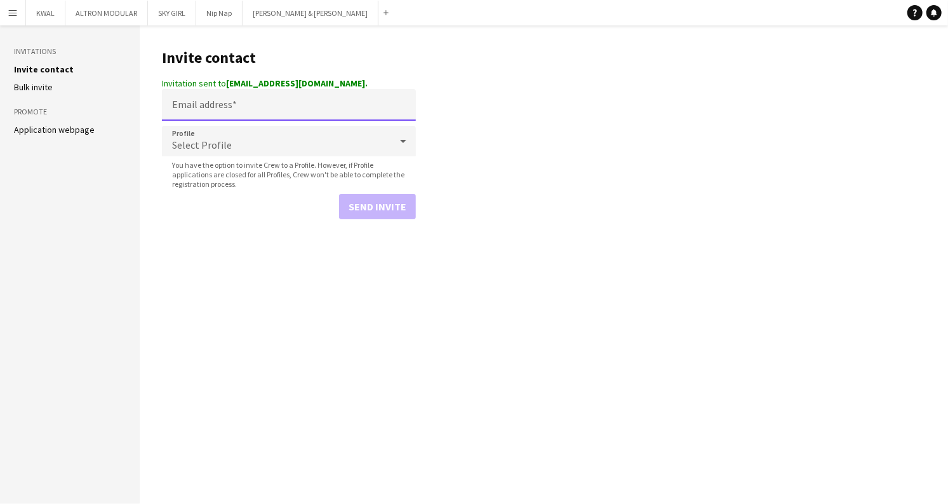
click at [208, 109] on input "Email address" at bounding box center [289, 105] width 254 height 32
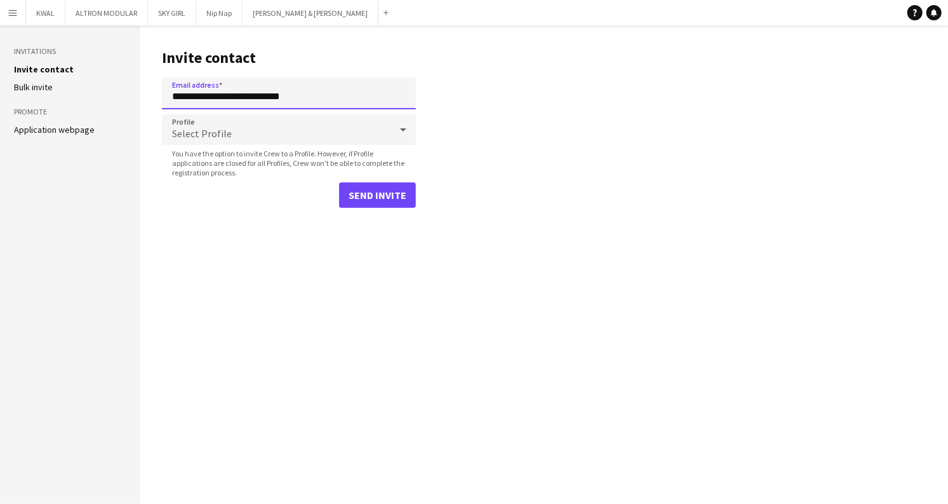
type input "**********"
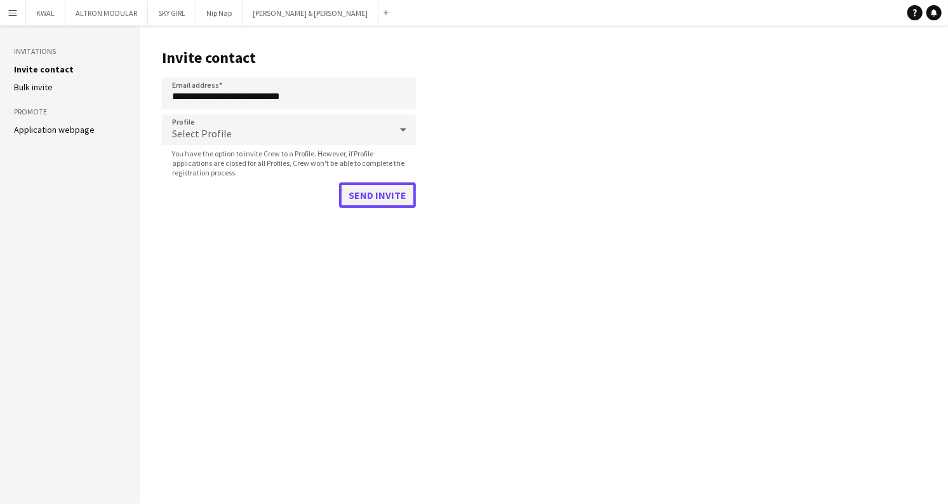
click at [374, 188] on button "Send invite" at bounding box center [377, 194] width 77 height 25
